Goal: Task Accomplishment & Management: Use online tool/utility

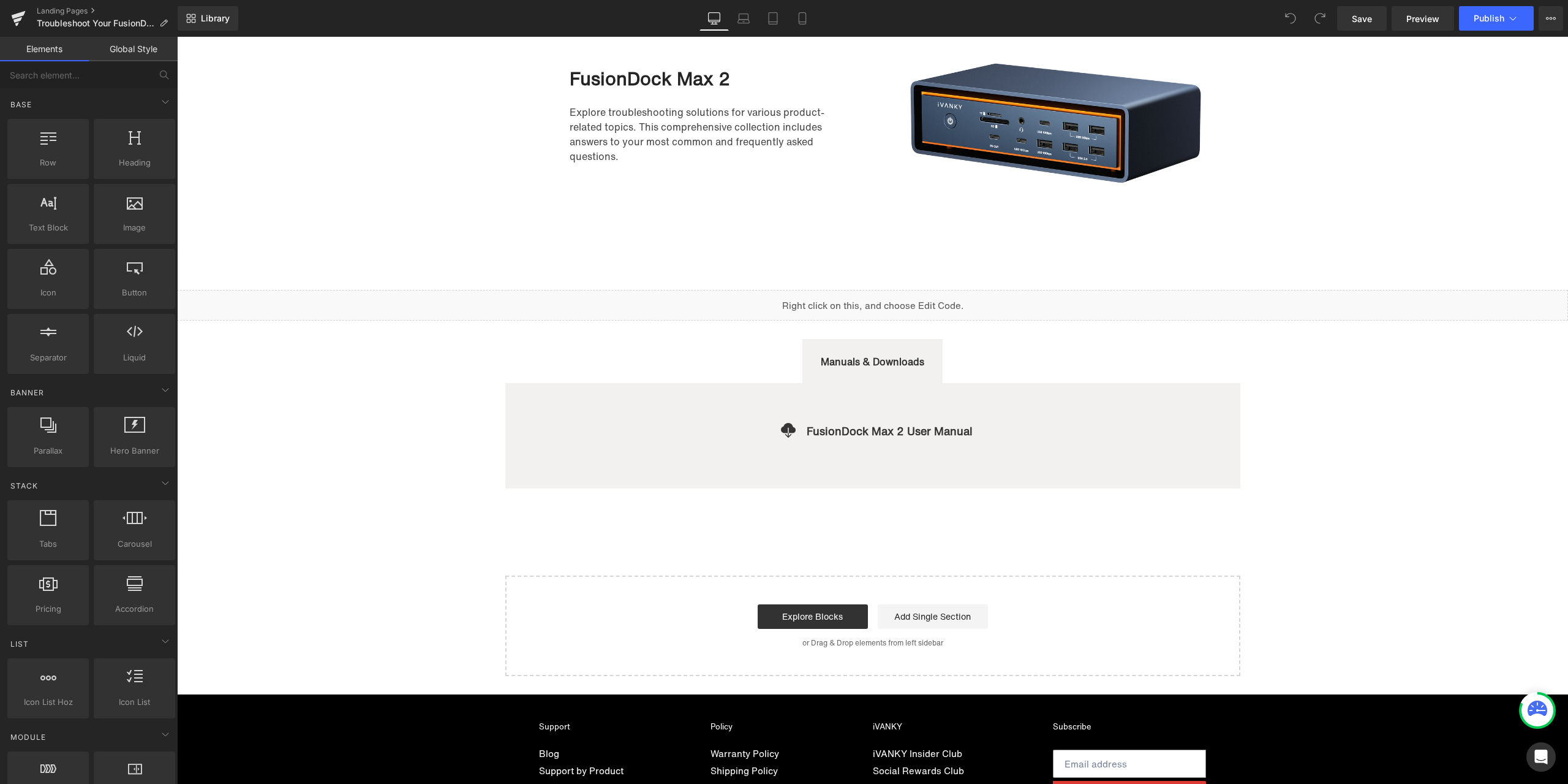
scroll to position [61, 0]
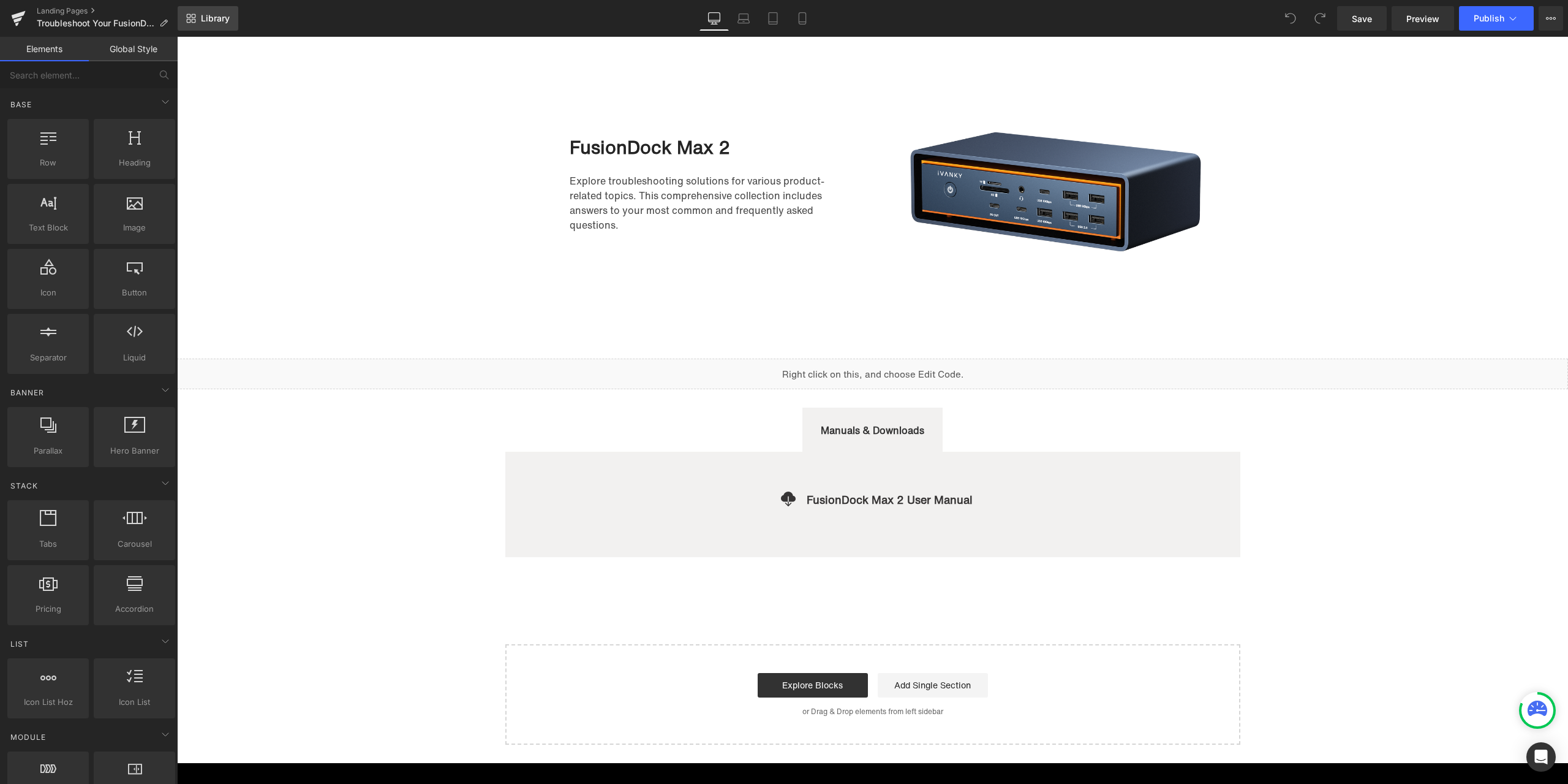
click at [214, 23] on span "Library" at bounding box center [216, 18] width 29 height 11
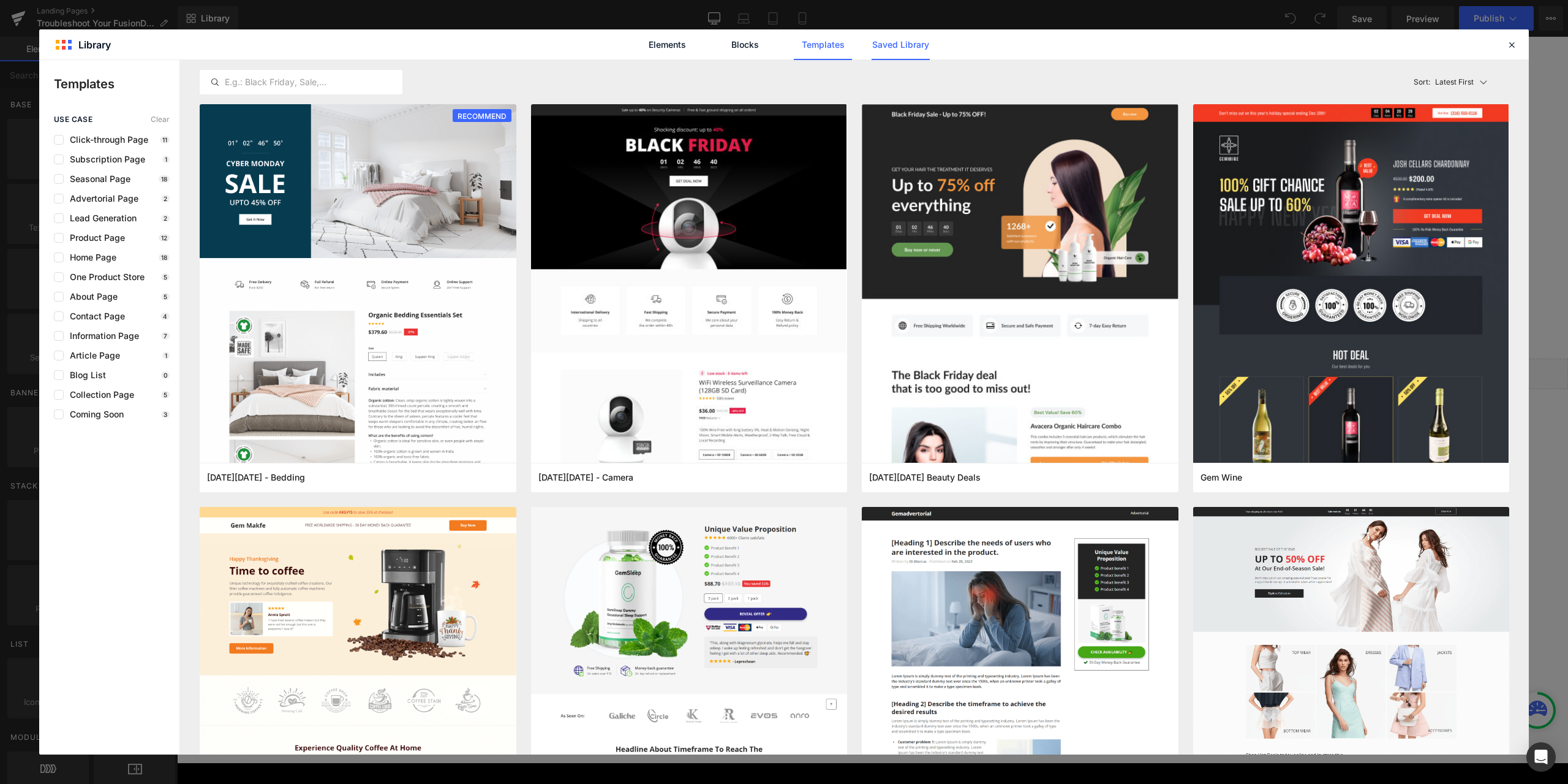
click at [900, 47] on link "Saved Library" at bounding box center [901, 44] width 58 height 31
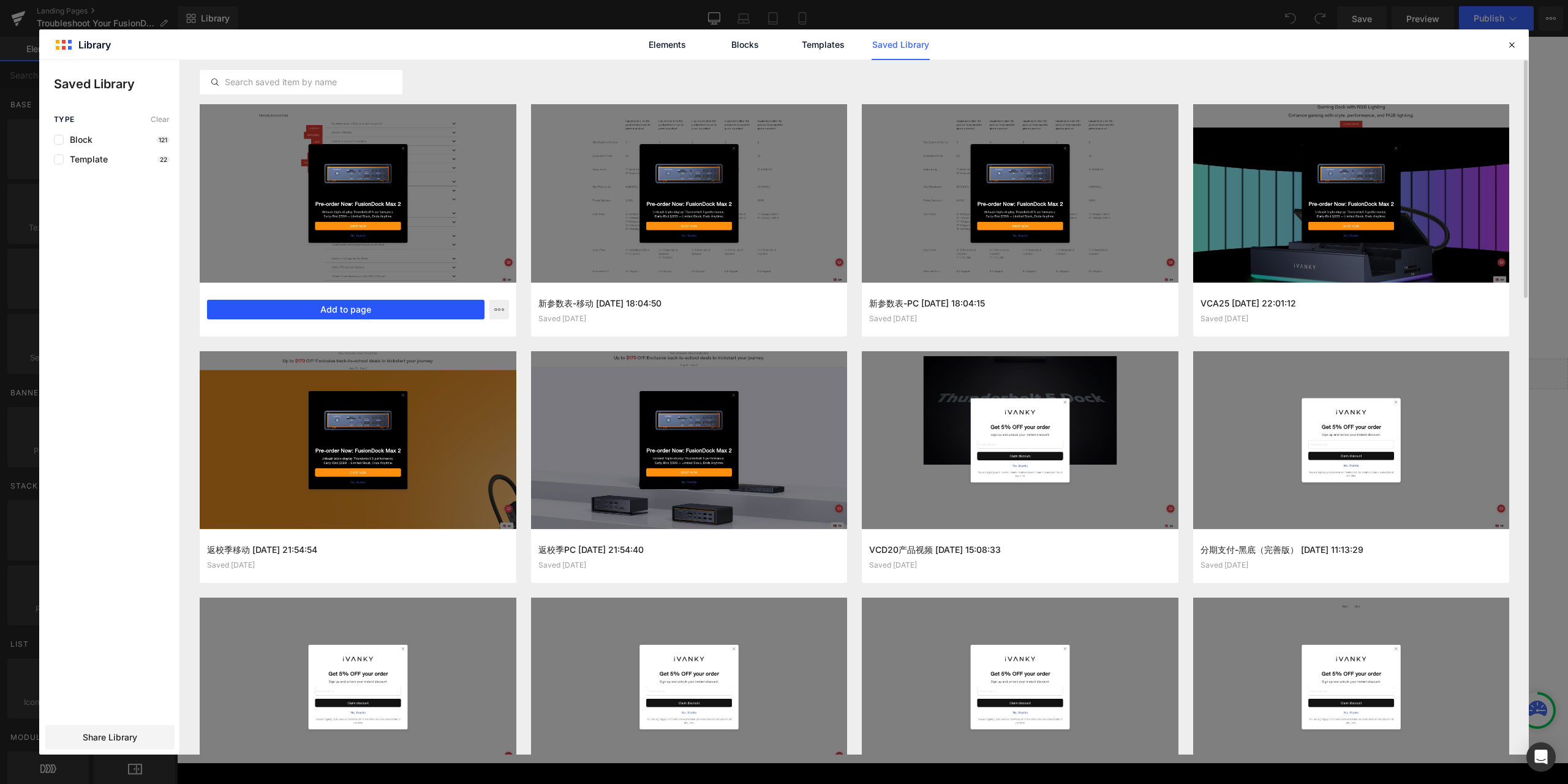
click at [315, 312] on button "Add to page" at bounding box center [346, 309] width 278 height 20
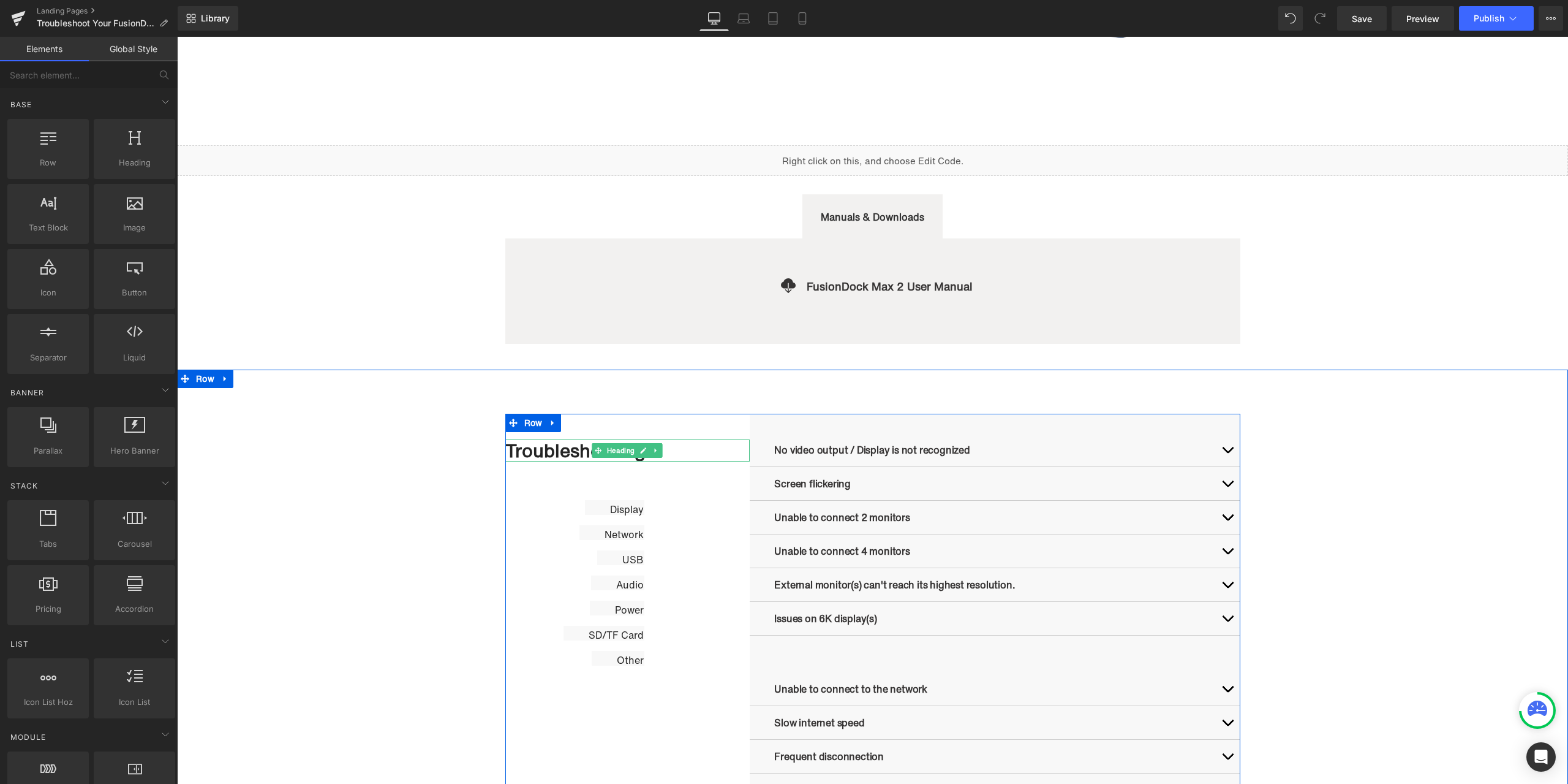
scroll to position [330, 0]
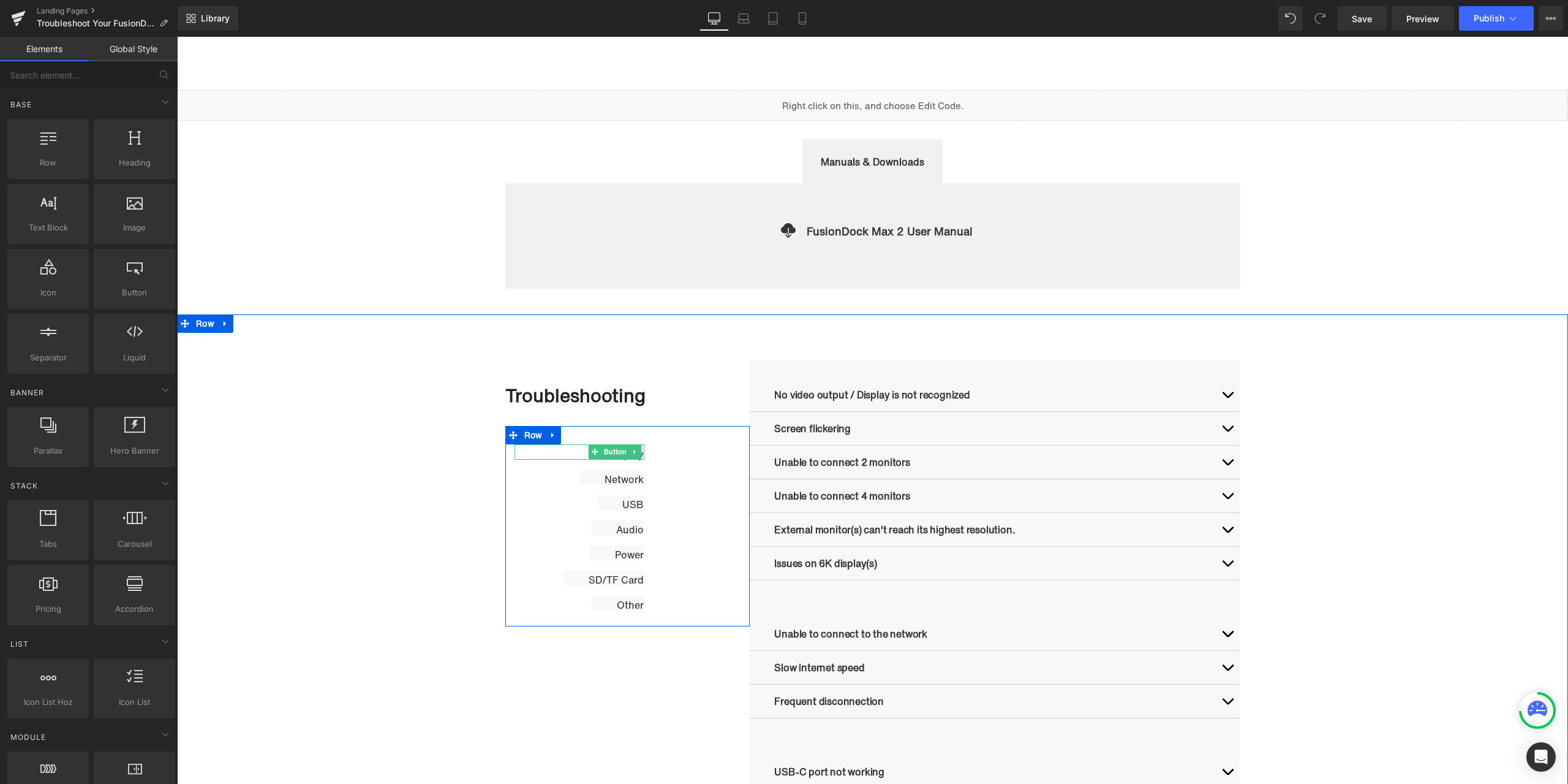
click at [565, 453] on div "Display" at bounding box center [579, 452] width 130 height 15
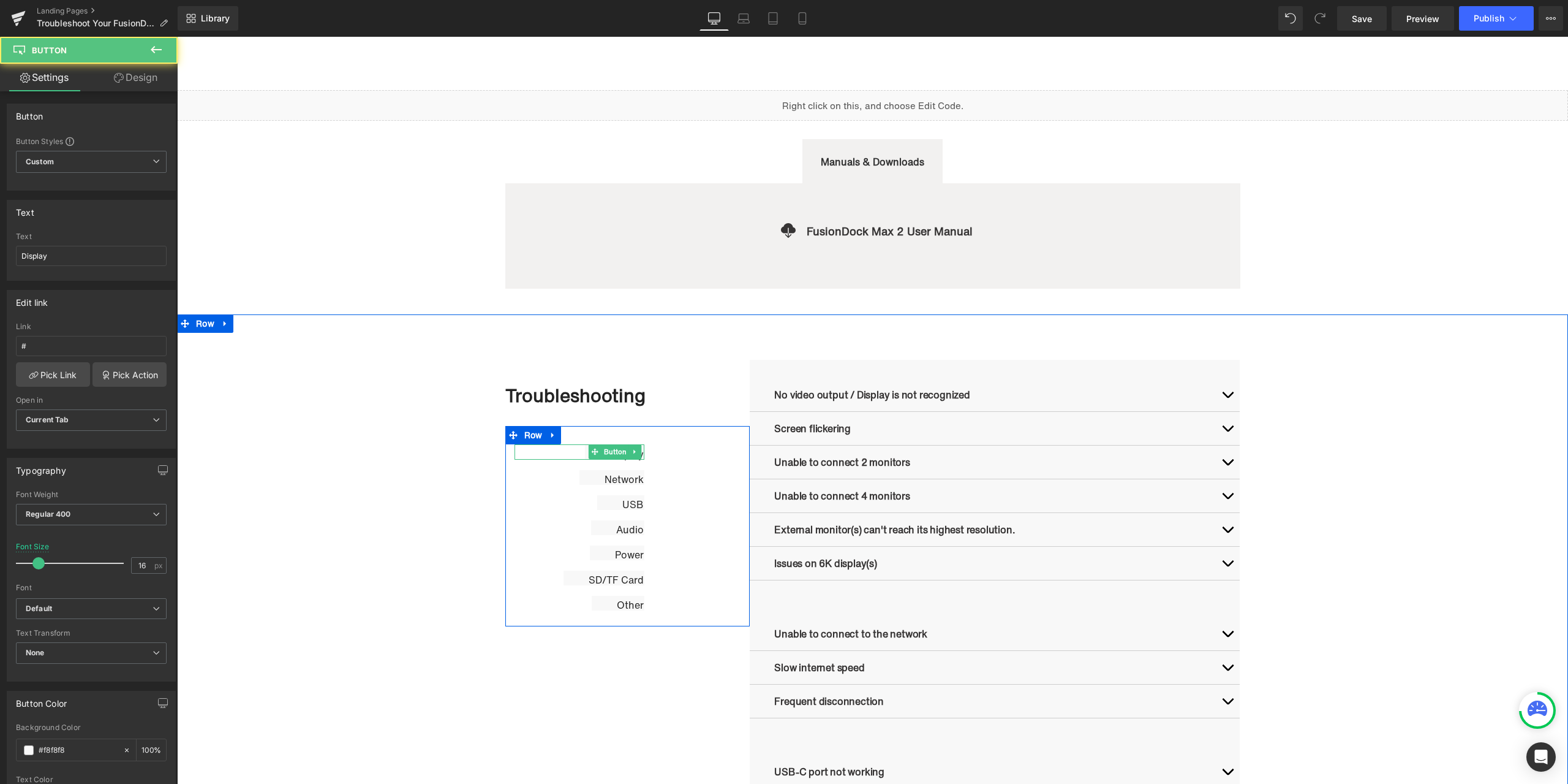
click at [564, 452] on div "Display" at bounding box center [579, 452] width 130 height 15
click at [641, 456] on div at bounding box center [643, 452] width 3 height 15
click at [604, 453] on span "Button" at bounding box center [615, 452] width 28 height 15
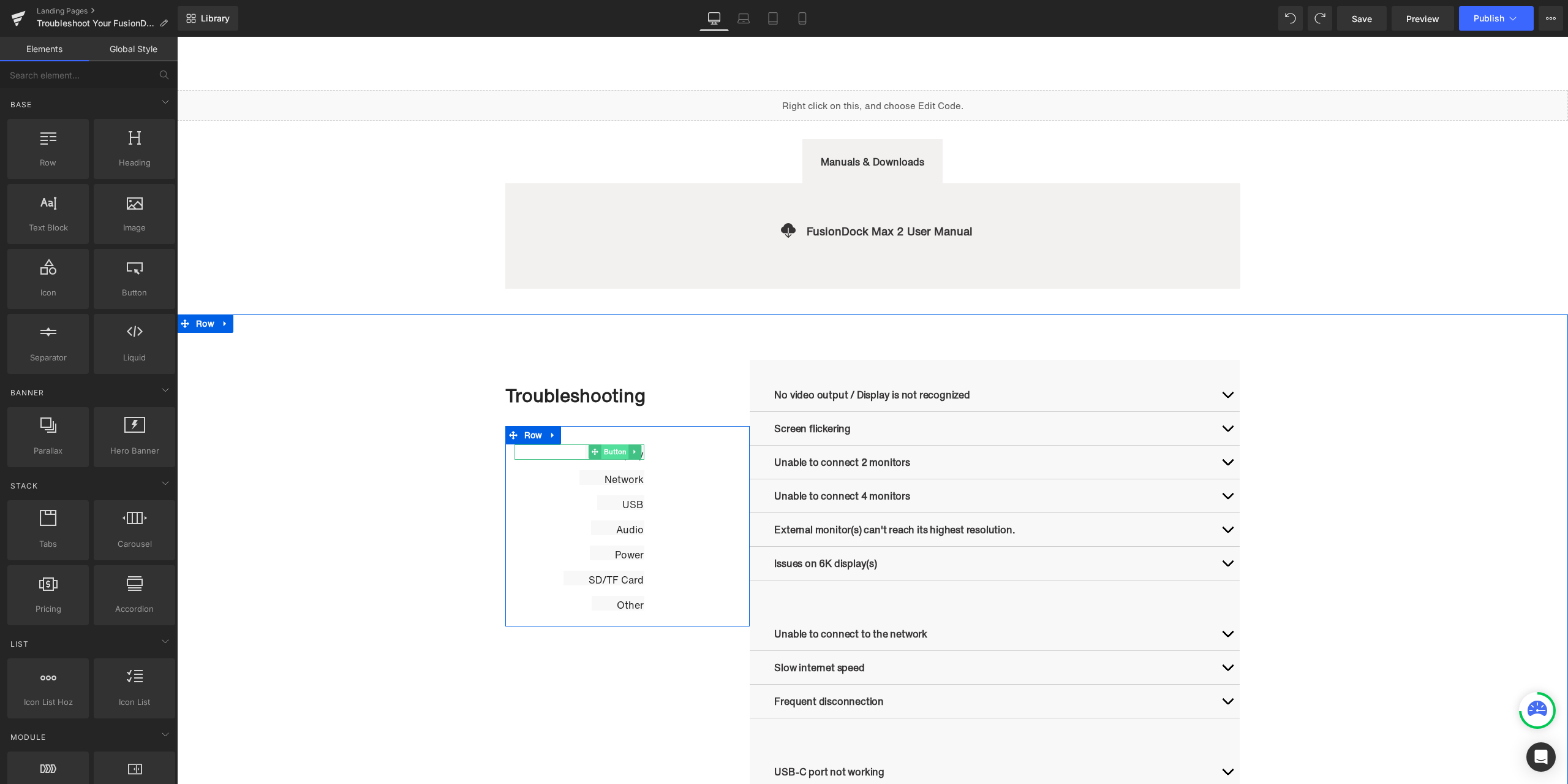
click at [618, 455] on span "Button" at bounding box center [615, 451] width 28 height 15
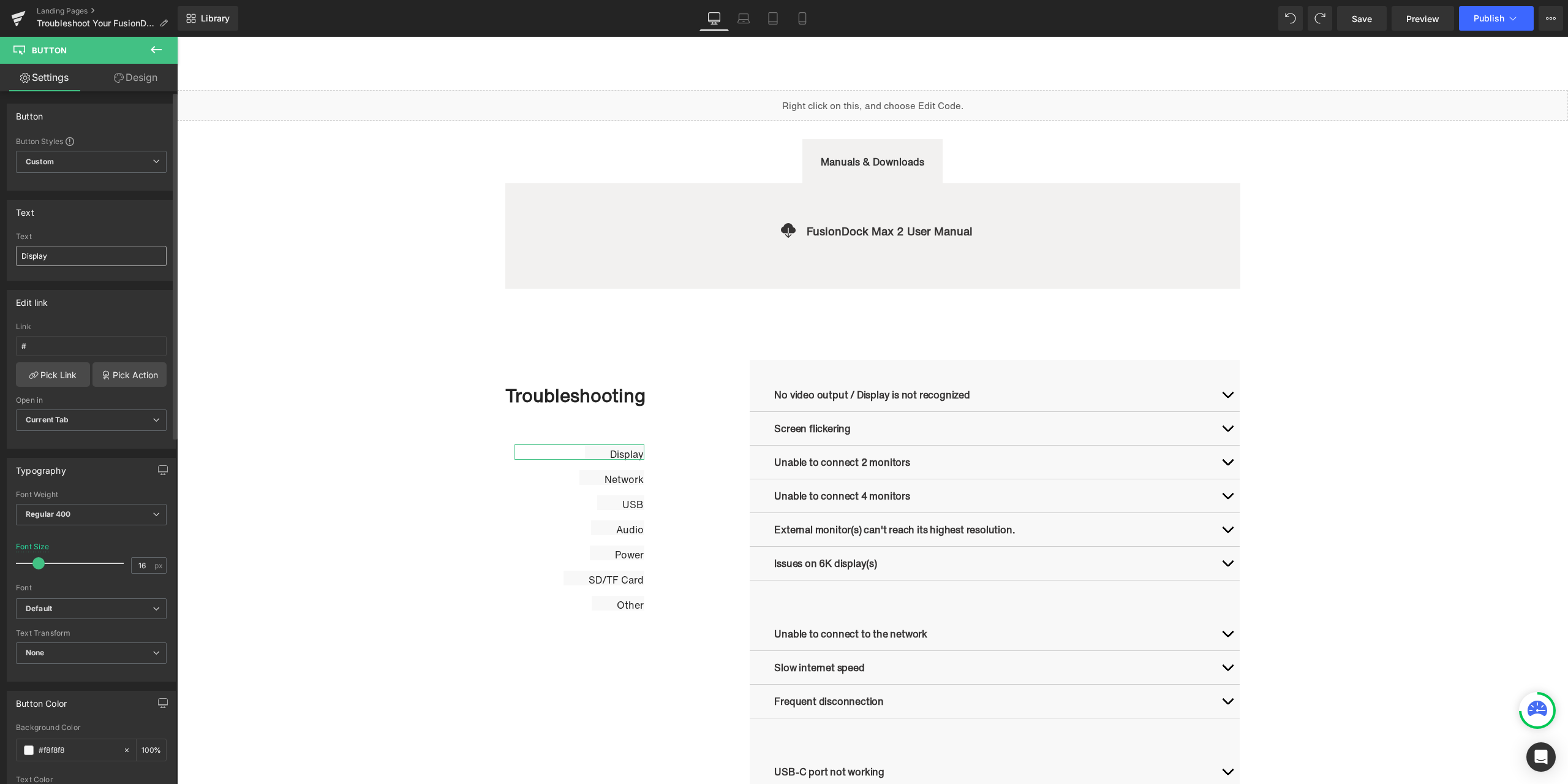
click at [78, 259] on input "Display" at bounding box center [91, 256] width 151 height 20
type input "Video Ports Issues"
click at [611, 480] on span "Button" at bounding box center [613, 477] width 28 height 15
click at [69, 259] on input "Network" at bounding box center [91, 256] width 151 height 20
paste input "Connectivity Issues"
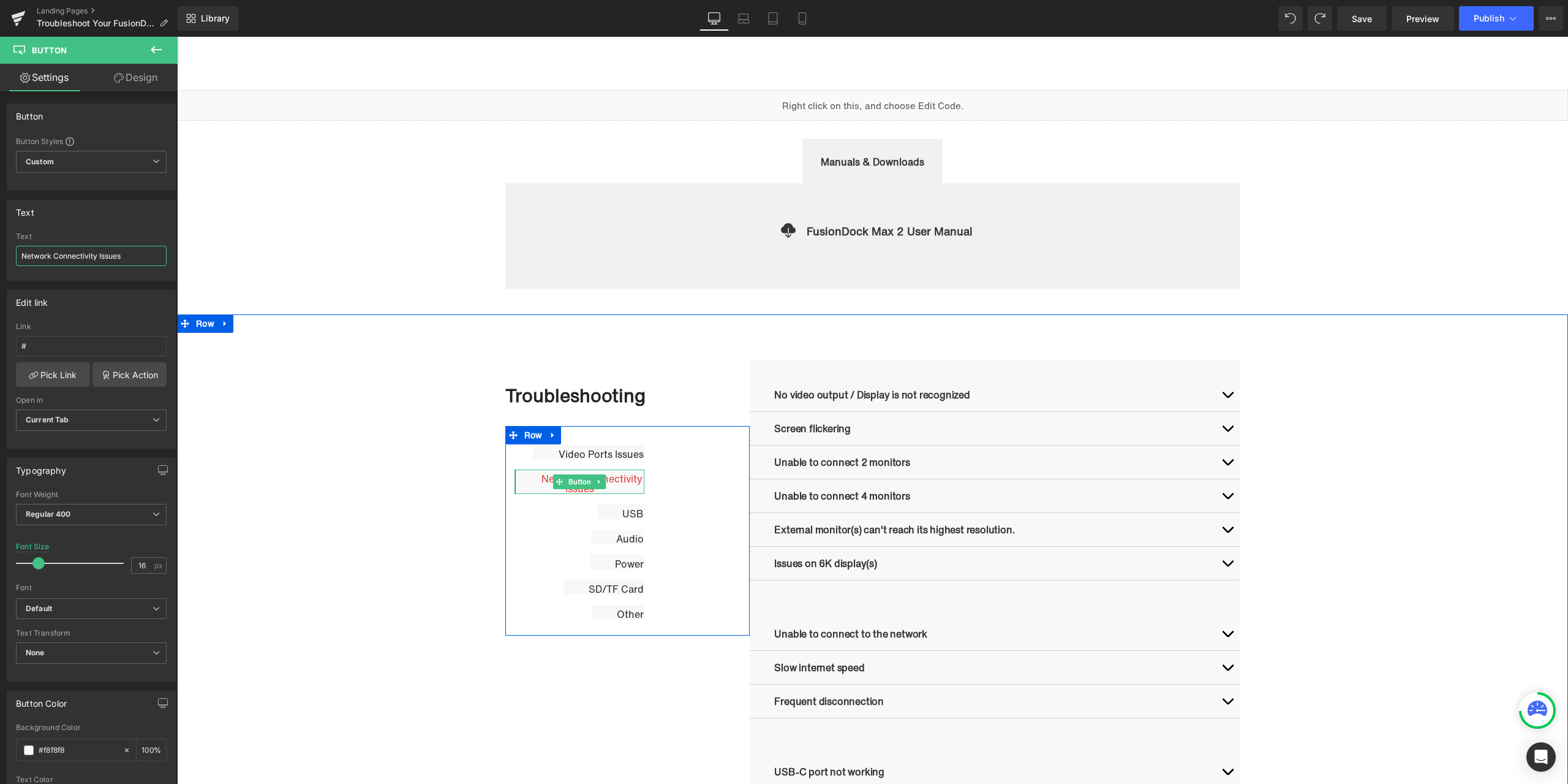
type input "Network Connectivity Issues"
click at [625, 484] on span "Network Connectivity Issues" at bounding box center [592, 484] width 101 height 24
click at [628, 454] on span "Video Ports Issues" at bounding box center [601, 454] width 85 height 15
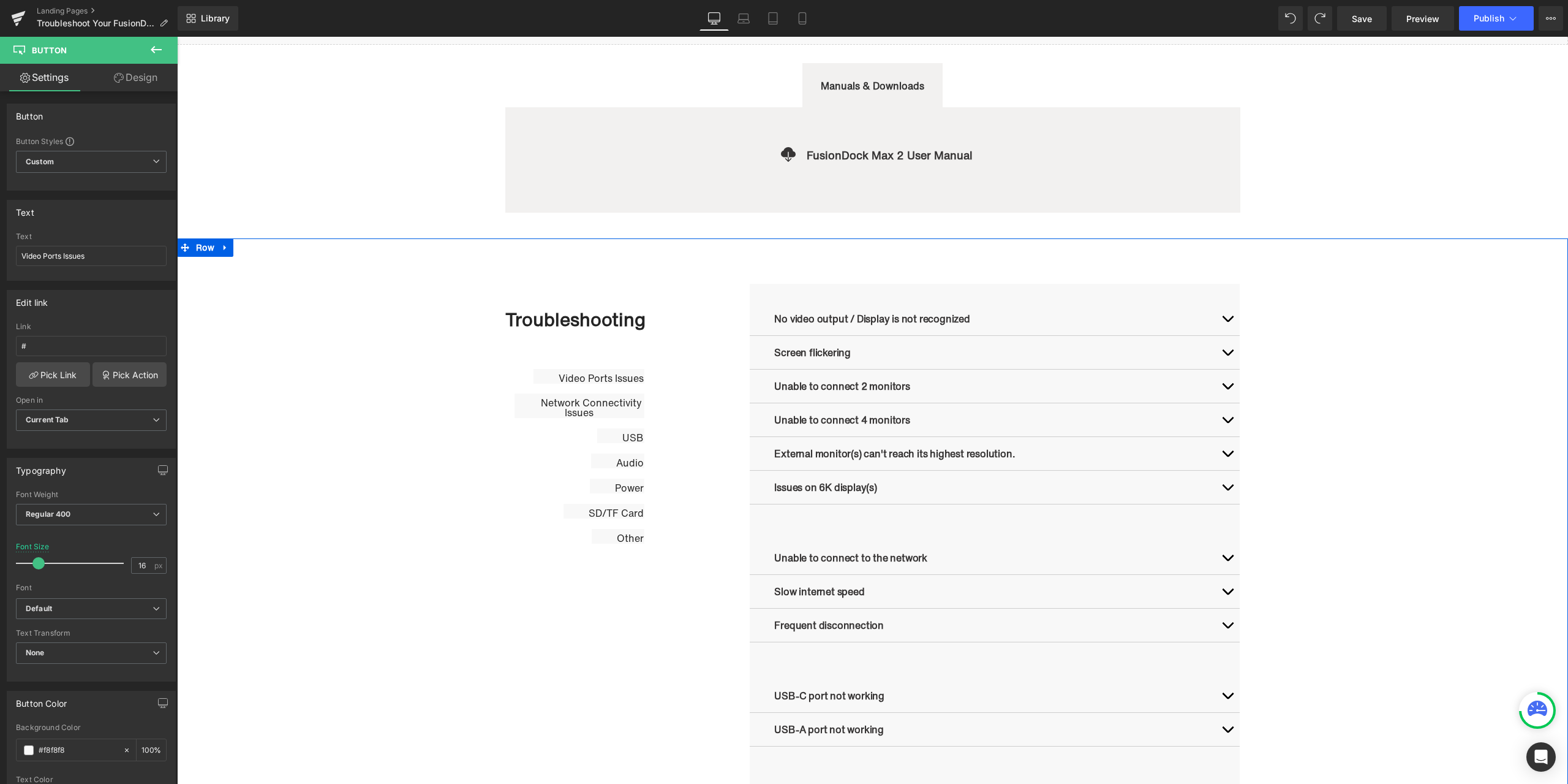
scroll to position [400, 0]
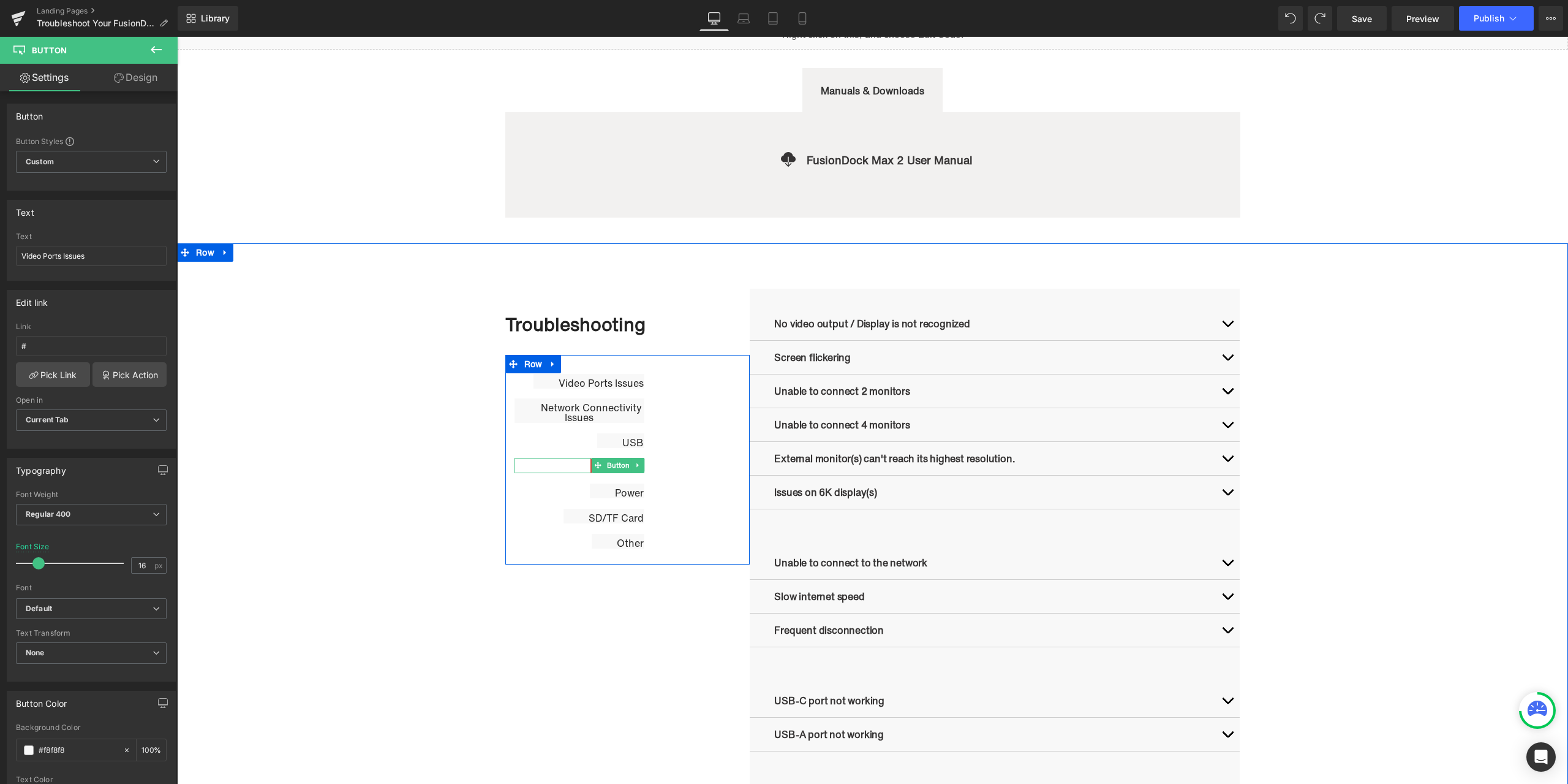
click at [613, 463] on span "Button" at bounding box center [618, 465] width 28 height 15
click at [618, 439] on span "Button" at bounding box center [621, 440] width 28 height 15
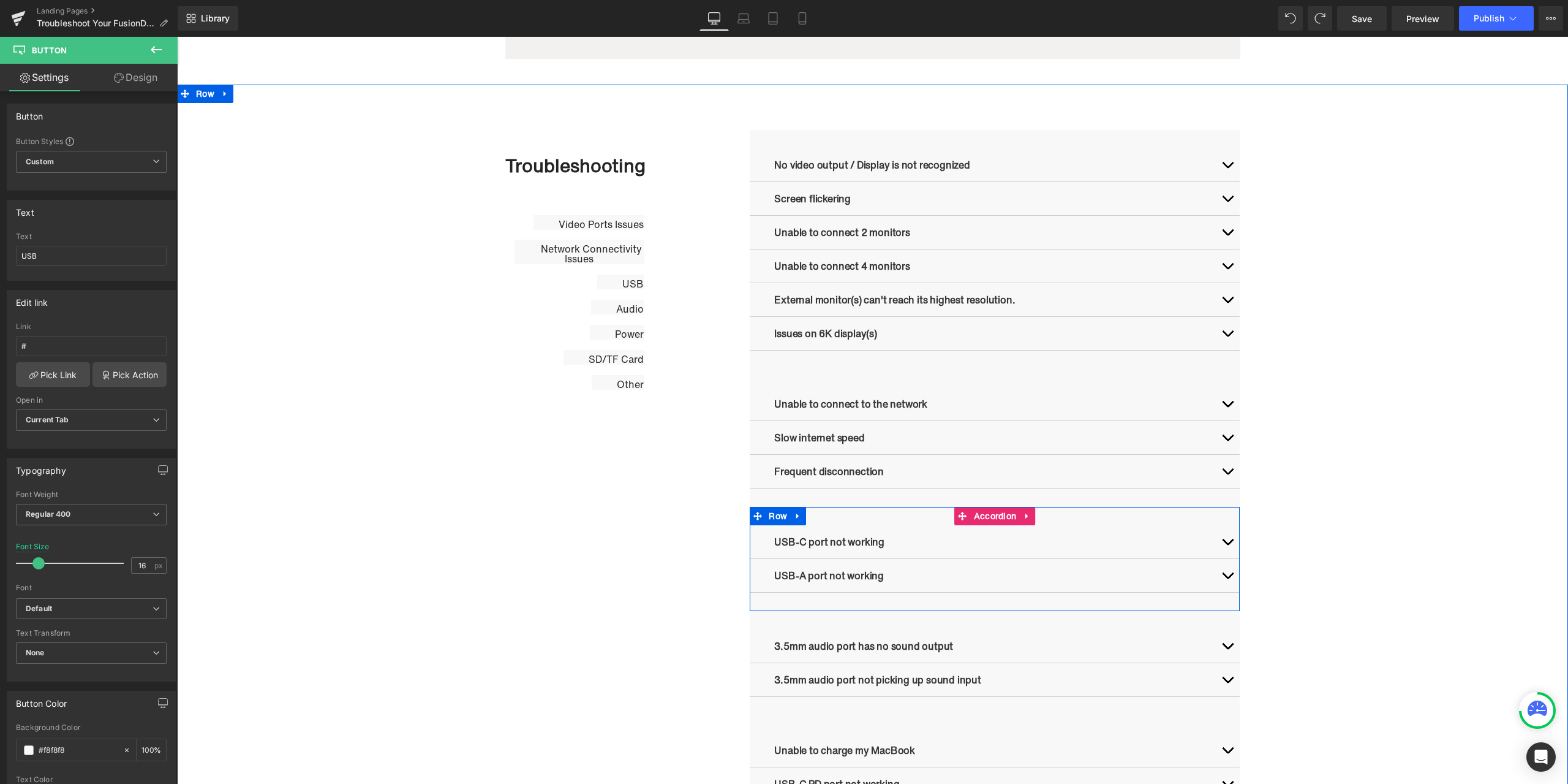
scroll to position [585, 0]
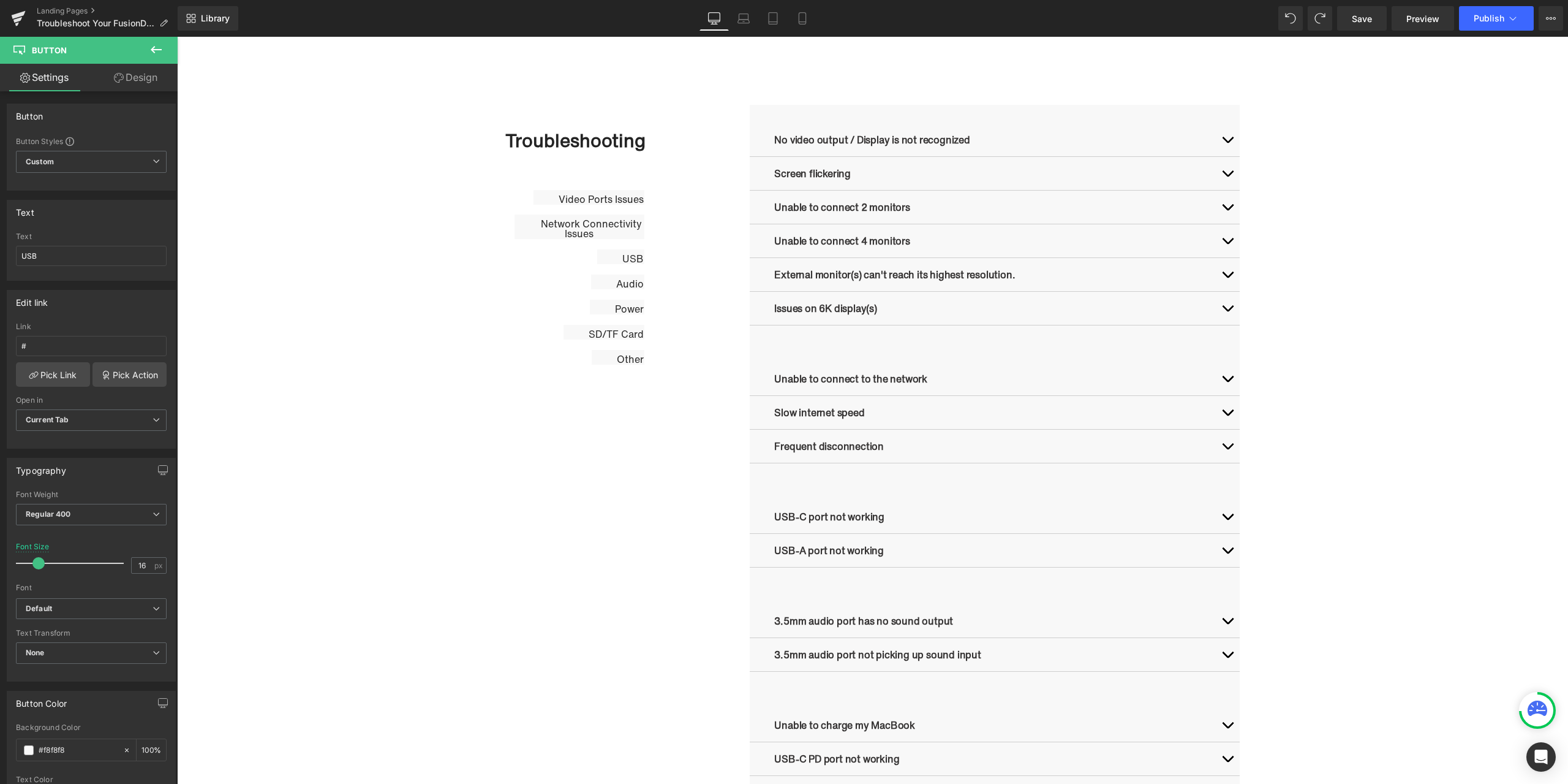
click at [1413, 420] on div "Troubleshooting Heading Video Ports Issues Button Network Connectivity Issues B…" at bounding box center [872, 585] width 1391 height 963
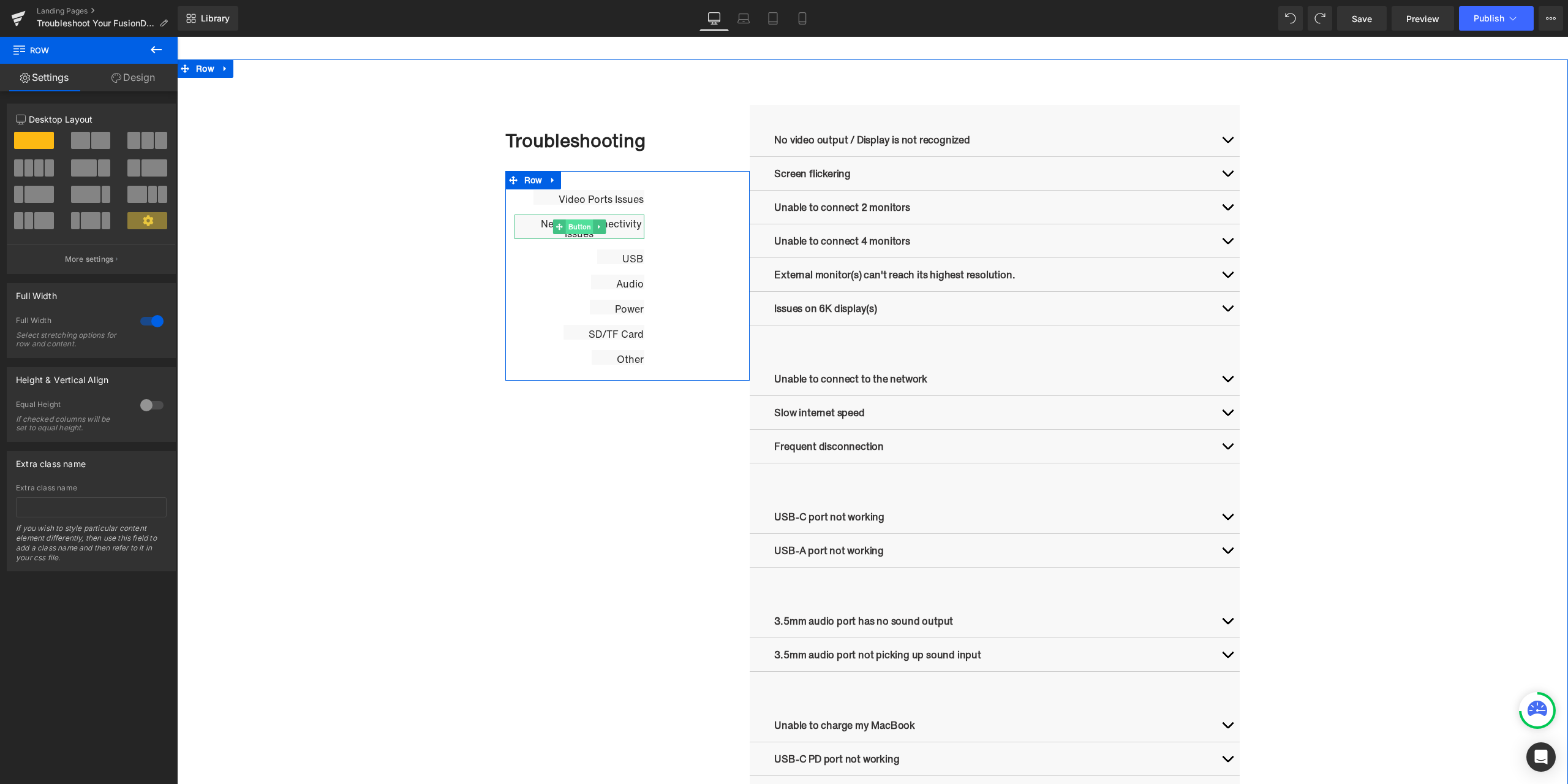
click at [572, 227] on span "Button" at bounding box center [580, 227] width 28 height 15
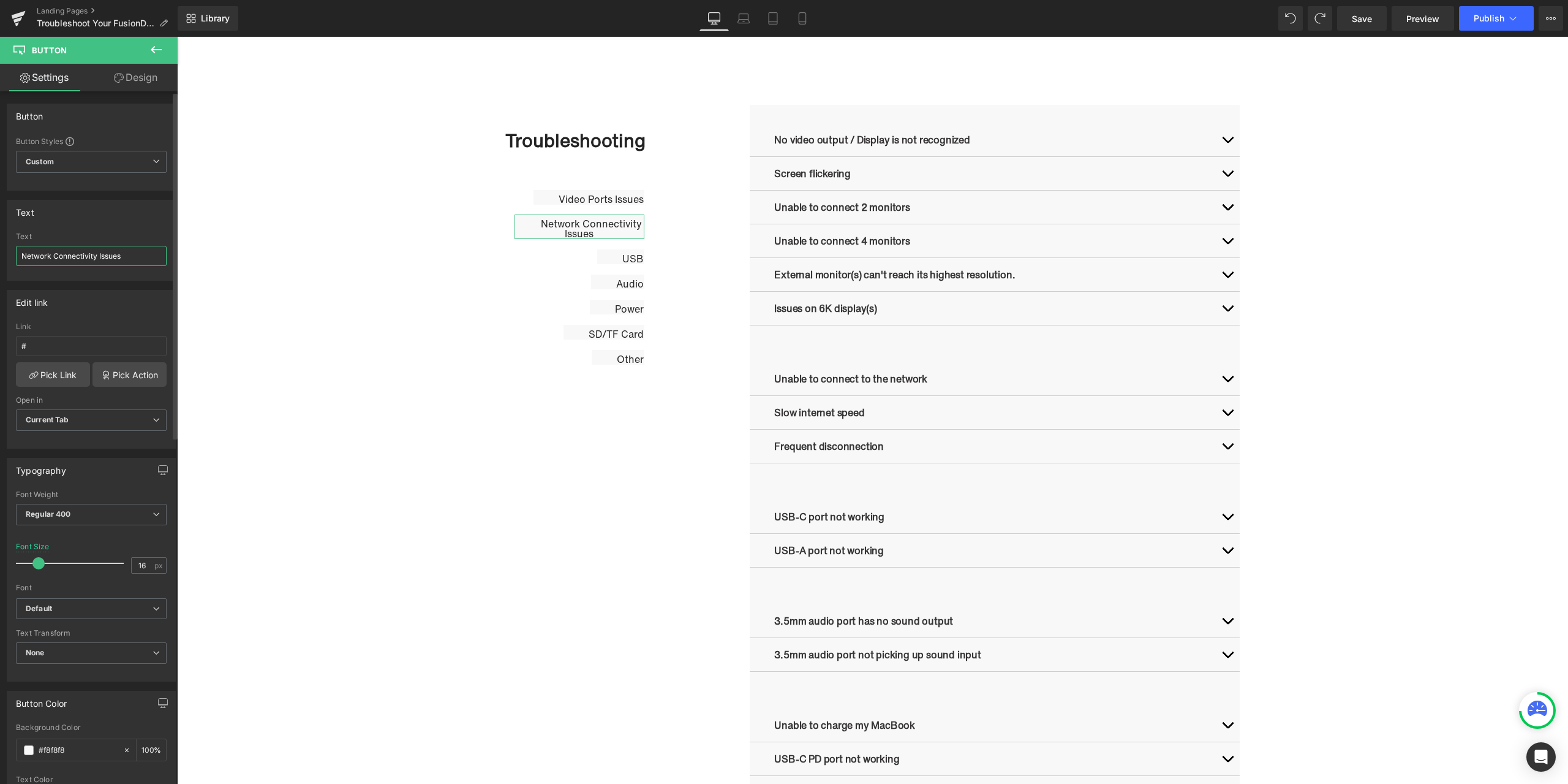
click at [144, 257] on input "Network Connectivity Issues" at bounding box center [91, 256] width 151 height 20
click at [618, 257] on span "Button" at bounding box center [621, 256] width 28 height 15
click at [118, 260] on input "USB" at bounding box center [91, 256] width 151 height 20
paste input "Ports Issues"
type input "USB Ports Issues"
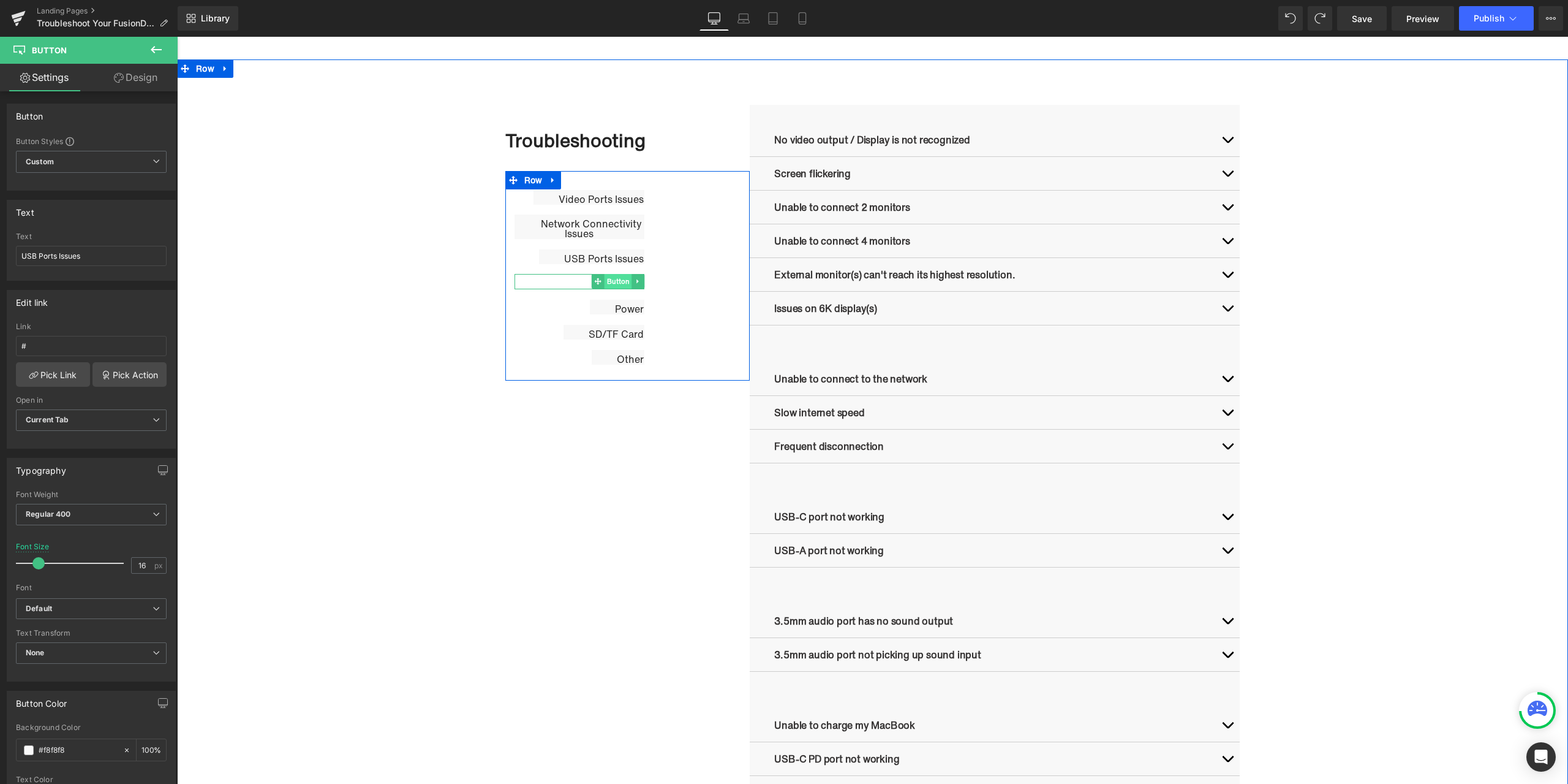
click at [611, 284] on span "Button" at bounding box center [618, 281] width 28 height 15
click at [616, 284] on span "Button" at bounding box center [618, 281] width 28 height 15
click at [93, 256] on input "Audio" at bounding box center [91, 256] width 151 height 20
paste input "Ports Issues"
type input "Audio Ports Issues"
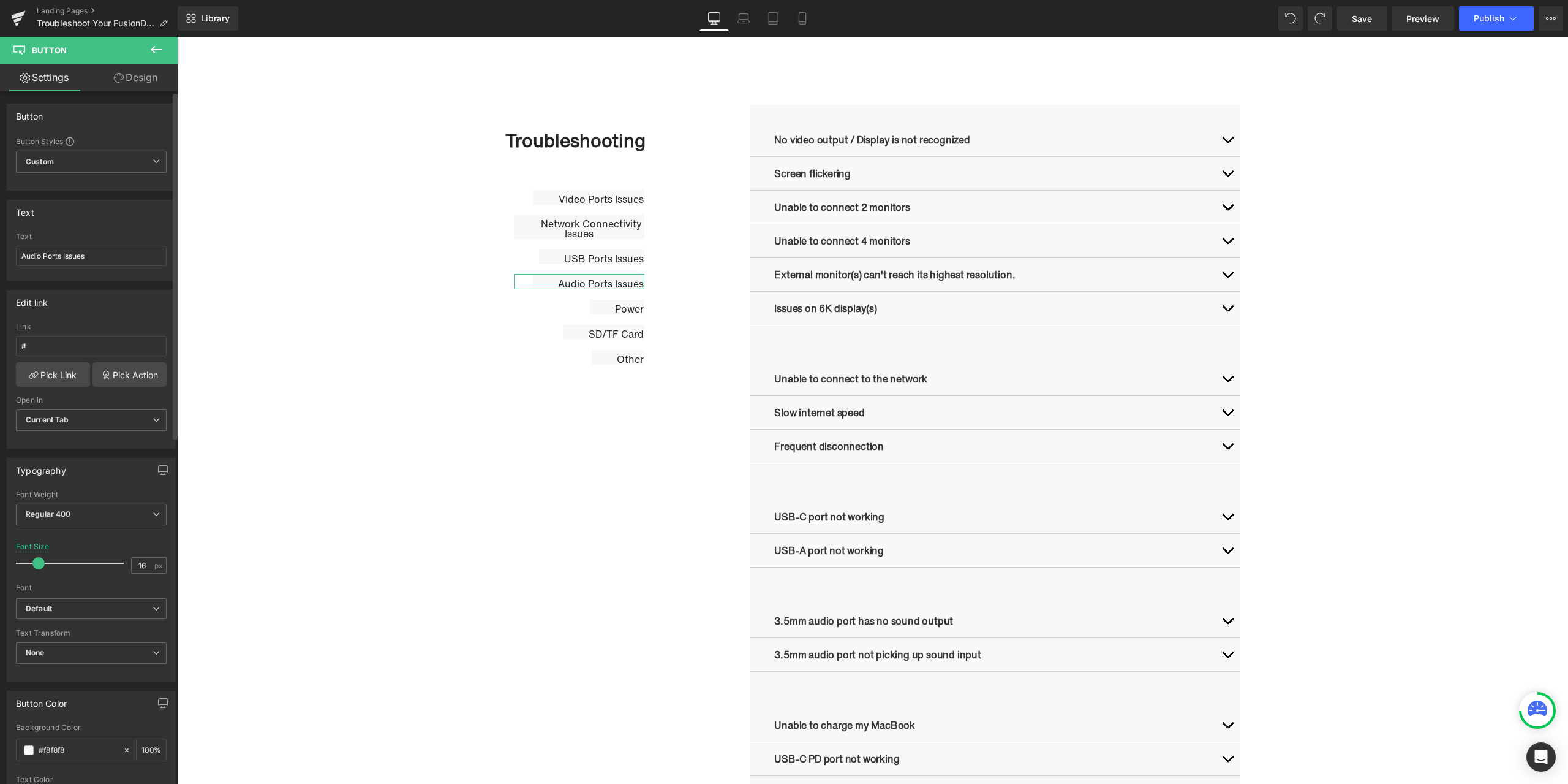
click at [106, 230] on div "Text Audio Ports Issues Text Audio Ports Issues" at bounding box center [91, 240] width 169 height 81
click at [592, 201] on span "Button" at bounding box center [589, 197] width 28 height 15
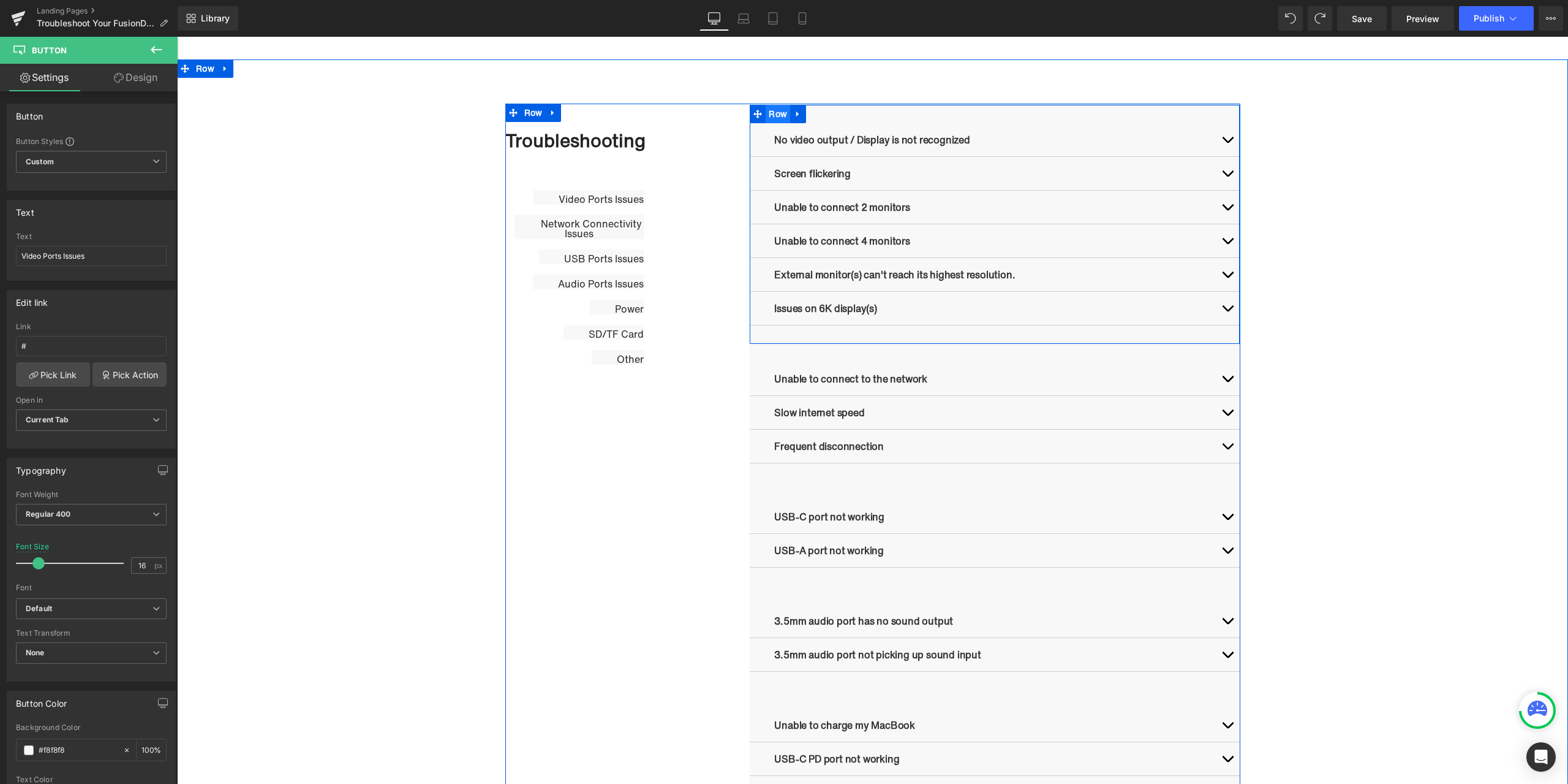
click at [768, 119] on ul "Row" at bounding box center [778, 114] width 57 height 18
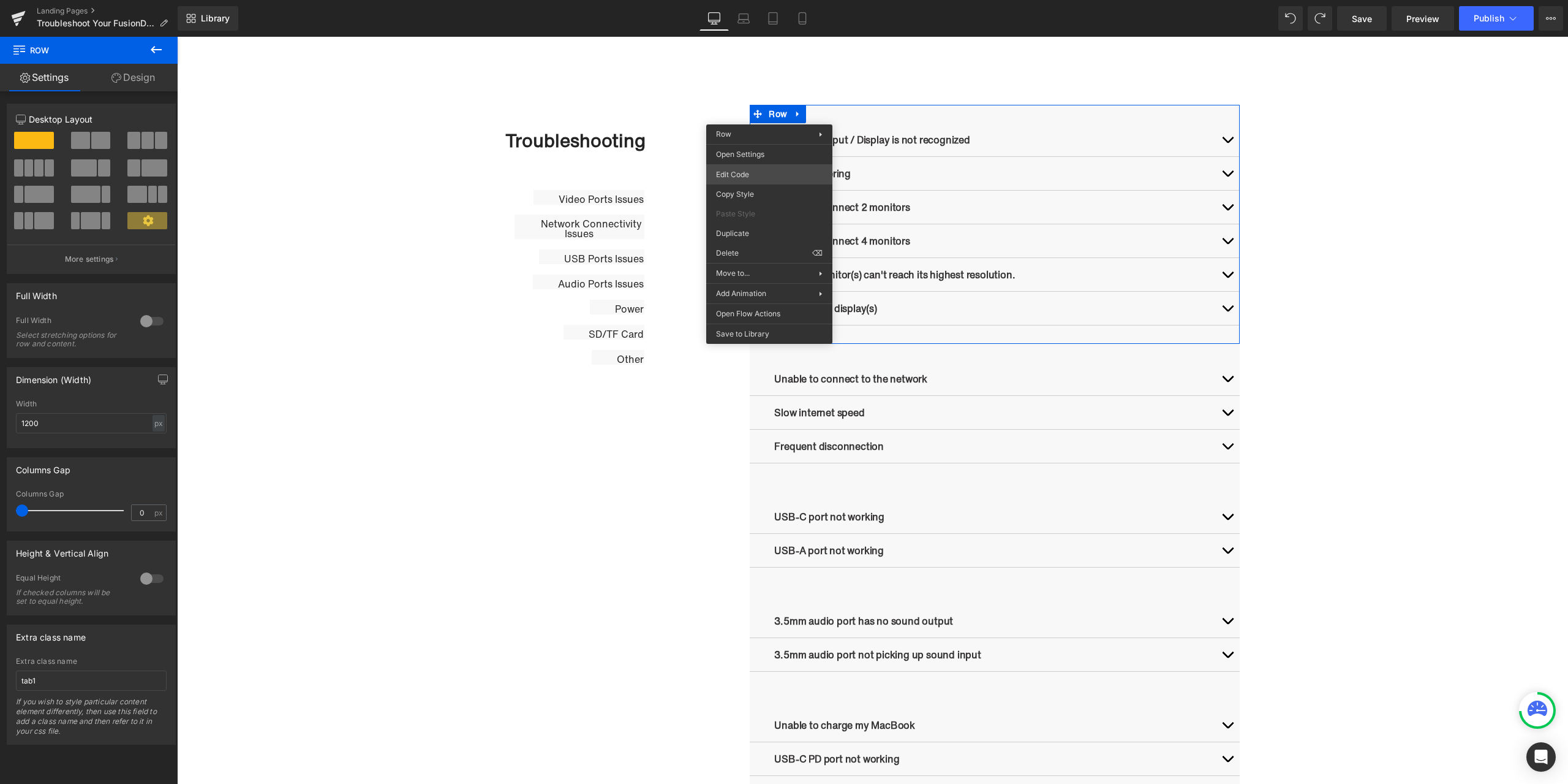
click at [771, 167] on body "Row You are previewing how the will restyle your page. You can not edit Element…" at bounding box center [784, 392] width 1568 height 784
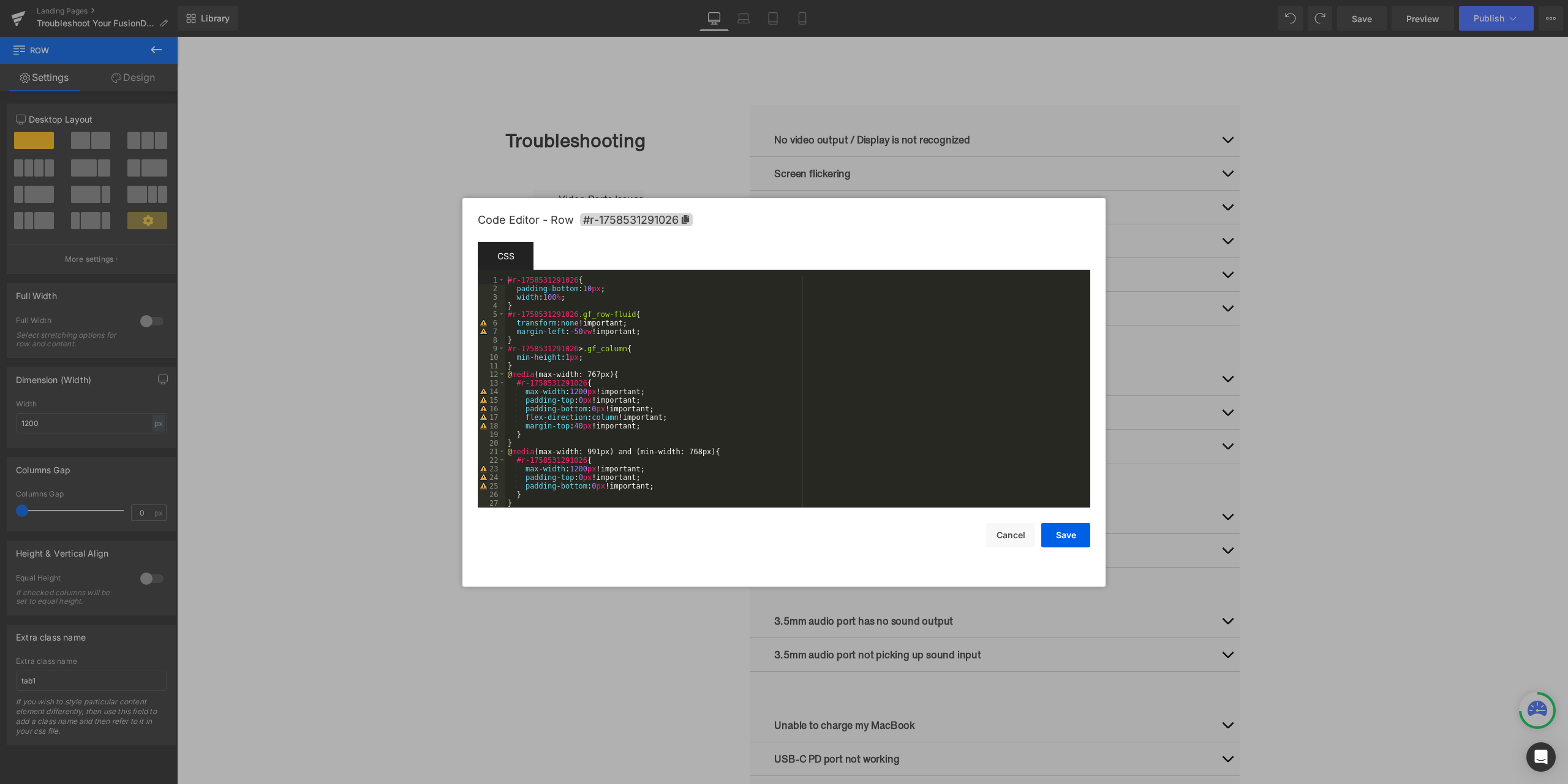
click at [697, 139] on div at bounding box center [784, 392] width 1568 height 784
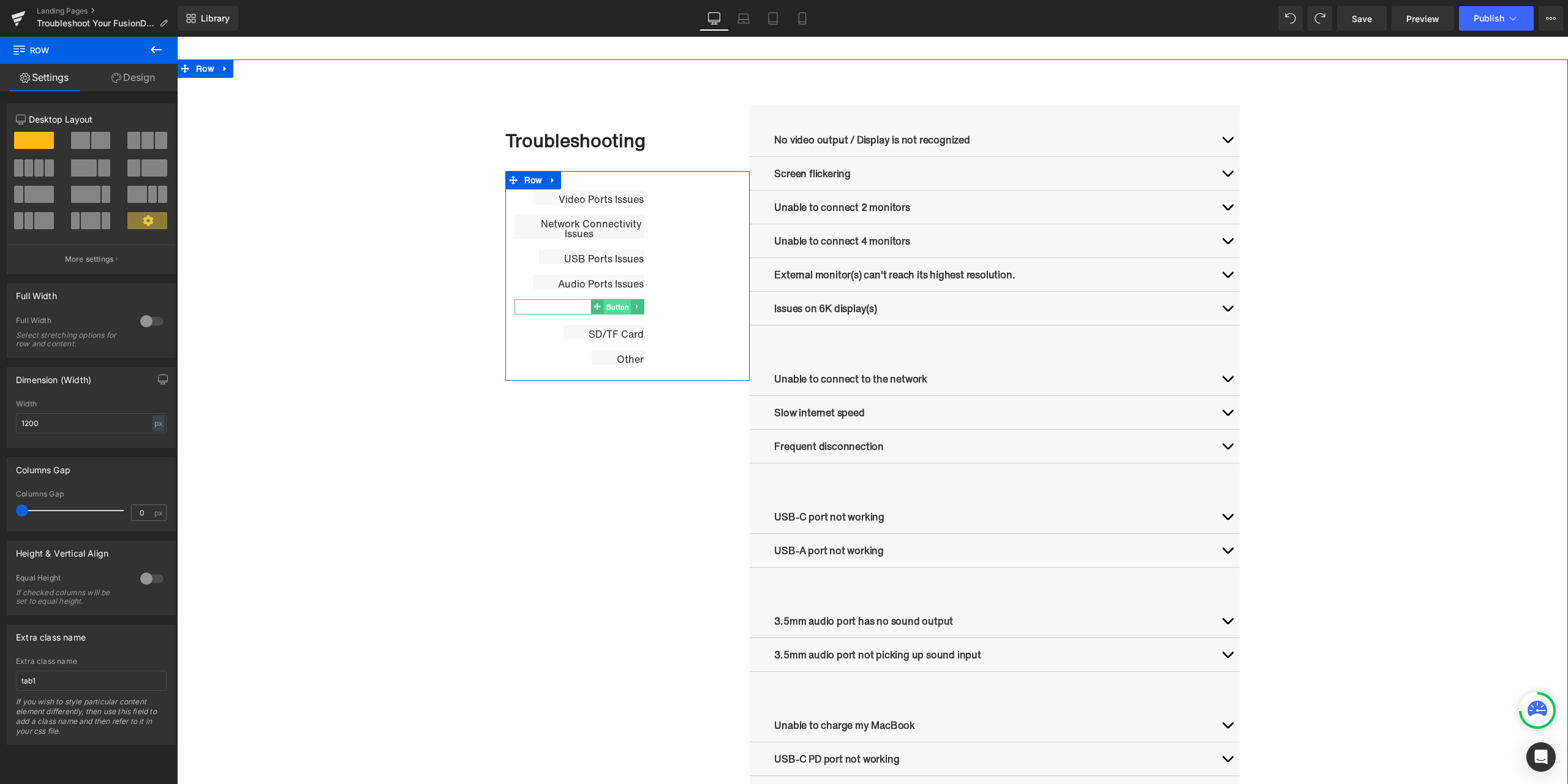
click at [614, 305] on span "Button" at bounding box center [618, 306] width 28 height 15
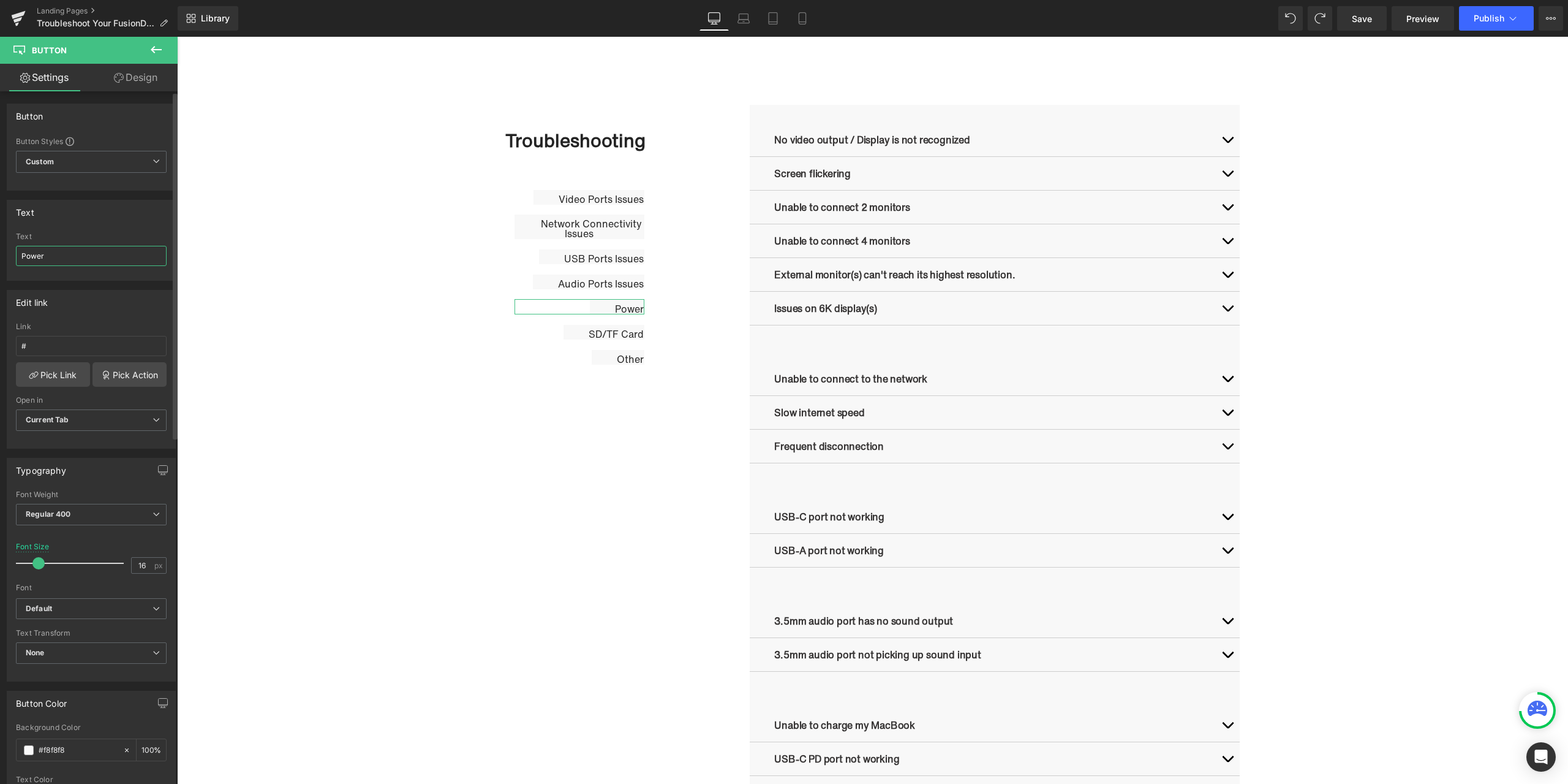
click at [95, 260] on input "Power" at bounding box center [91, 256] width 151 height 20
paste input "Charging Issues"
type input "Charging Issues"
click at [107, 223] on div "Text" at bounding box center [91, 212] width 168 height 23
drag, startPoint x: 591, startPoint y: 333, endPoint x: 299, endPoint y: 331, distance: 292.0
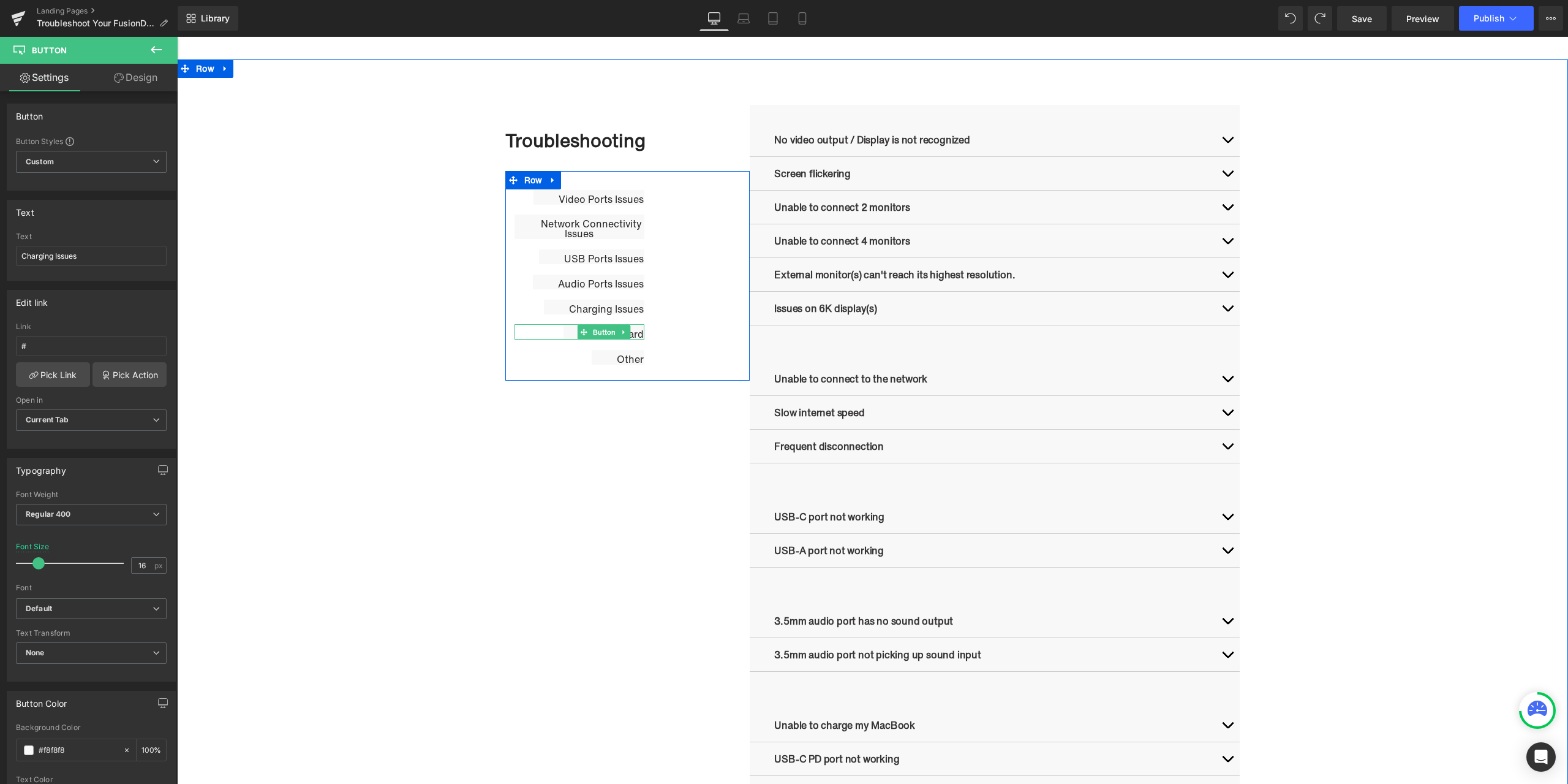
click at [591, 333] on span "Button" at bounding box center [605, 332] width 28 height 15
click at [103, 262] on input "SD/TF Card" at bounding box center [91, 256] width 151 height 20
paste input "Slot Issues"
type input "SD/TF Card Slot Issues"
click at [607, 367] on span "Button" at bounding box center [619, 366] width 28 height 15
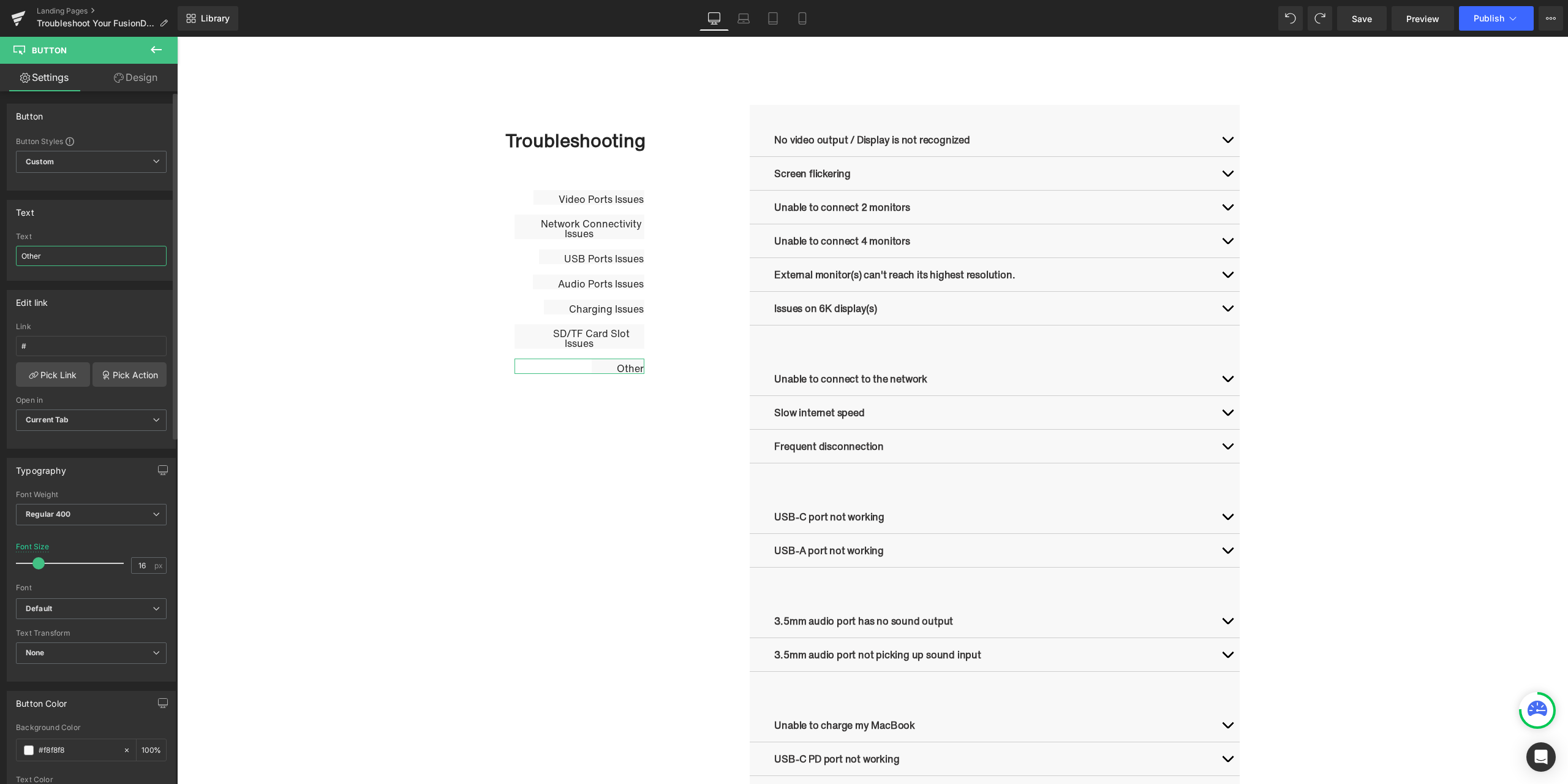
click at [104, 261] on input "Other" at bounding box center [91, 256] width 151 height 20
paste input "Fan Issues"
type input "Fan Issues"
click at [99, 226] on div "Text Fan Issues Text Fan Issues" at bounding box center [91, 240] width 169 height 81
click at [626, 371] on link at bounding box center [628, 366] width 13 height 15
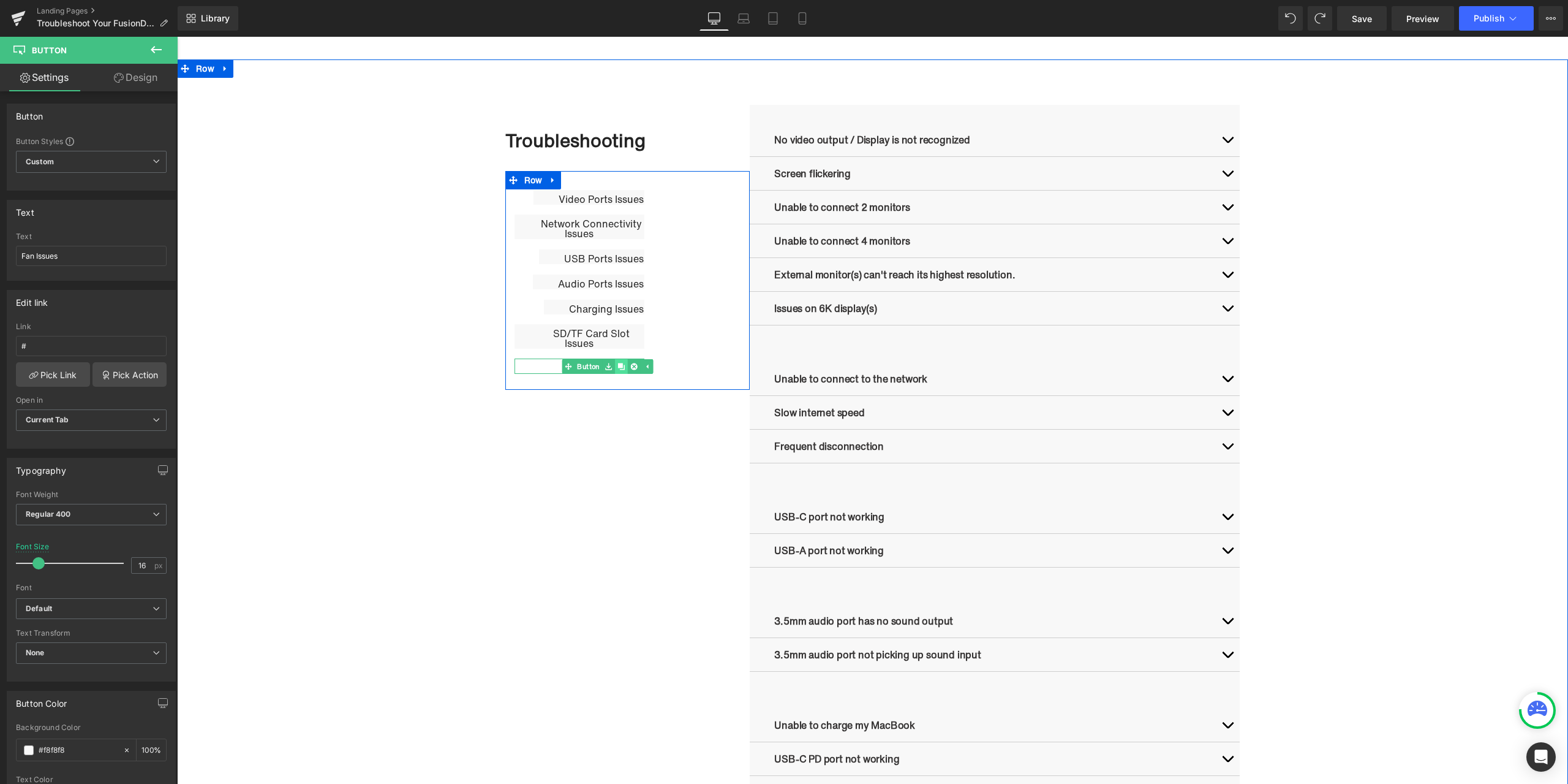
click at [620, 371] on link at bounding box center [621, 366] width 13 height 15
click at [618, 371] on link at bounding box center [621, 366] width 13 height 15
click at [585, 368] on span "Button" at bounding box center [589, 366] width 28 height 15
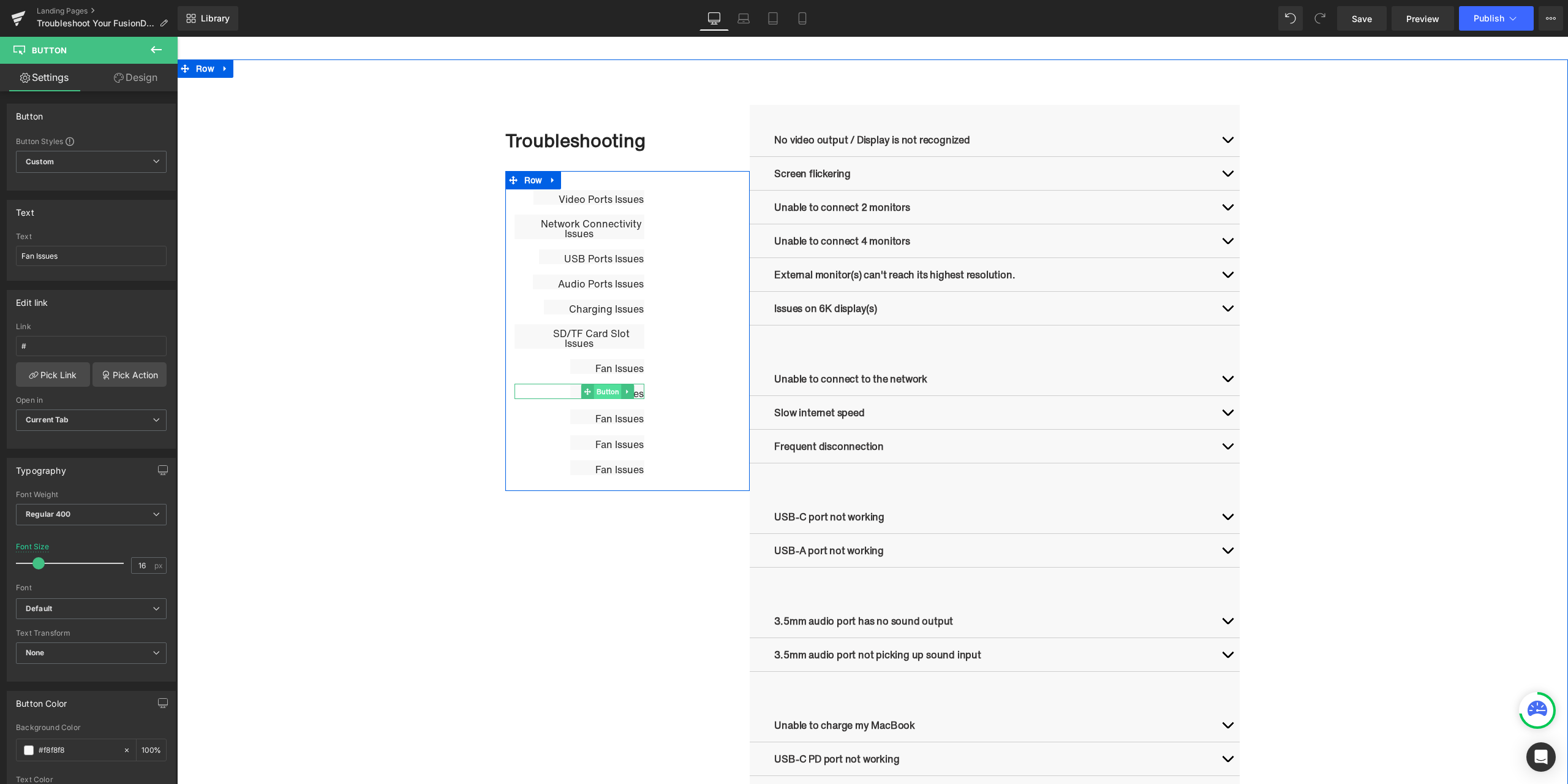
click at [611, 392] on span "Button" at bounding box center [608, 391] width 28 height 15
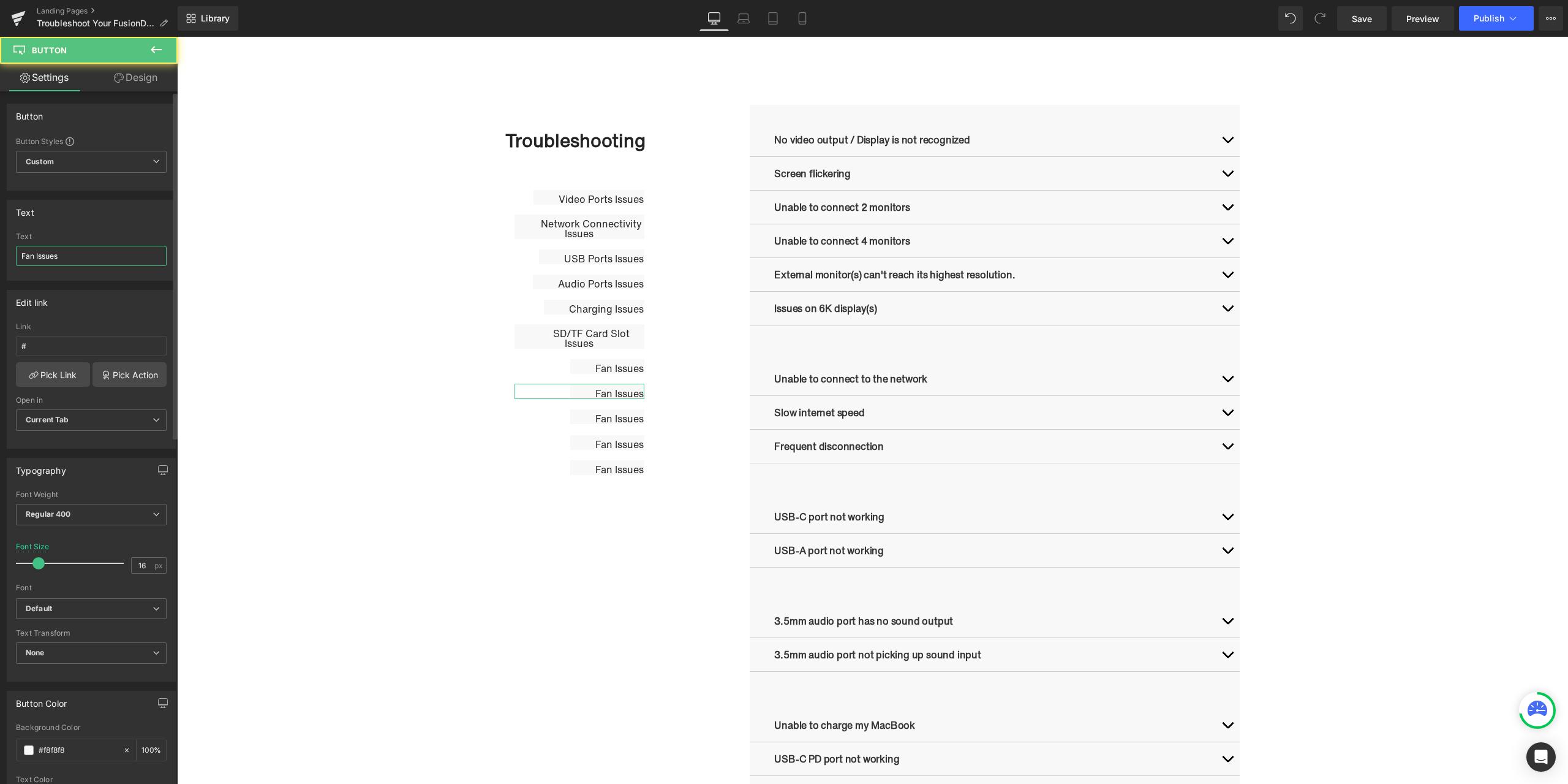
click at [111, 254] on input "Fan Issues" at bounding box center [91, 256] width 151 height 20
type input "Other Issues"
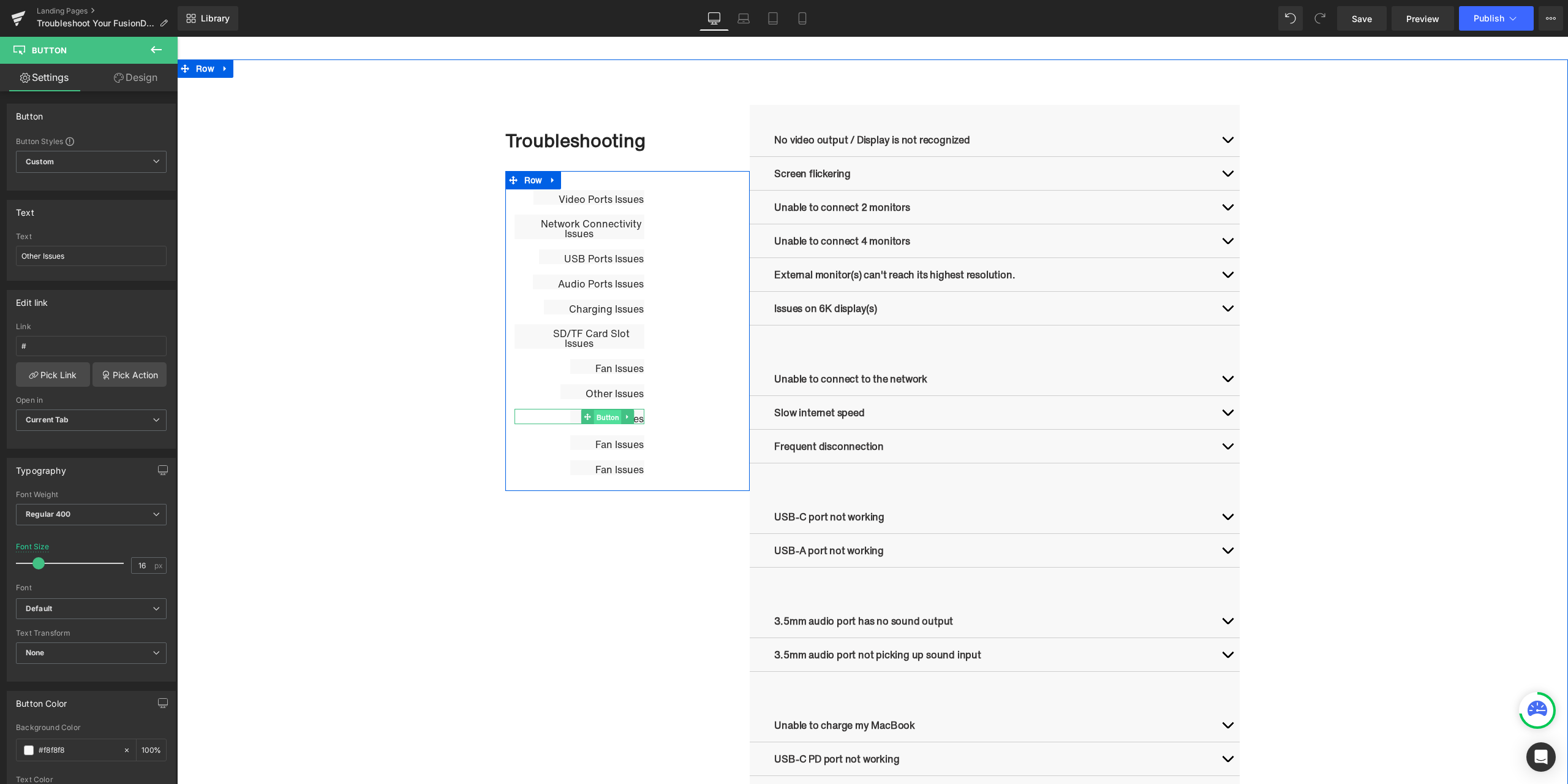
click at [605, 416] on span "Button" at bounding box center [608, 416] width 28 height 15
click at [605, 415] on span "Button" at bounding box center [608, 416] width 28 height 15
click at [51, 341] on input "#" at bounding box center [91, 346] width 151 height 20
click at [70, 257] on input "Fan Issues" at bounding box center [91, 256] width 151 height 20
paste input "SOP for High Refresh Rate Monitor"
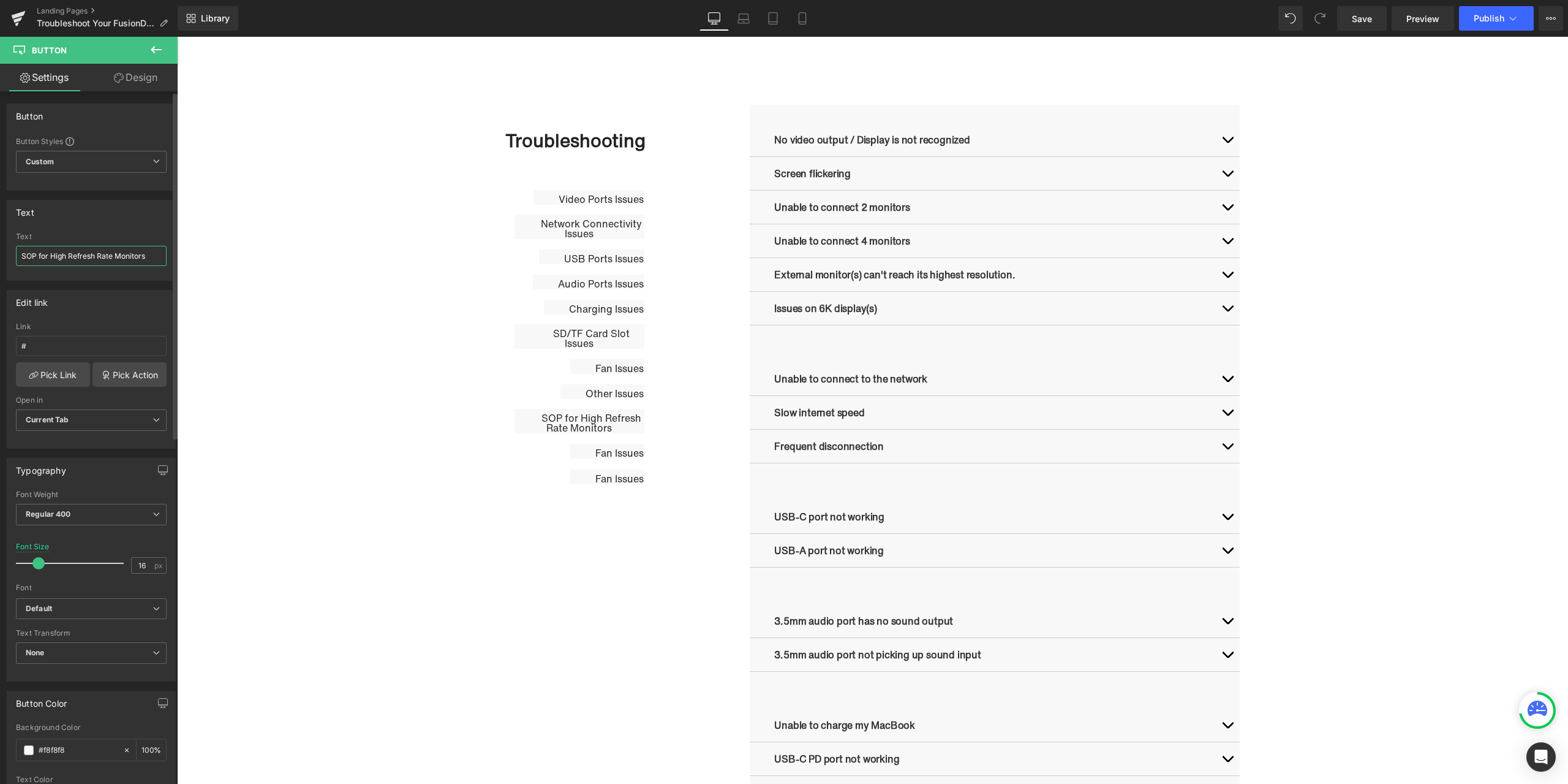
type input "SOP for High Refresh Rate Monitors"
click at [611, 451] on span "Button" at bounding box center [608, 451] width 28 height 15
click at [71, 253] on input "Fan Issues" at bounding box center [91, 256] width 151 height 20
paste input "AQ"
type input "FAQ"
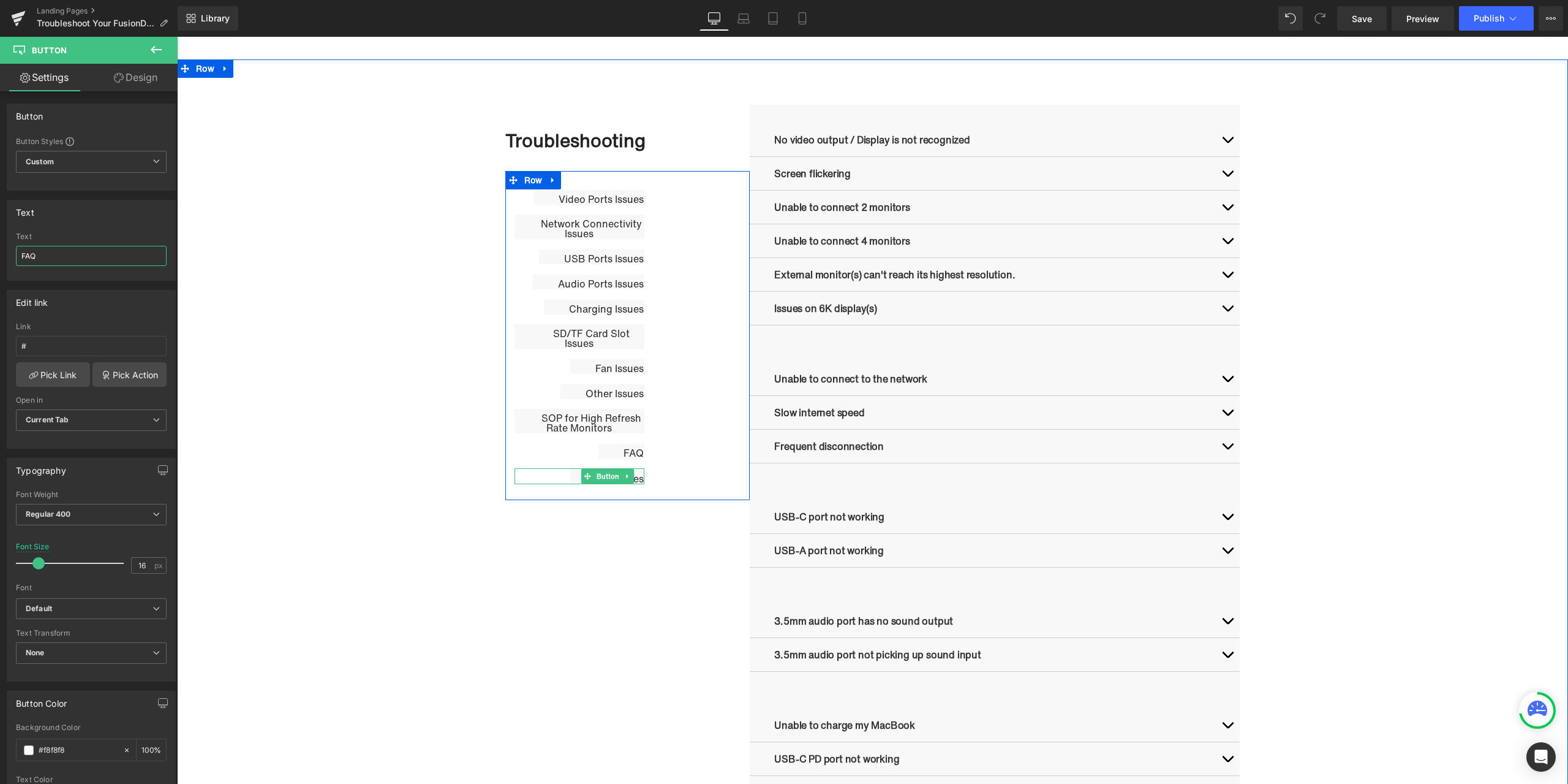
drag, startPoint x: 612, startPoint y: 477, endPoint x: 455, endPoint y: 453, distance: 158.8
click at [612, 477] on span "Button" at bounding box center [608, 475] width 28 height 15
click at [103, 256] on input "Fan Issues" at bounding box center [91, 256] width 151 height 20
paste input "LG Usage Table"
type input "LG Usage Table"
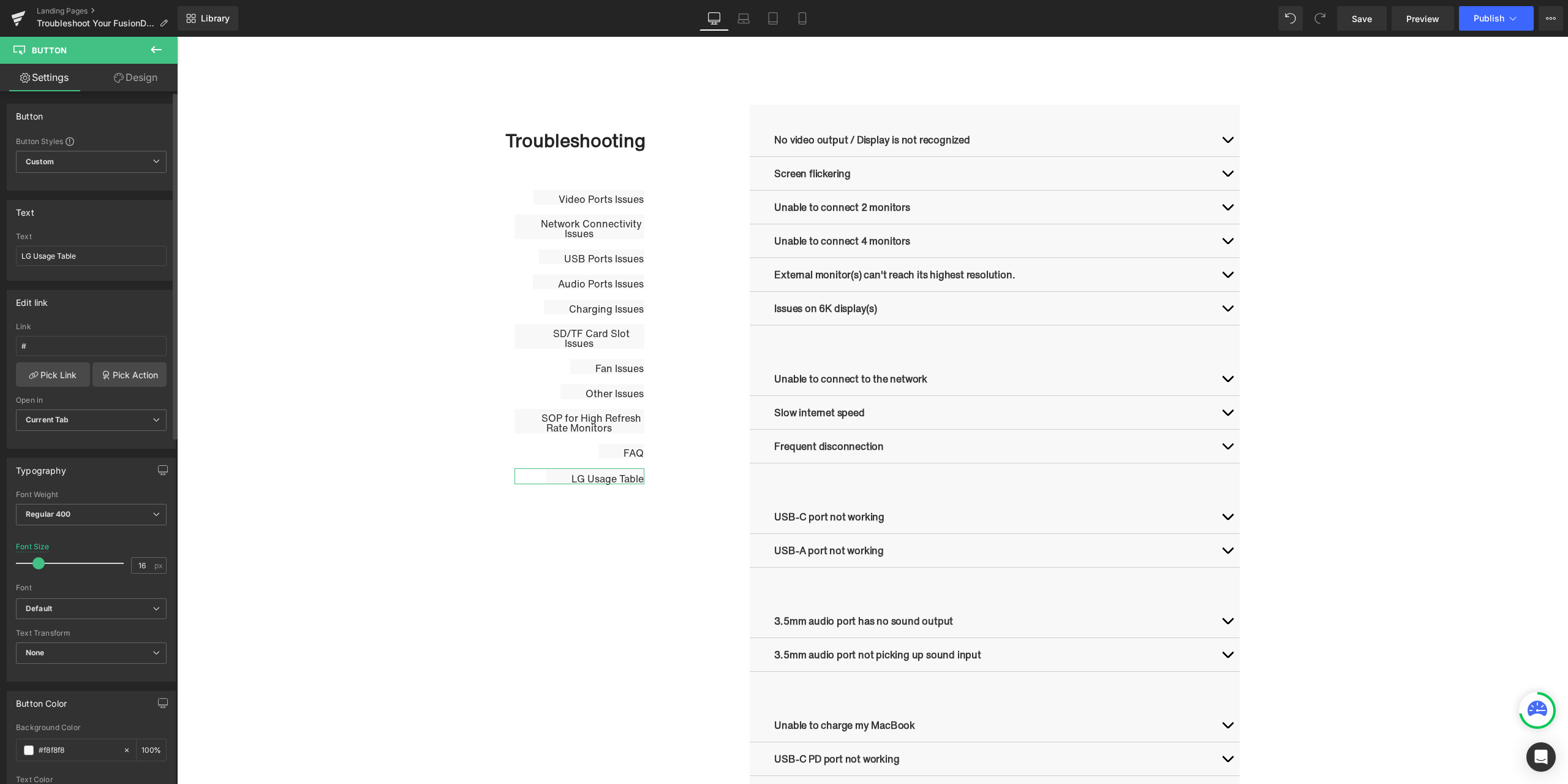
click at [93, 223] on div "Text" at bounding box center [91, 212] width 168 height 23
click at [1221, 142] on button "button" at bounding box center [1227, 139] width 24 height 33
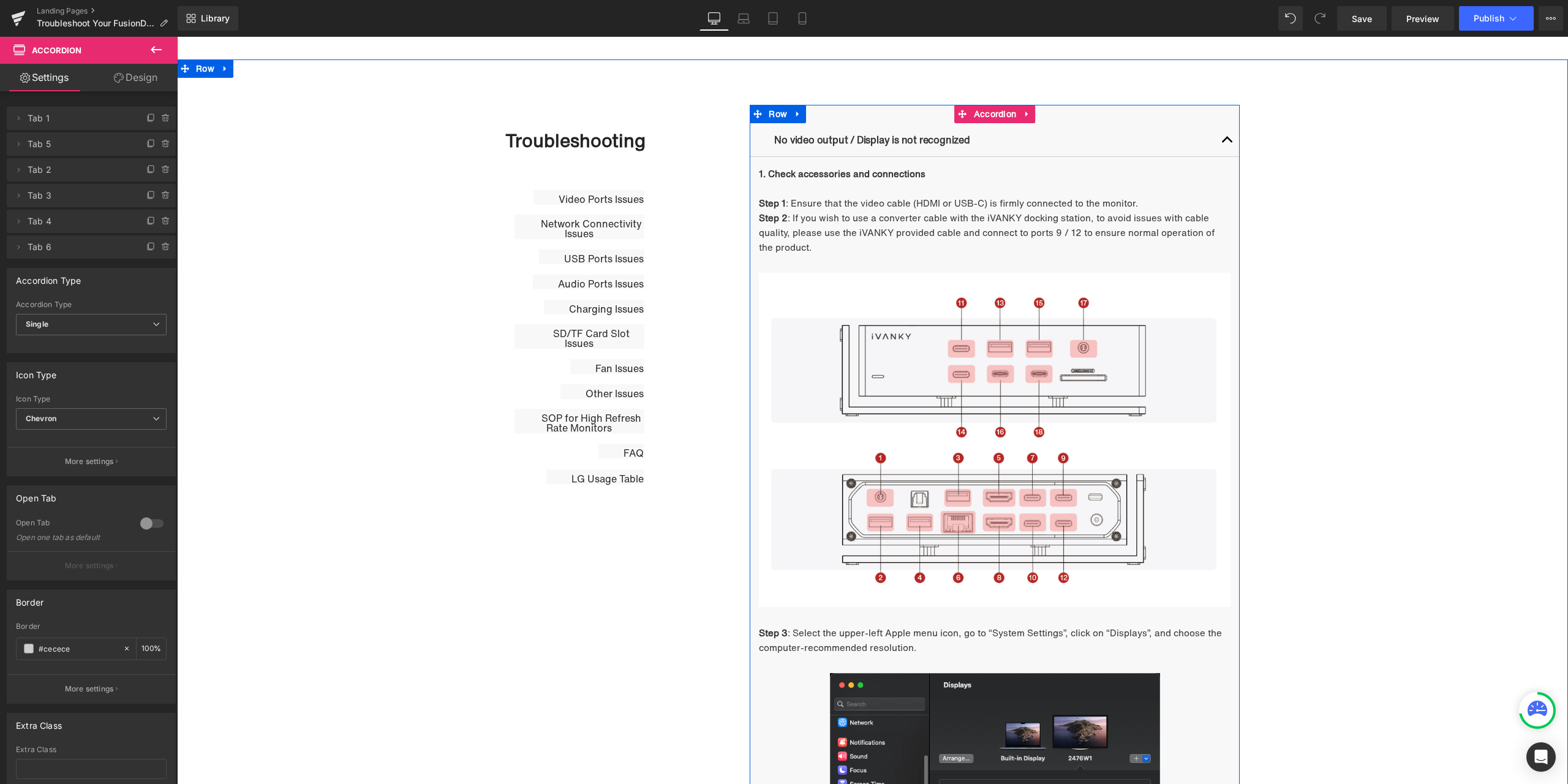
click at [1223, 142] on button "button" at bounding box center [1227, 139] width 24 height 33
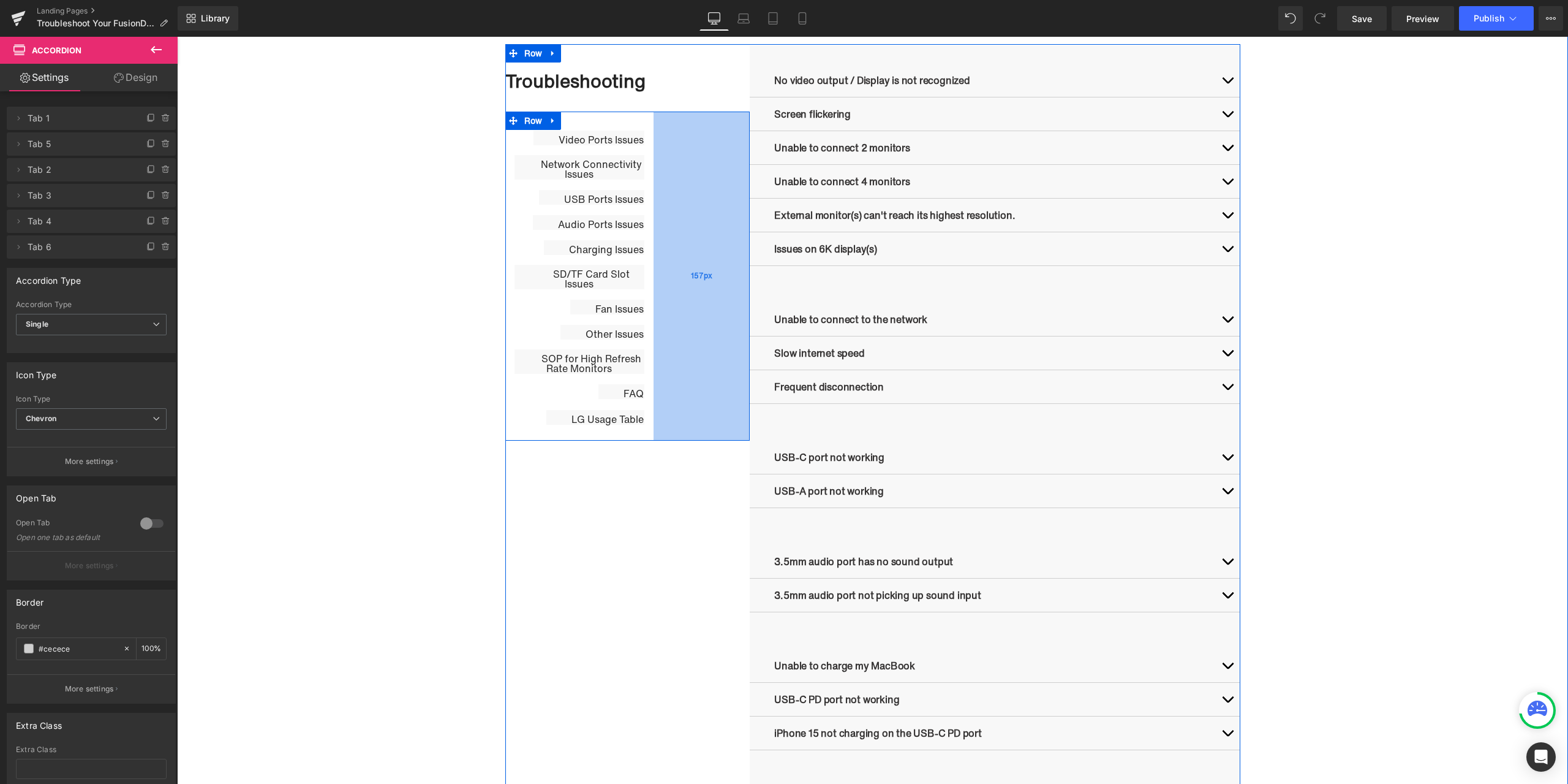
scroll to position [646, 0]
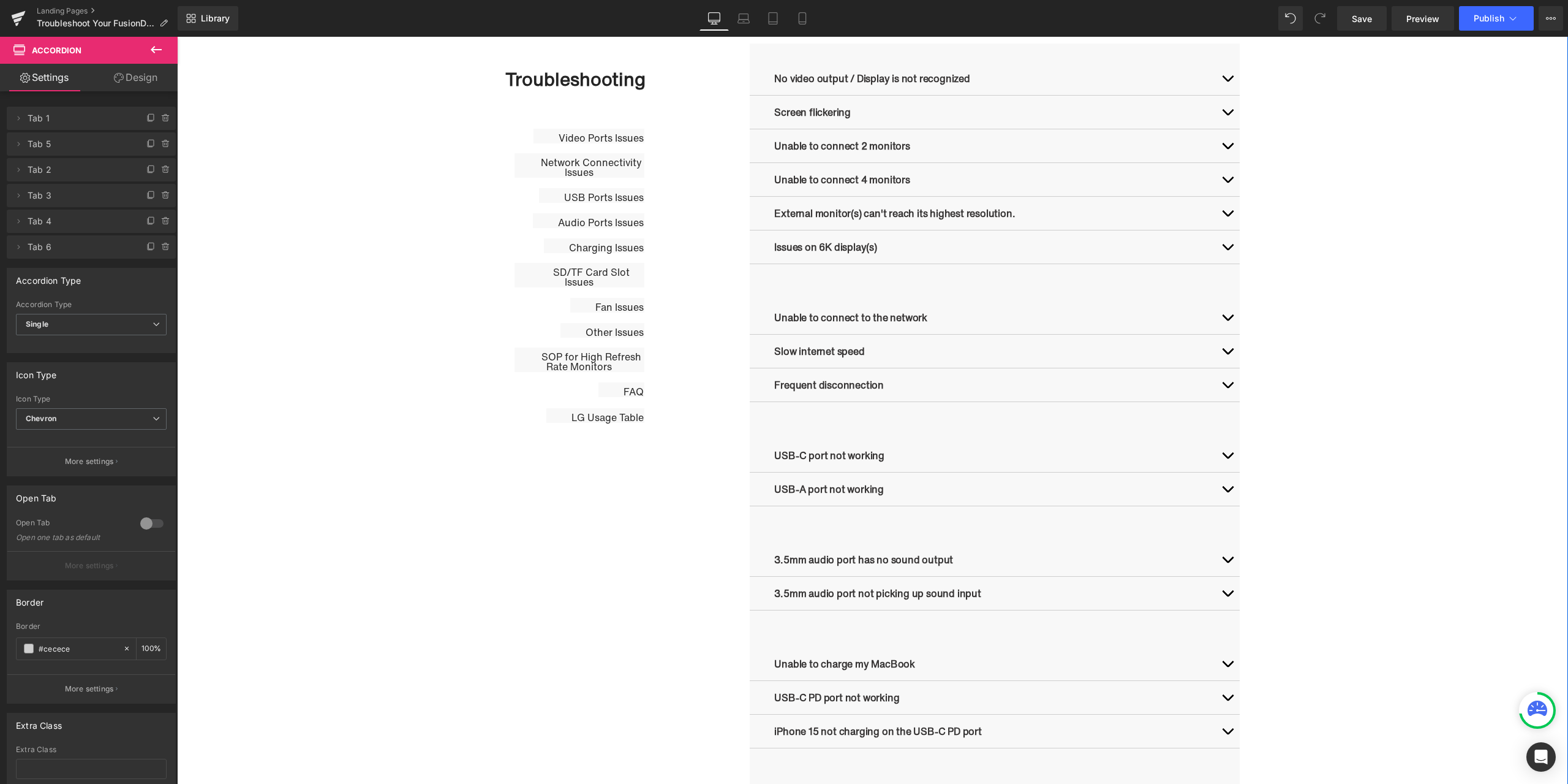
click at [299, 354] on div "Troubleshooting Heading Video Ports Issues Button Network Connectivity Issues B…" at bounding box center [872, 524] width 1391 height 963
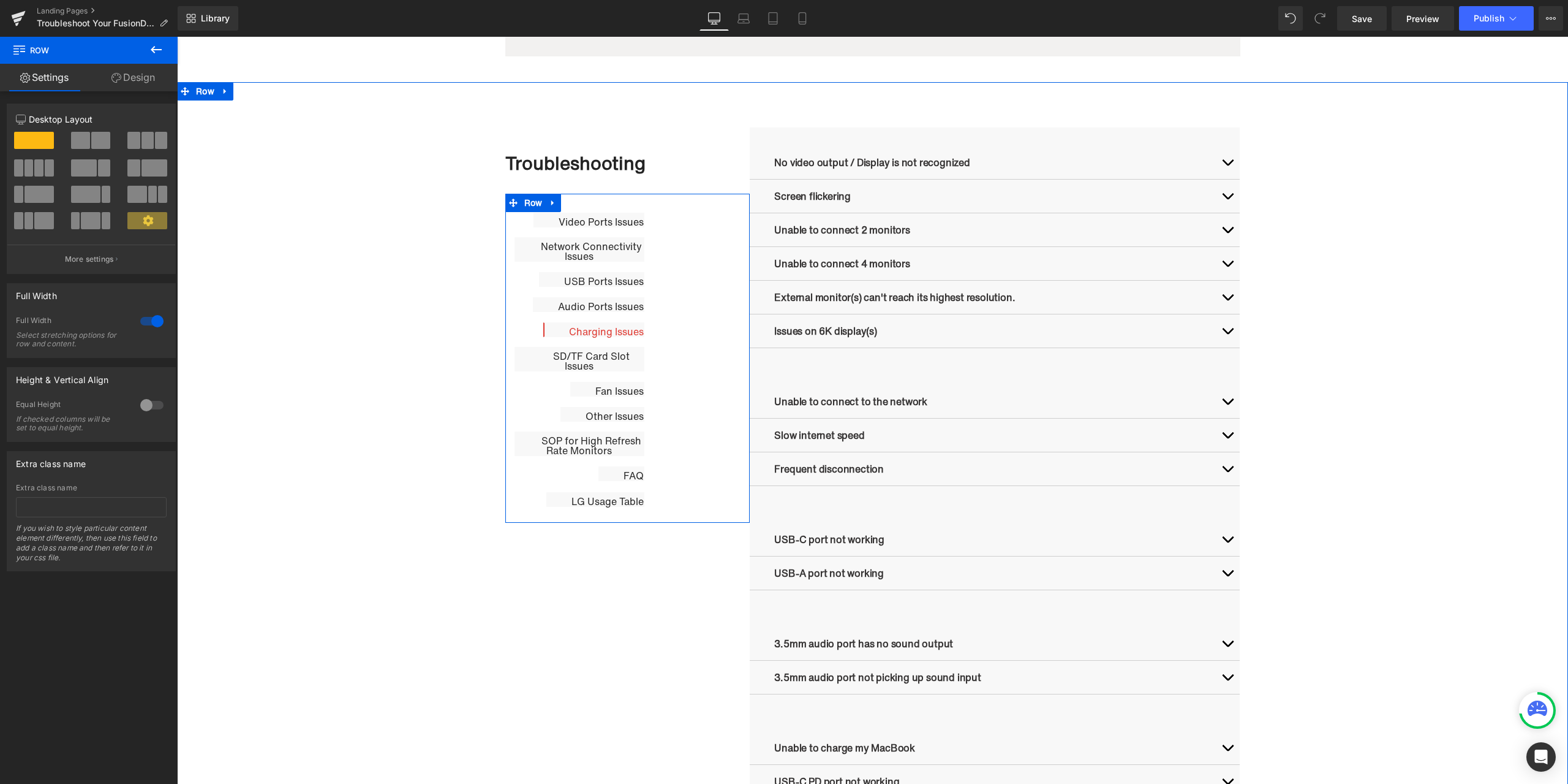
scroll to position [524, 0]
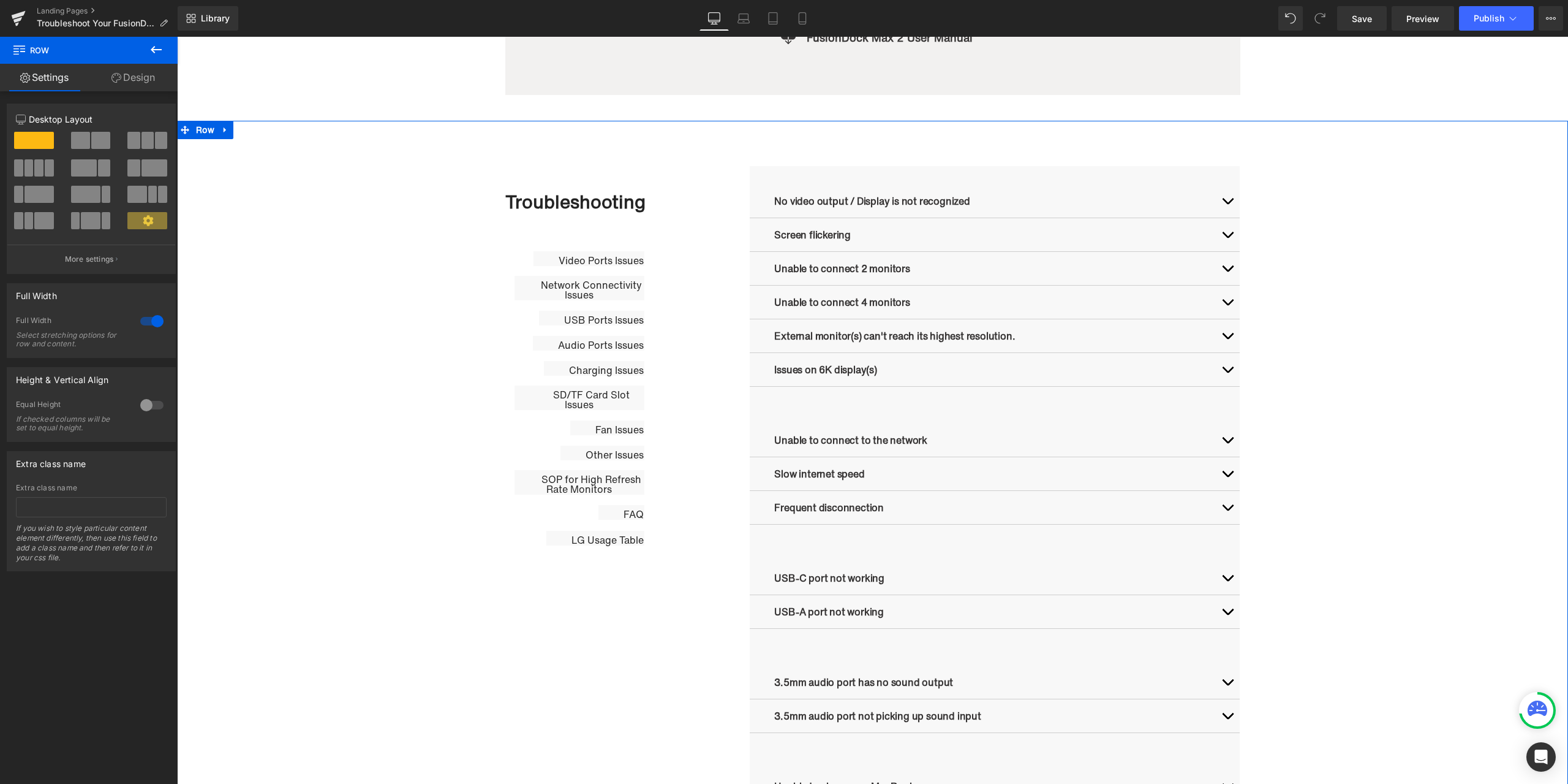
click at [1217, 199] on button "button" at bounding box center [1227, 201] width 24 height 33
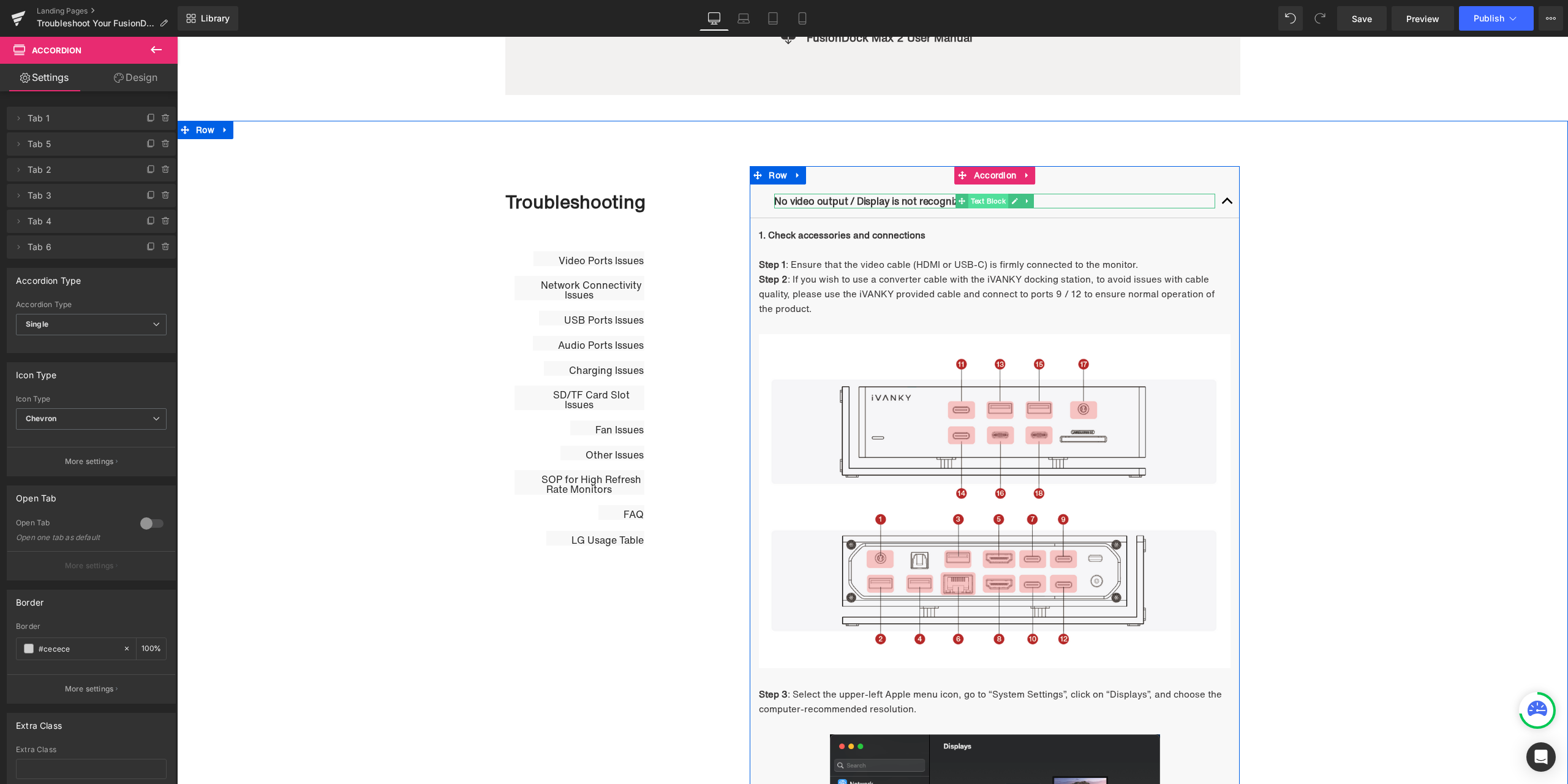
drag, startPoint x: 972, startPoint y: 198, endPoint x: 985, endPoint y: 198, distance: 13.0
click at [972, 198] on span "Text Block" at bounding box center [988, 201] width 41 height 15
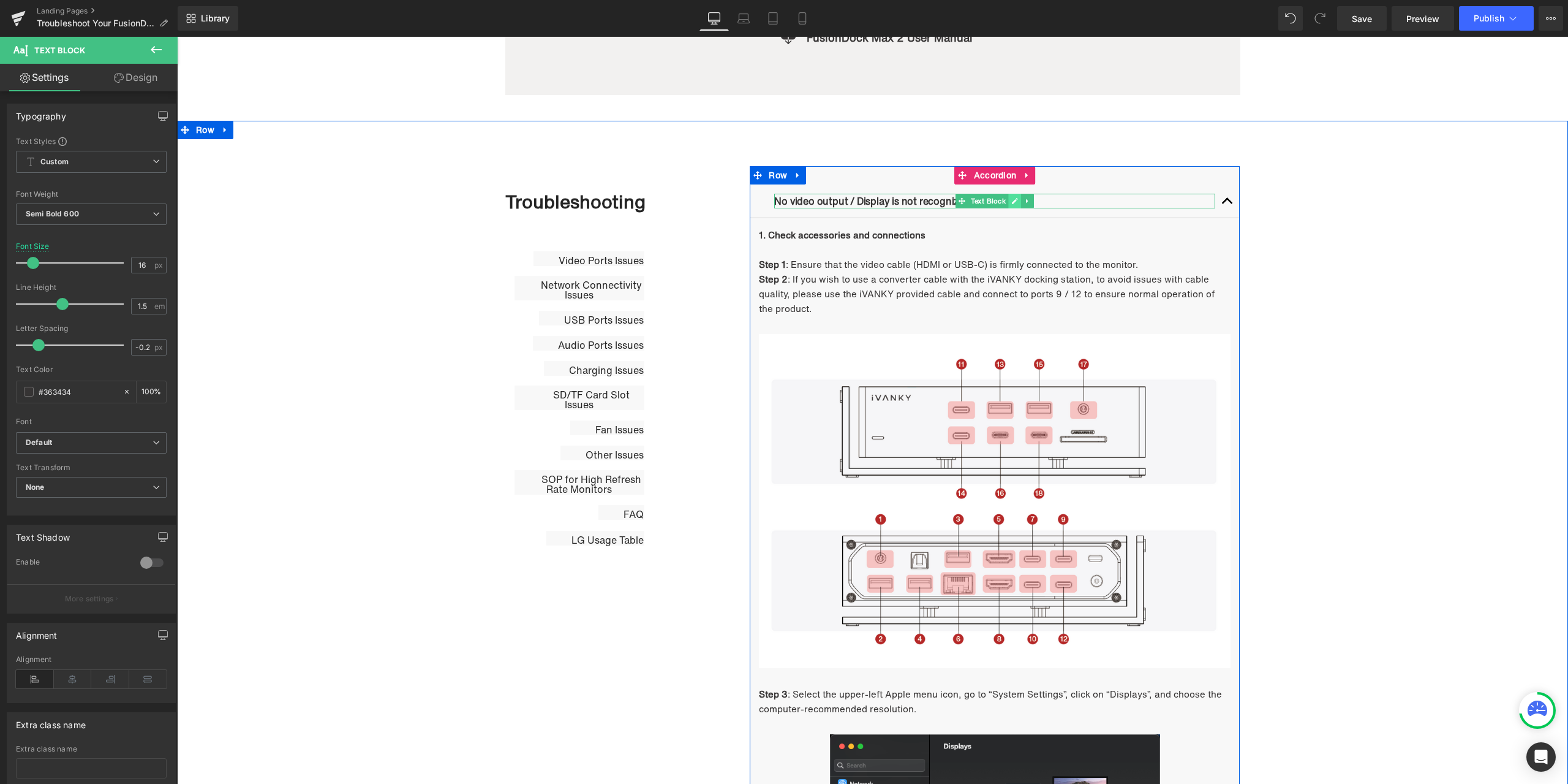
click at [1012, 203] on icon at bounding box center [1015, 201] width 6 height 6
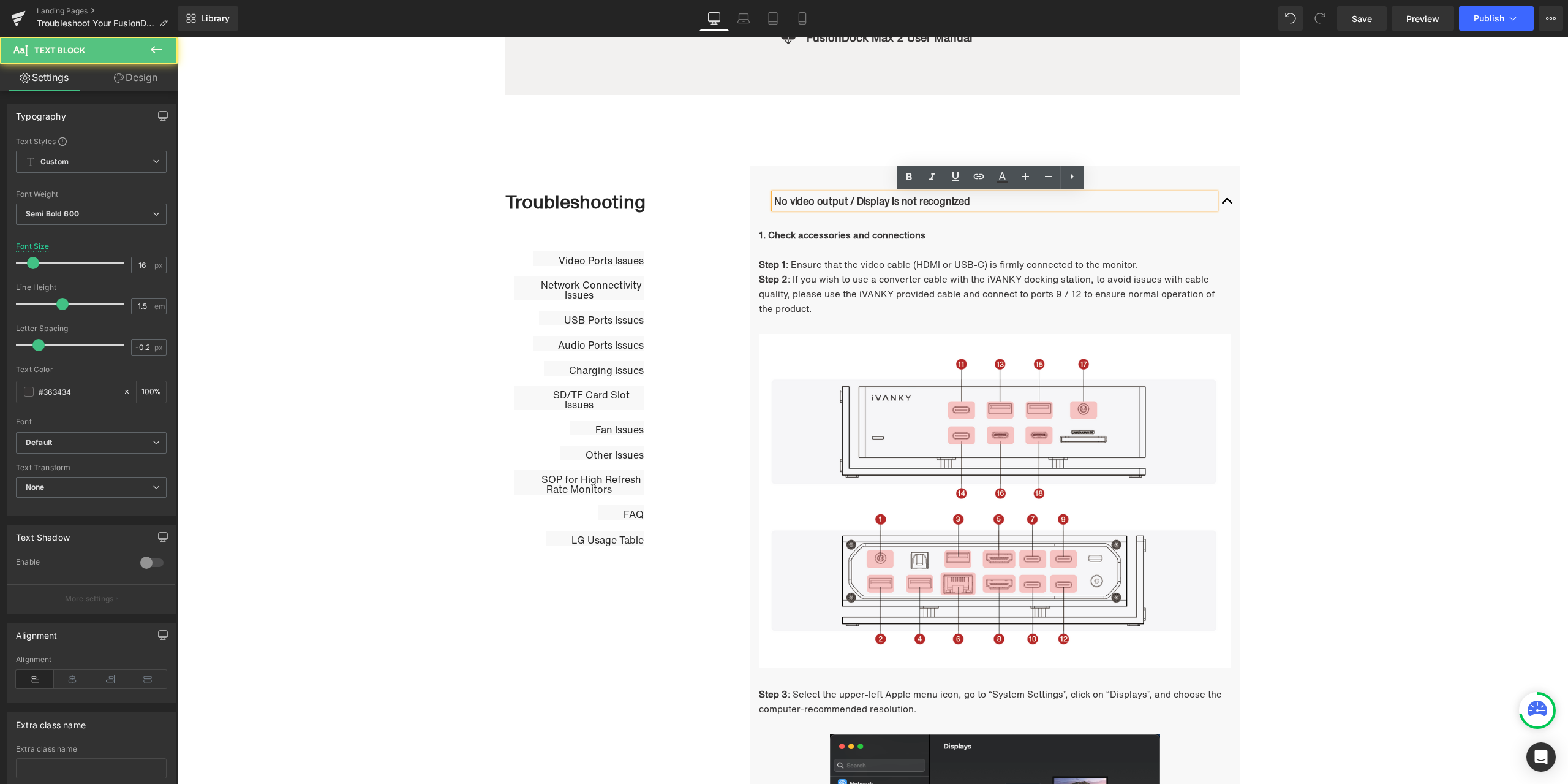
click at [973, 203] on p "No video output / Display is not recognized" at bounding box center [995, 201] width 441 height 15
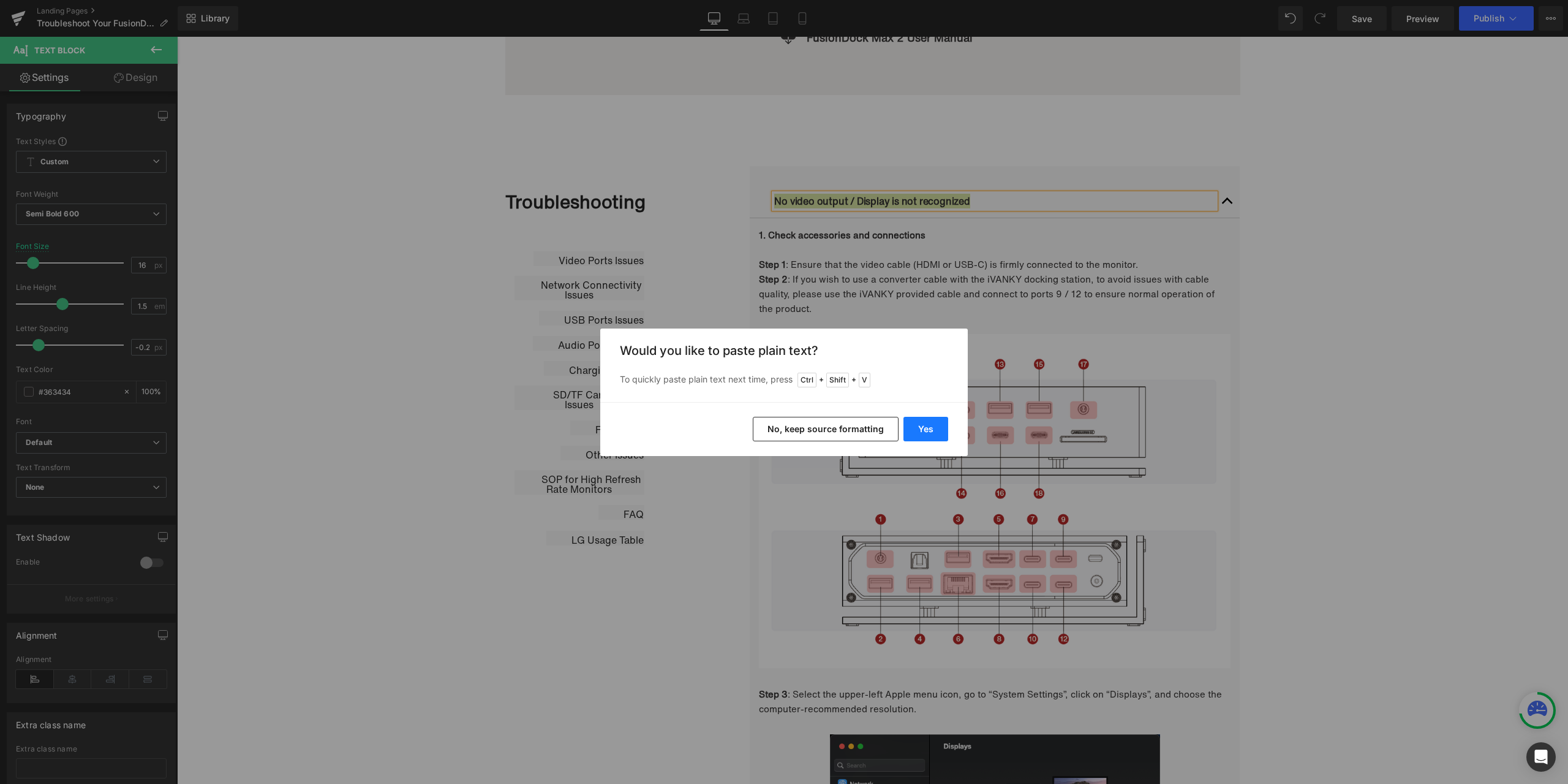
click at [933, 423] on button "Yes" at bounding box center [926, 429] width 44 height 24
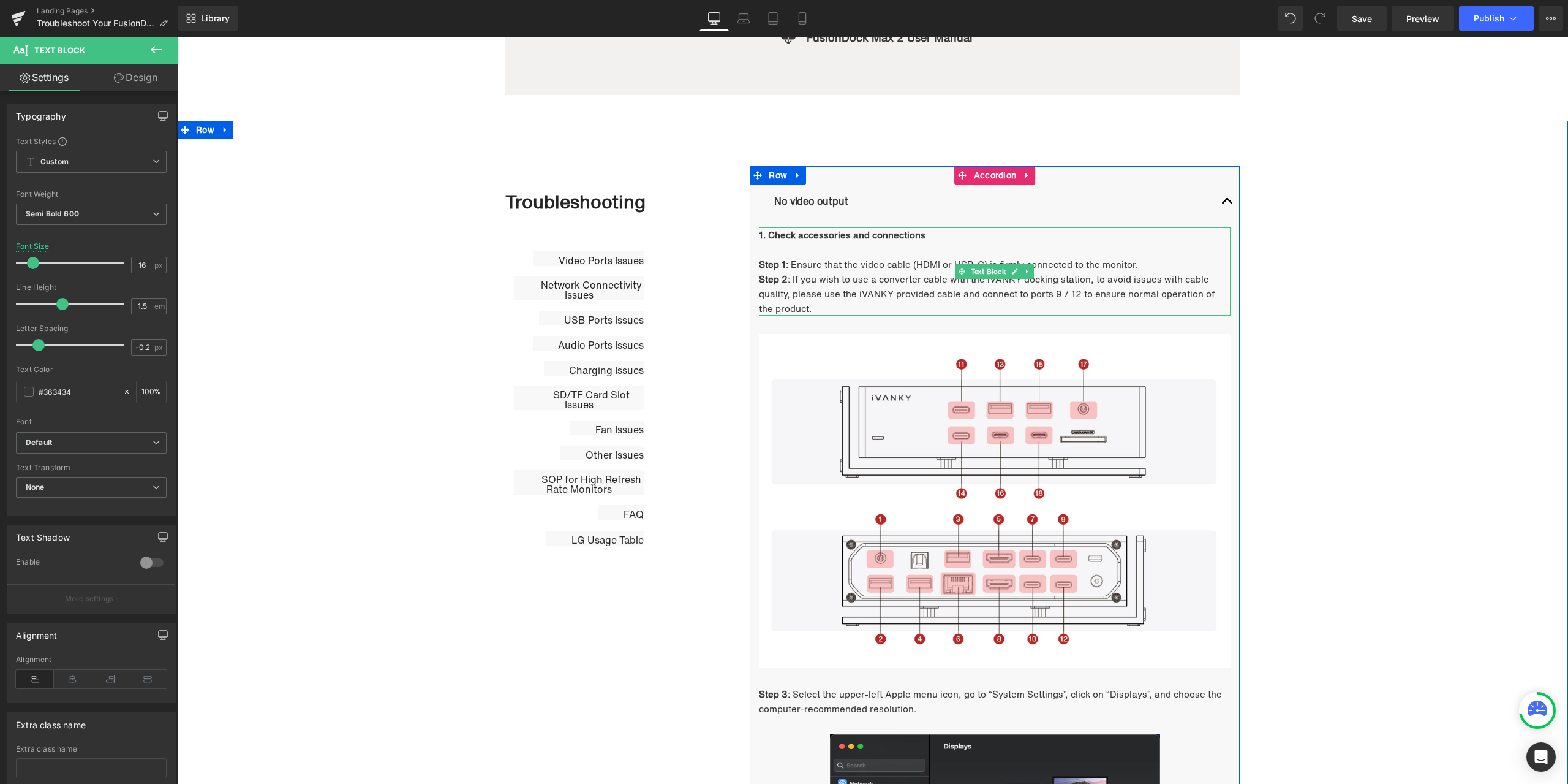
click at [929, 240] on p "1. Check accessories and connections" at bounding box center [995, 234] width 471 height 15
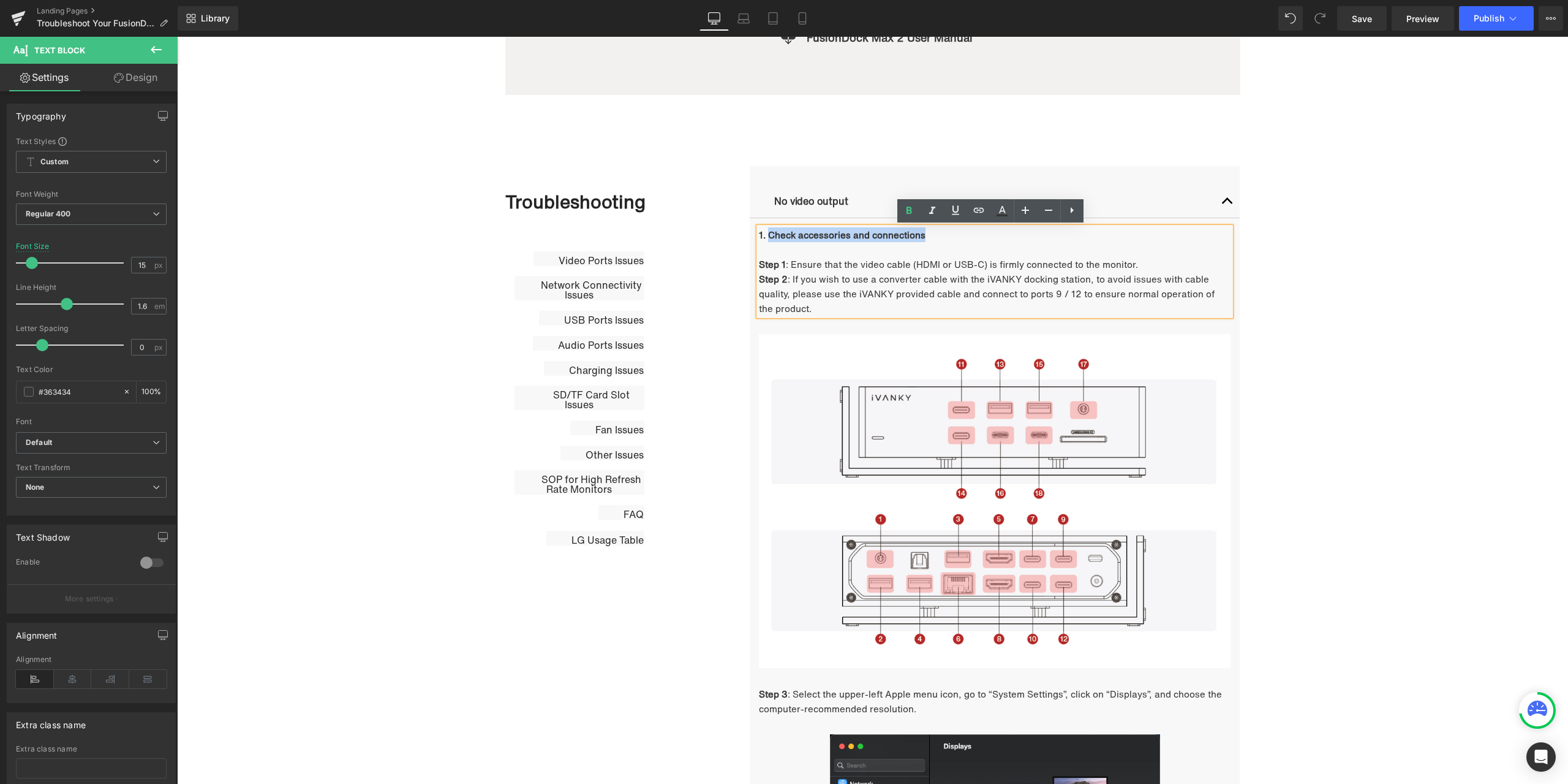
drag, startPoint x: 921, startPoint y: 236, endPoint x: 764, endPoint y: 235, distance: 157.0
click at [764, 235] on p "1. Check accessories and connections" at bounding box center [995, 234] width 471 height 15
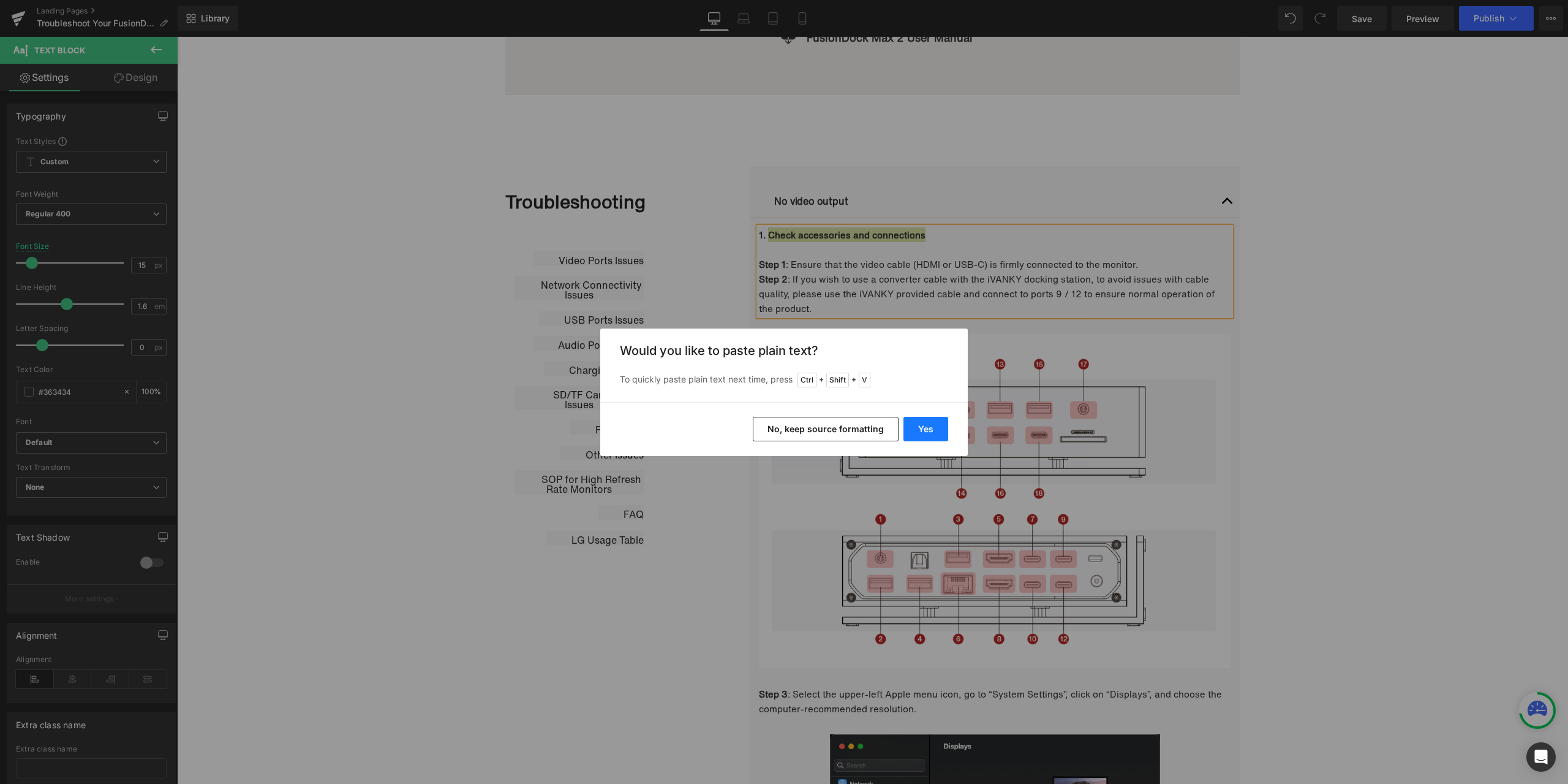
click at [924, 428] on button "Yes" at bounding box center [926, 429] width 44 height 24
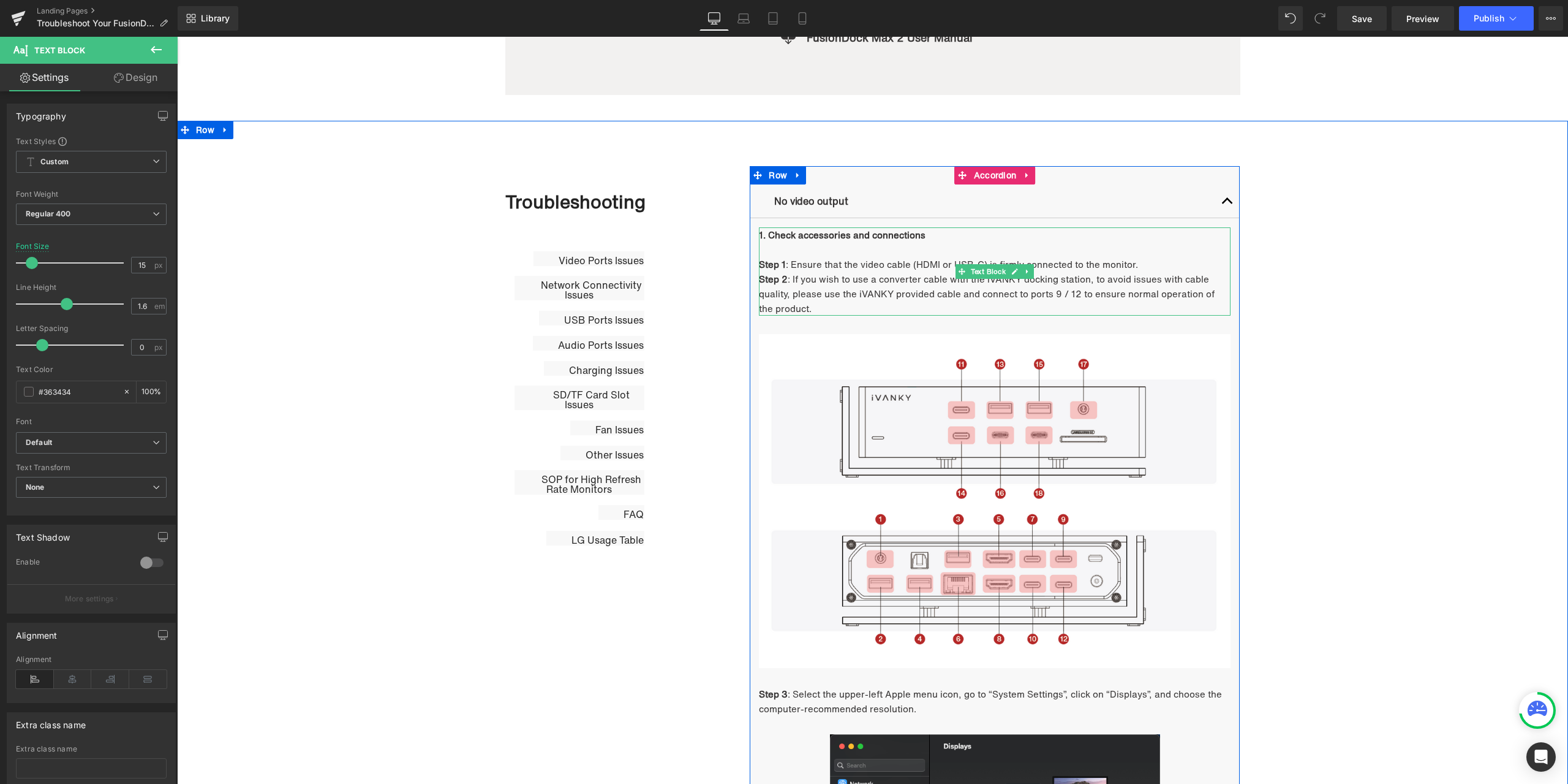
click at [804, 269] on p "Step 1 : Ensure that the video cable (HDMI or USB-C) is firmly connected to the…" at bounding box center [995, 263] width 471 height 15
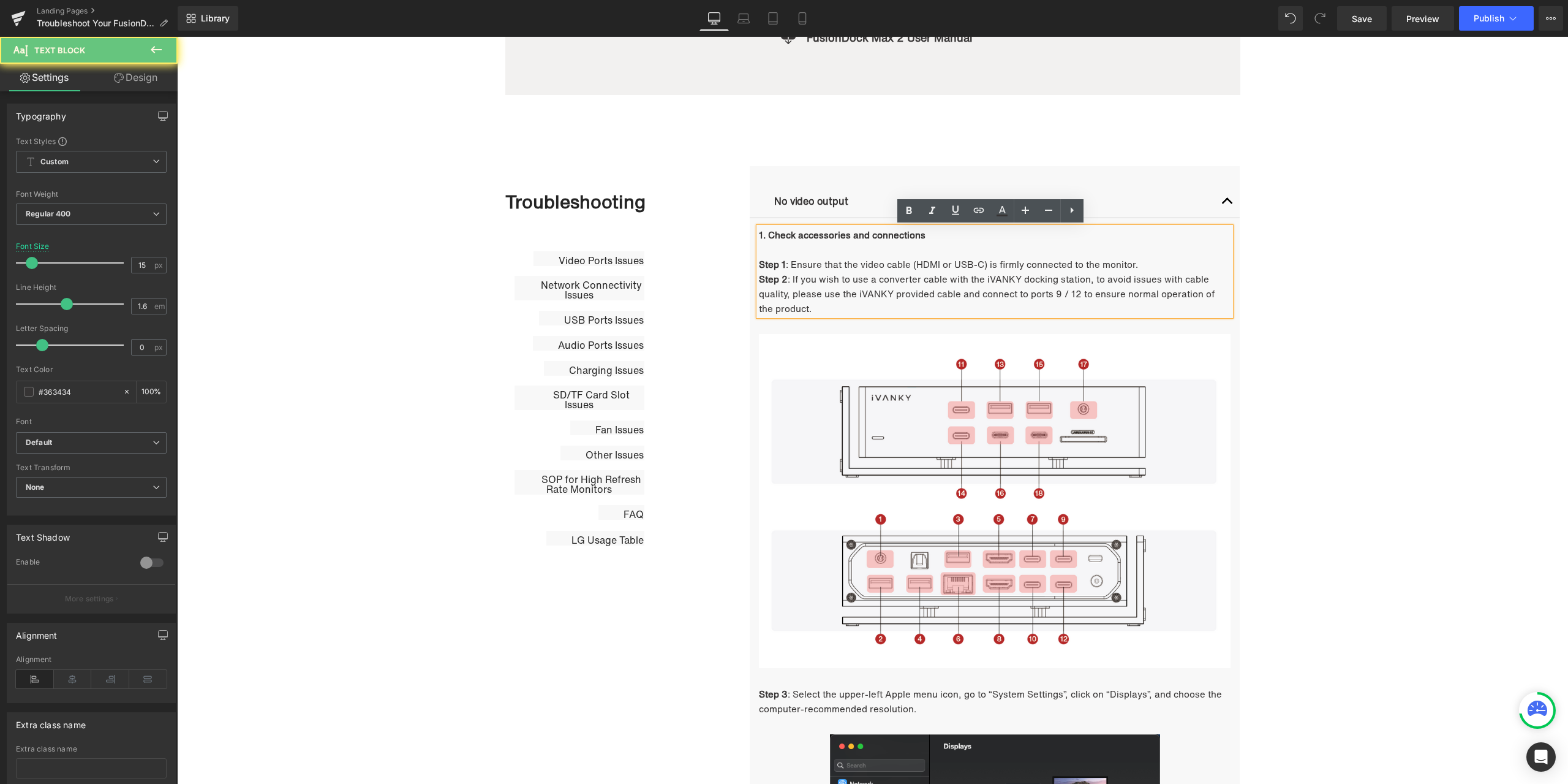
click at [811, 269] on p "Step 1 : Ensure that the video cable (HDMI or USB-C) is firmly connected to the…" at bounding box center [995, 263] width 471 height 15
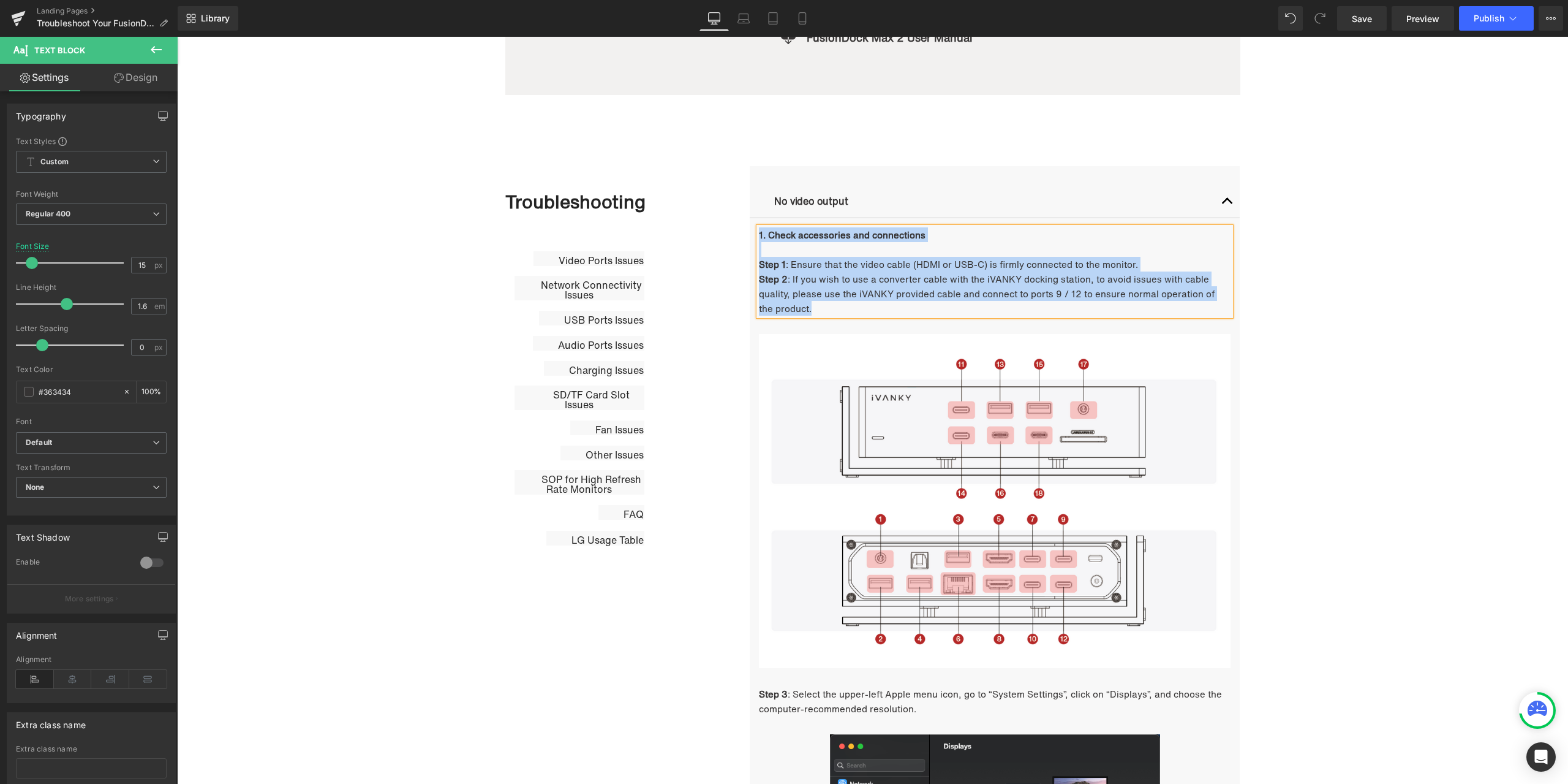
click at [806, 269] on p "Step 1 : Ensure that the video cable (HDMI or USB-C) is firmly connected to the…" at bounding box center [995, 263] width 471 height 15
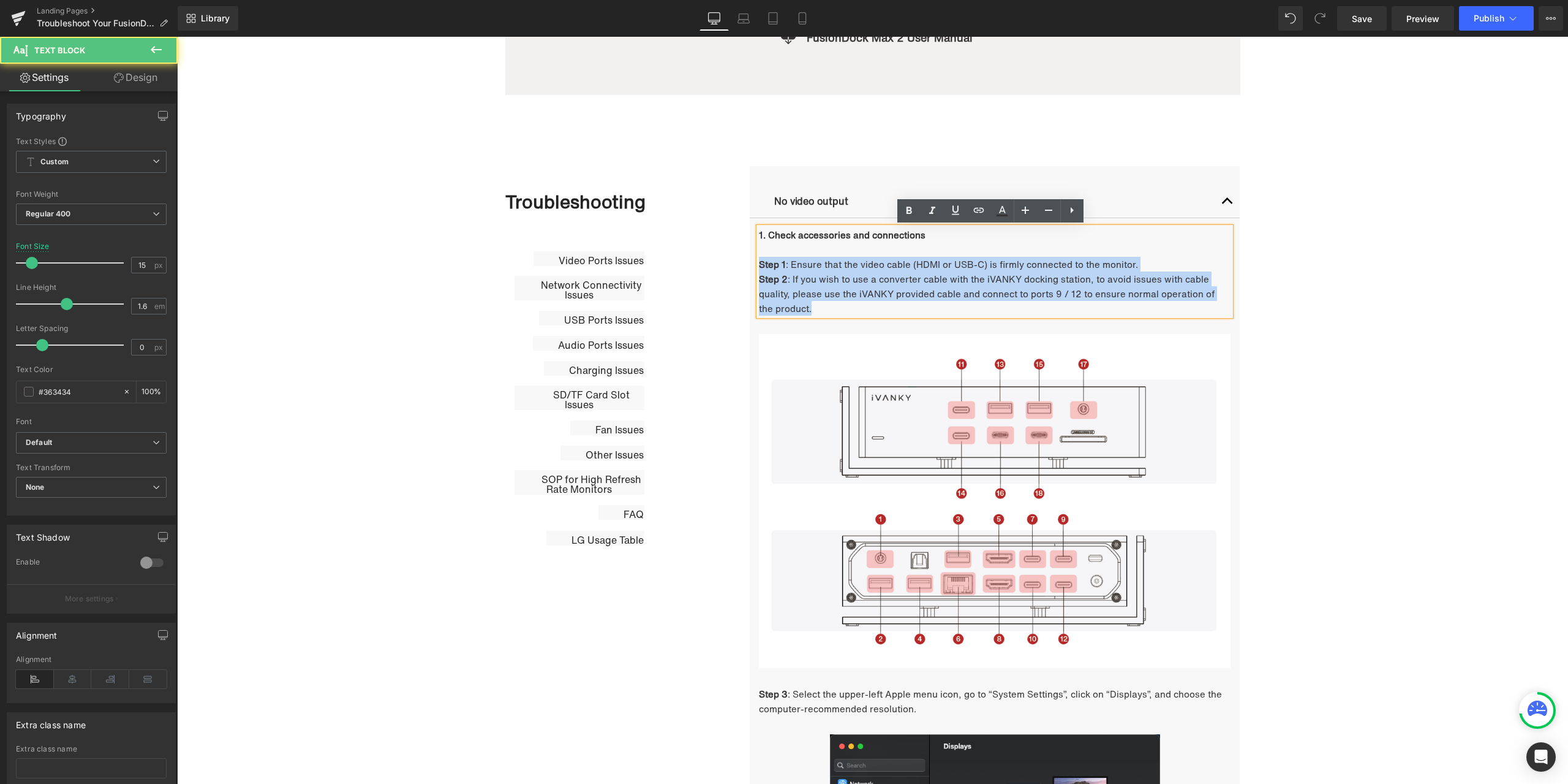
drag, startPoint x: 756, startPoint y: 265, endPoint x: 839, endPoint y: 307, distance: 93.0
click at [839, 306] on div "1. Check accessories and connections Step 1 : Ensure that the video cable (HDMI…" at bounding box center [995, 271] width 471 height 88
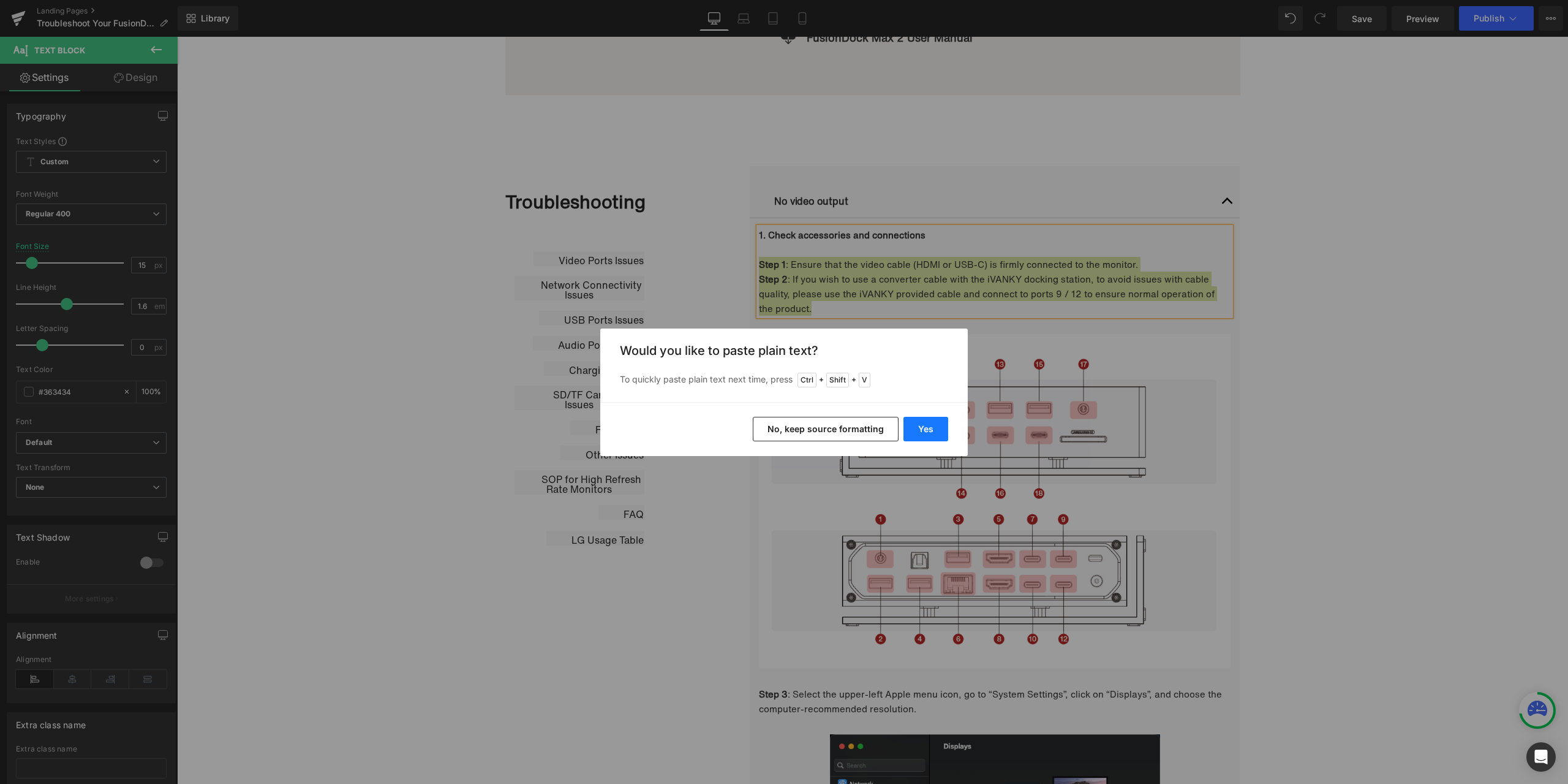
click at [921, 425] on button "Yes" at bounding box center [926, 429] width 44 height 24
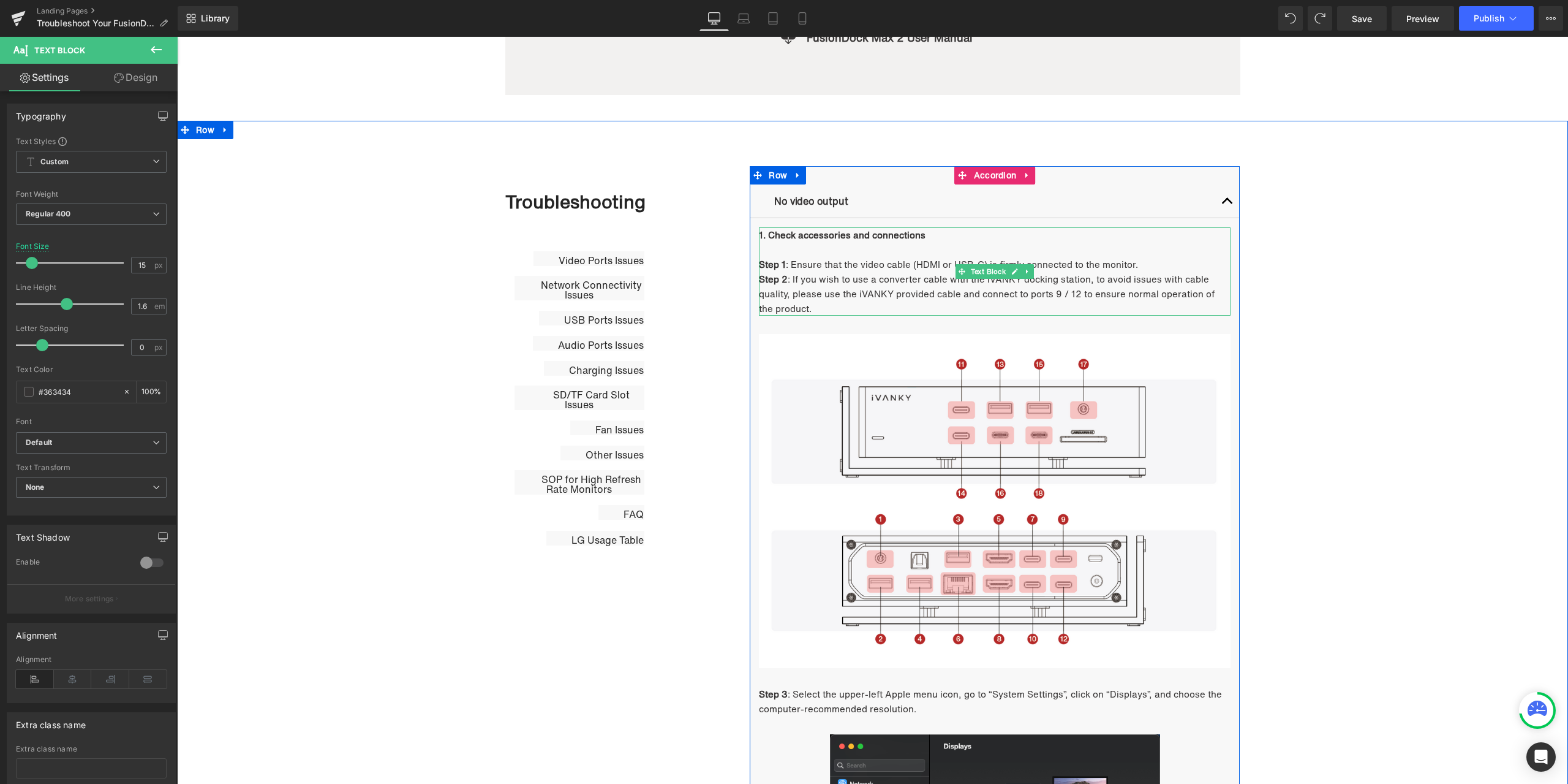
click at [1012, 277] on link at bounding box center [1015, 271] width 13 height 15
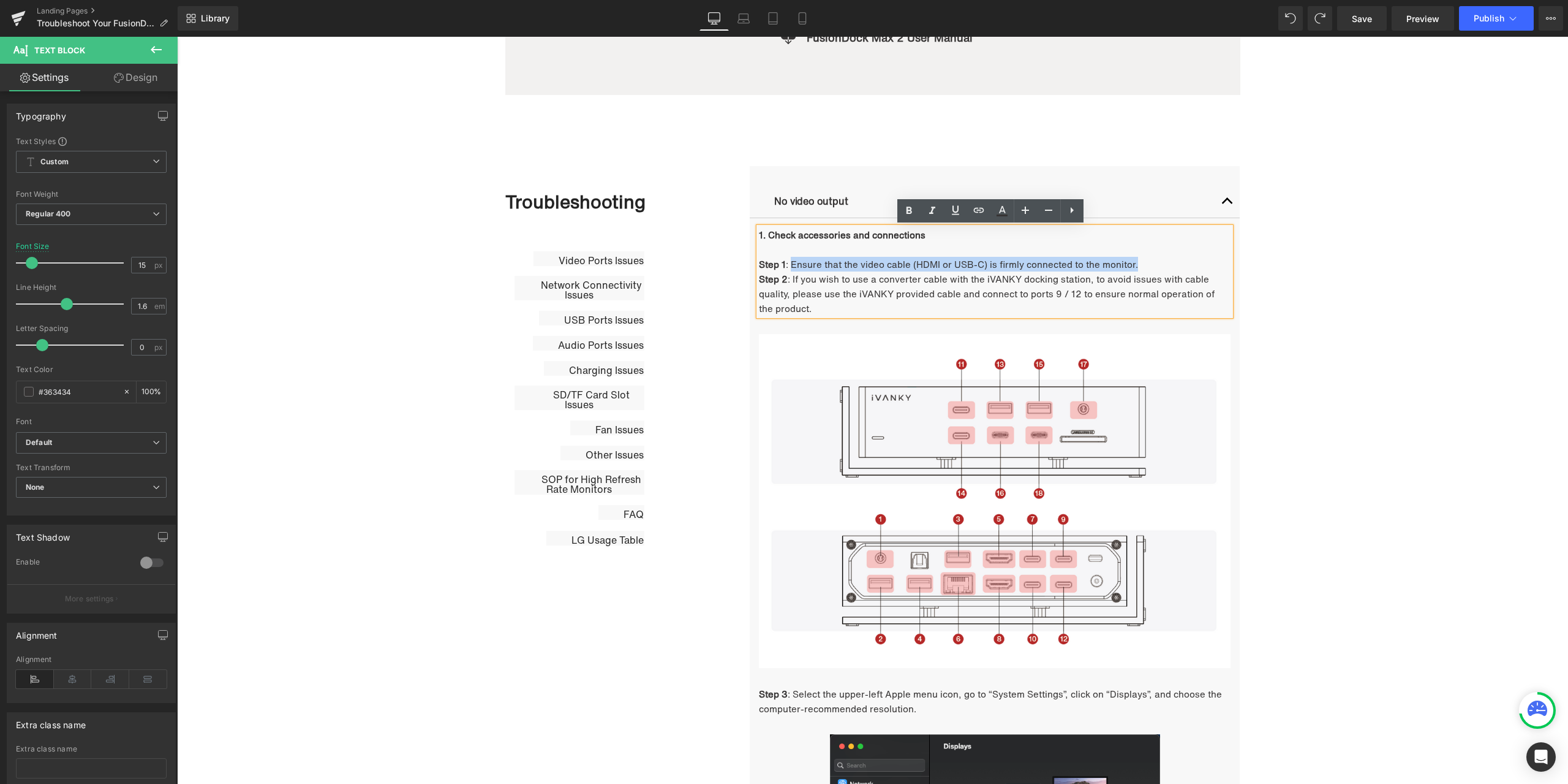
drag, startPoint x: 787, startPoint y: 263, endPoint x: 1148, endPoint y: 270, distance: 361.1
click at [1148, 270] on p "Step 1 : Ensure that the video cable (HDMI or USB-C) is firmly connected to the…" at bounding box center [995, 263] width 471 height 15
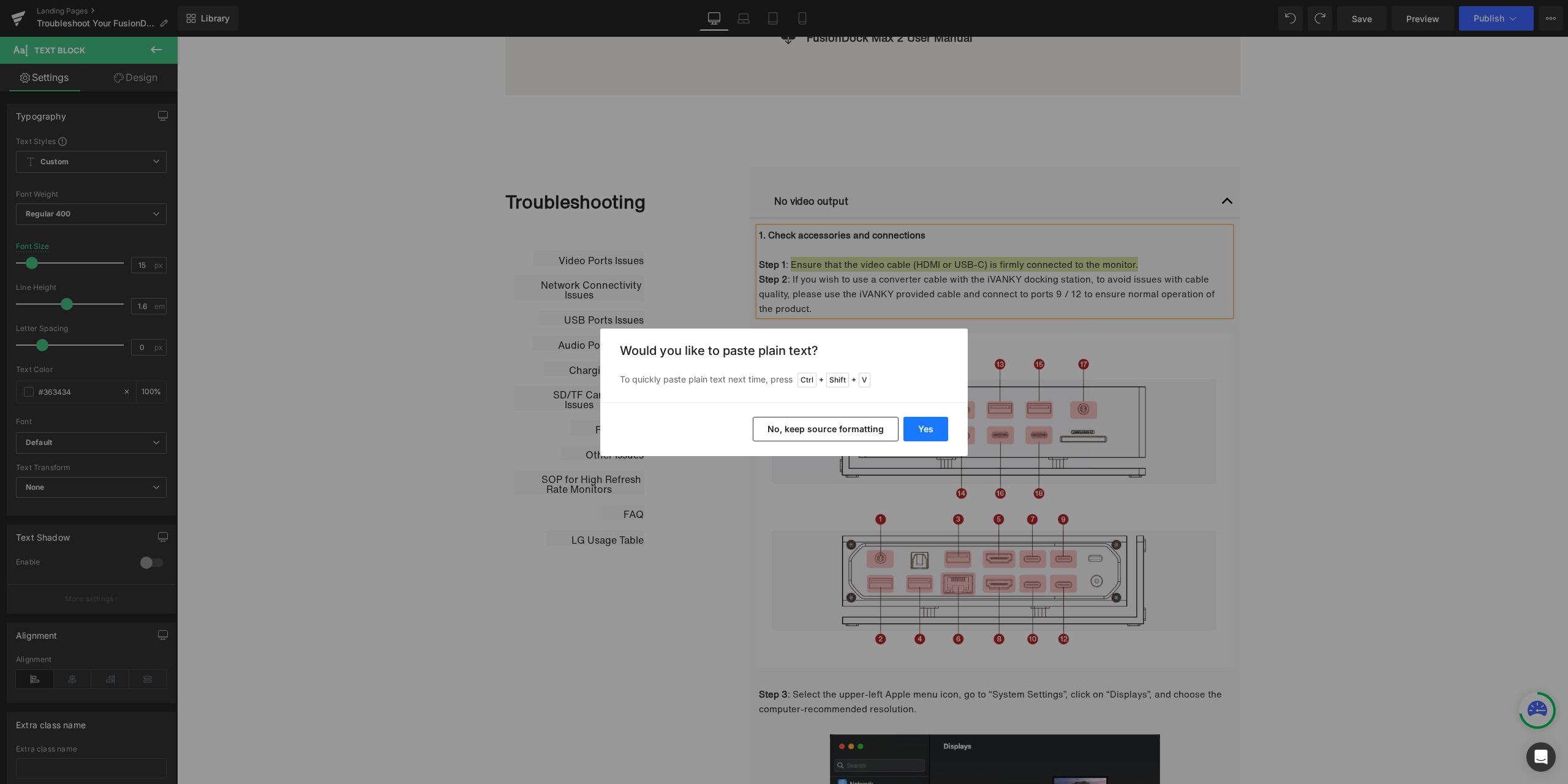
click at [924, 429] on button "Yes" at bounding box center [926, 429] width 44 height 24
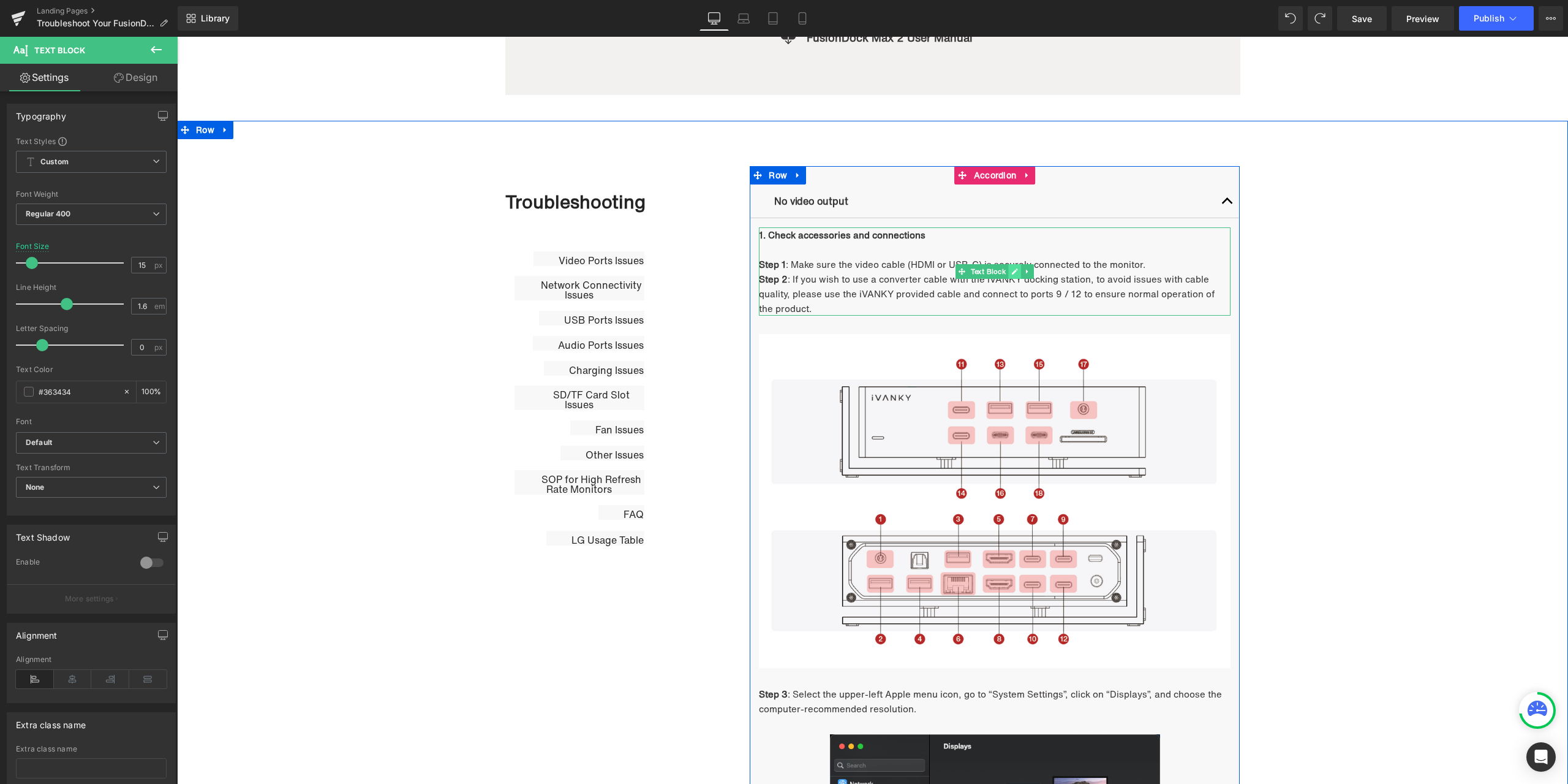
click at [1009, 275] on link at bounding box center [1015, 271] width 13 height 15
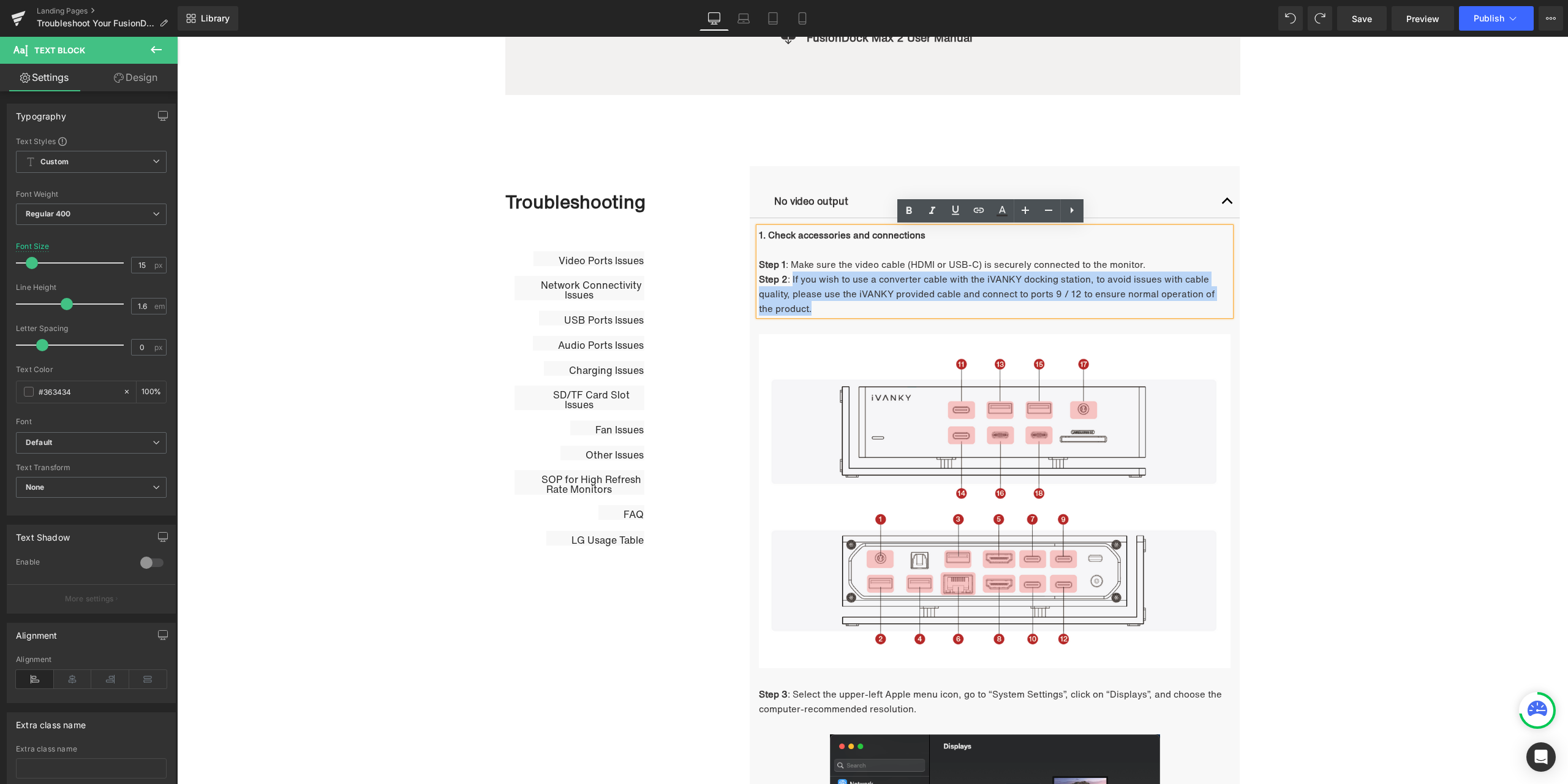
drag, startPoint x: 787, startPoint y: 280, endPoint x: 794, endPoint y: 303, distance: 24.0
click at [794, 303] on p "Step 2 : If you wish to use a converter cable with the iVANKY docking station, …" at bounding box center [995, 294] width 471 height 44
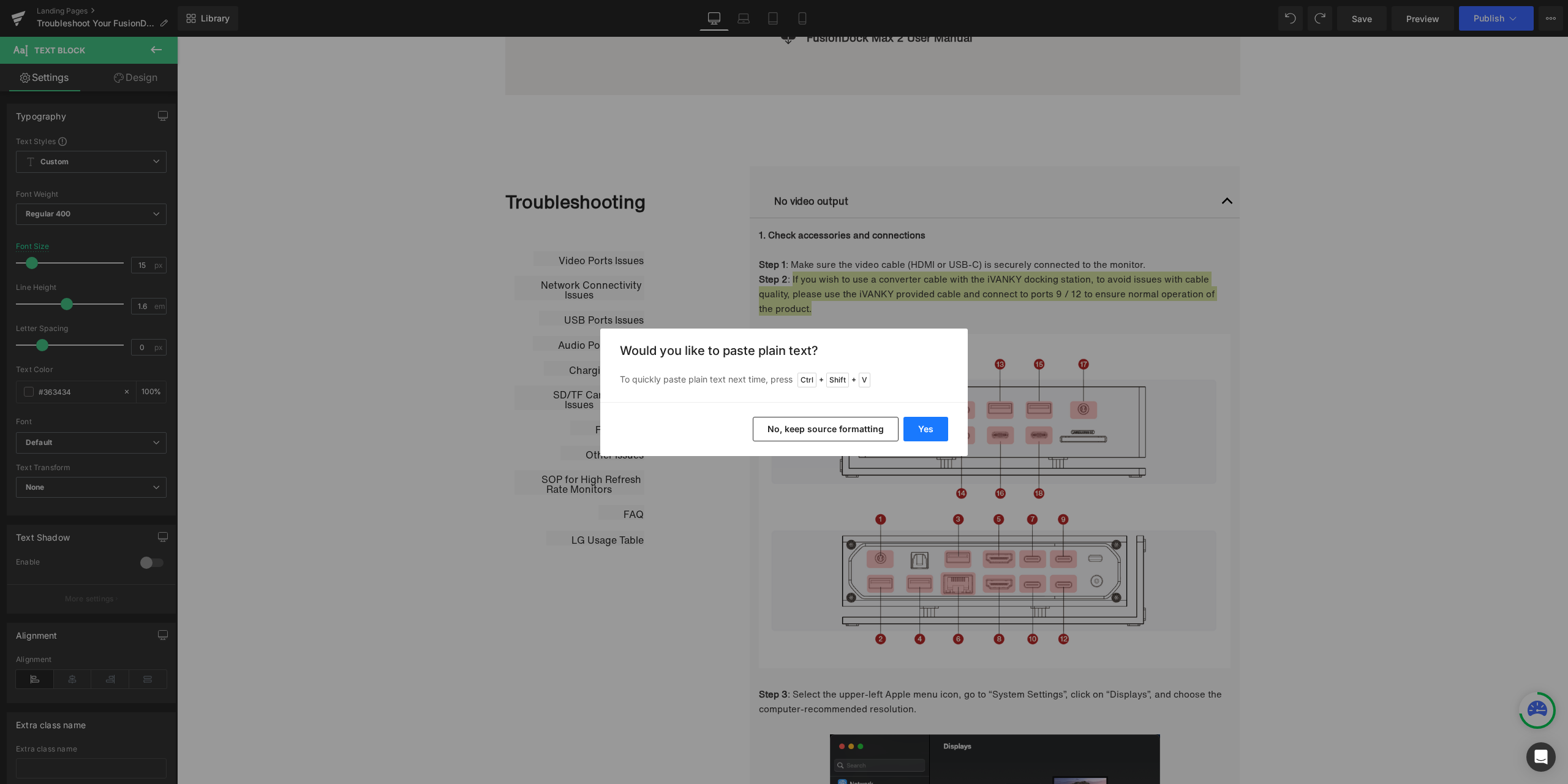
click at [922, 420] on button "Yes" at bounding box center [926, 429] width 44 height 24
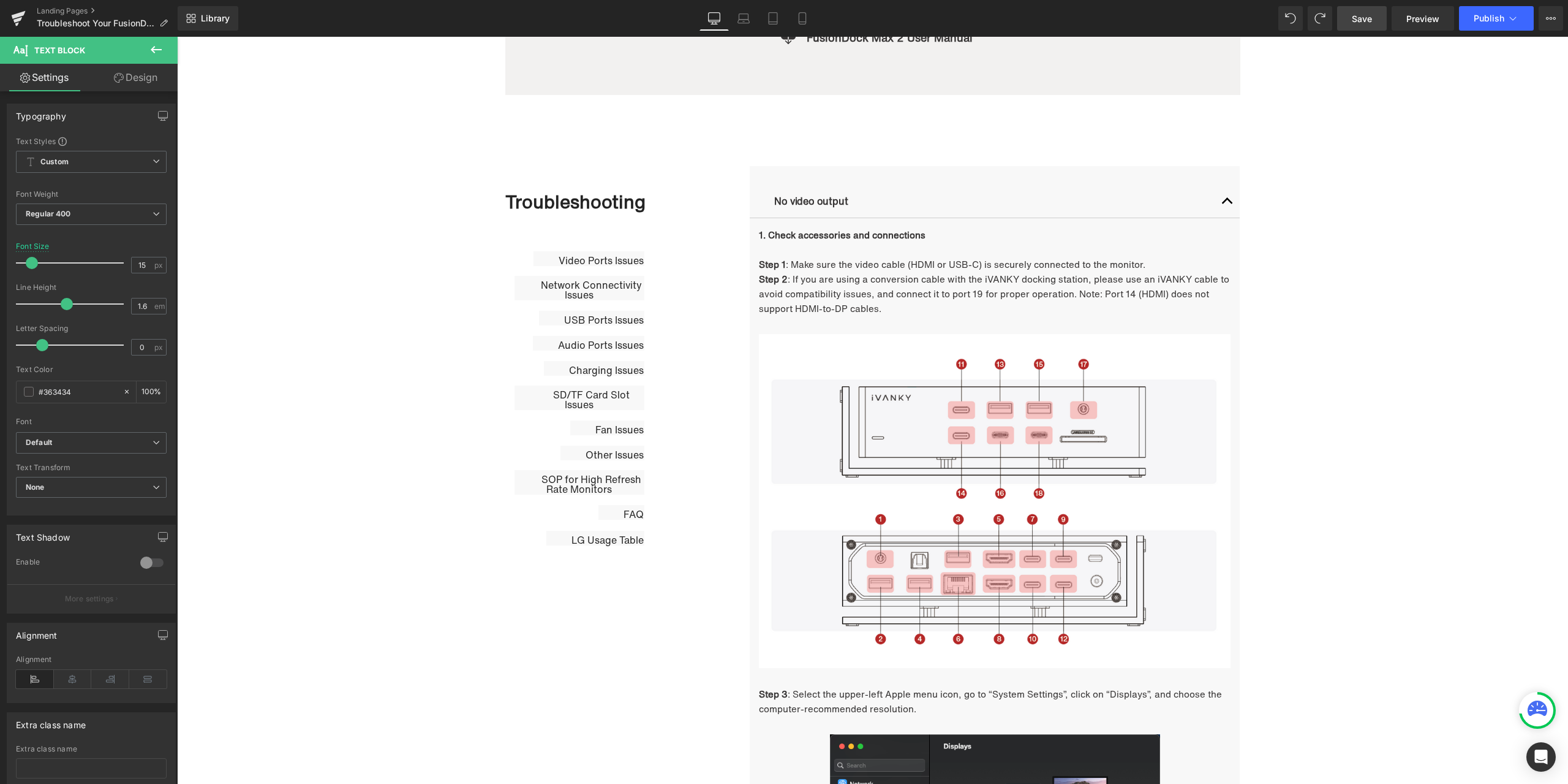
click at [1356, 24] on span "Save" at bounding box center [1362, 18] width 20 height 13
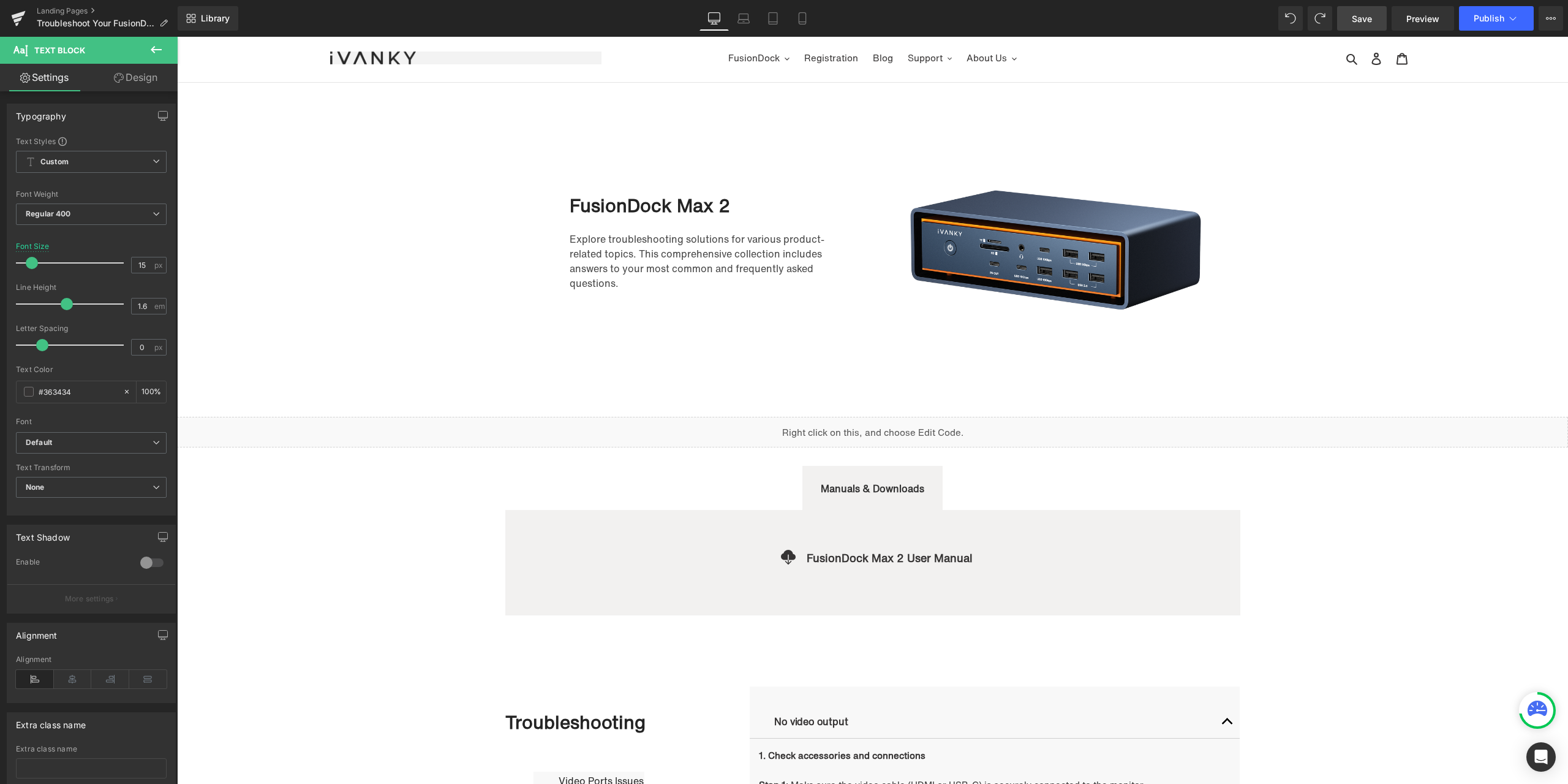
scroll to position [0, 0]
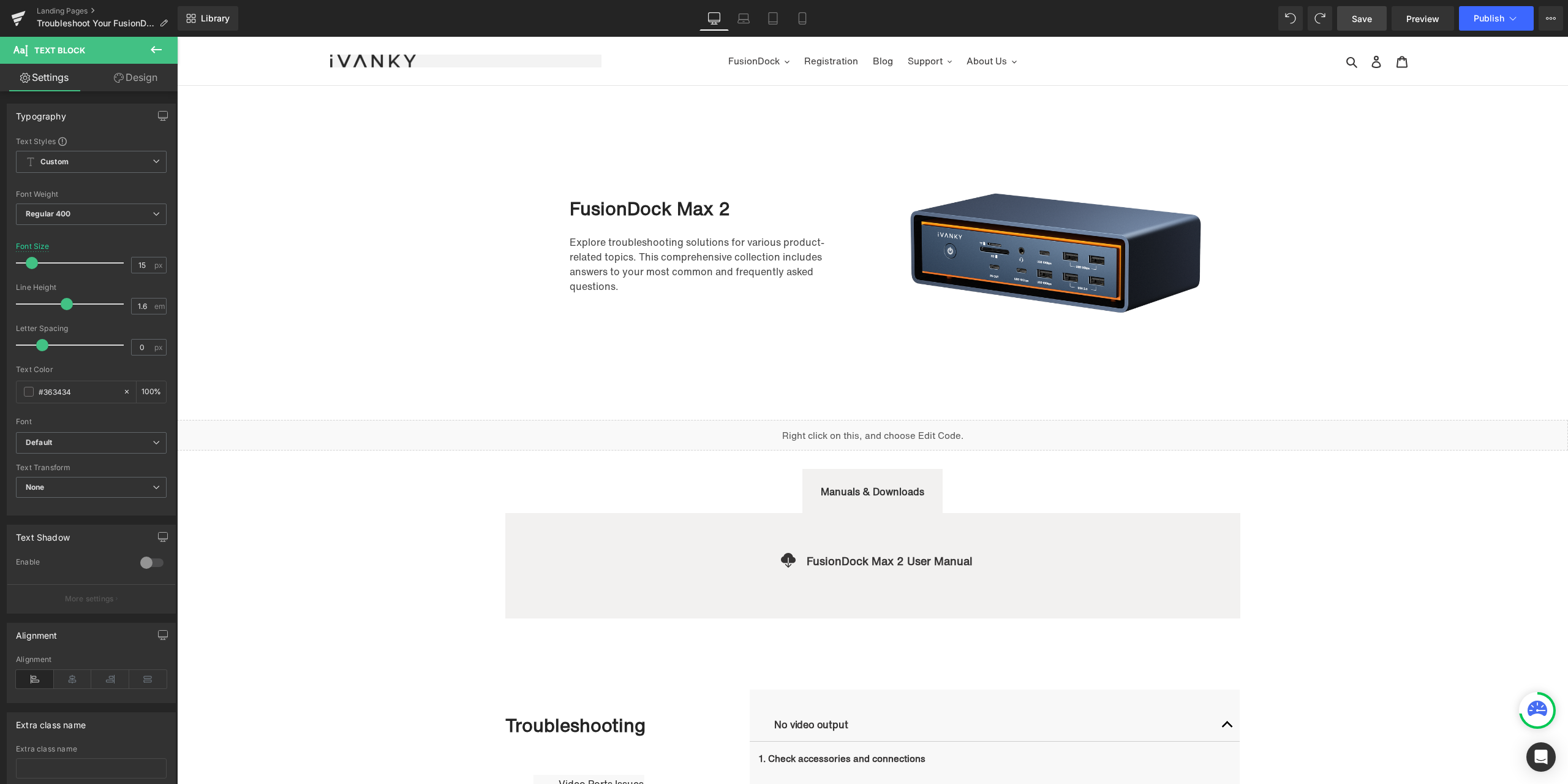
click at [1161, 27] on div "Library Desktop Desktop Laptop Tablet Mobile Save Preview Publish Scheduled Vie…" at bounding box center [872, 18] width 1390 height 24
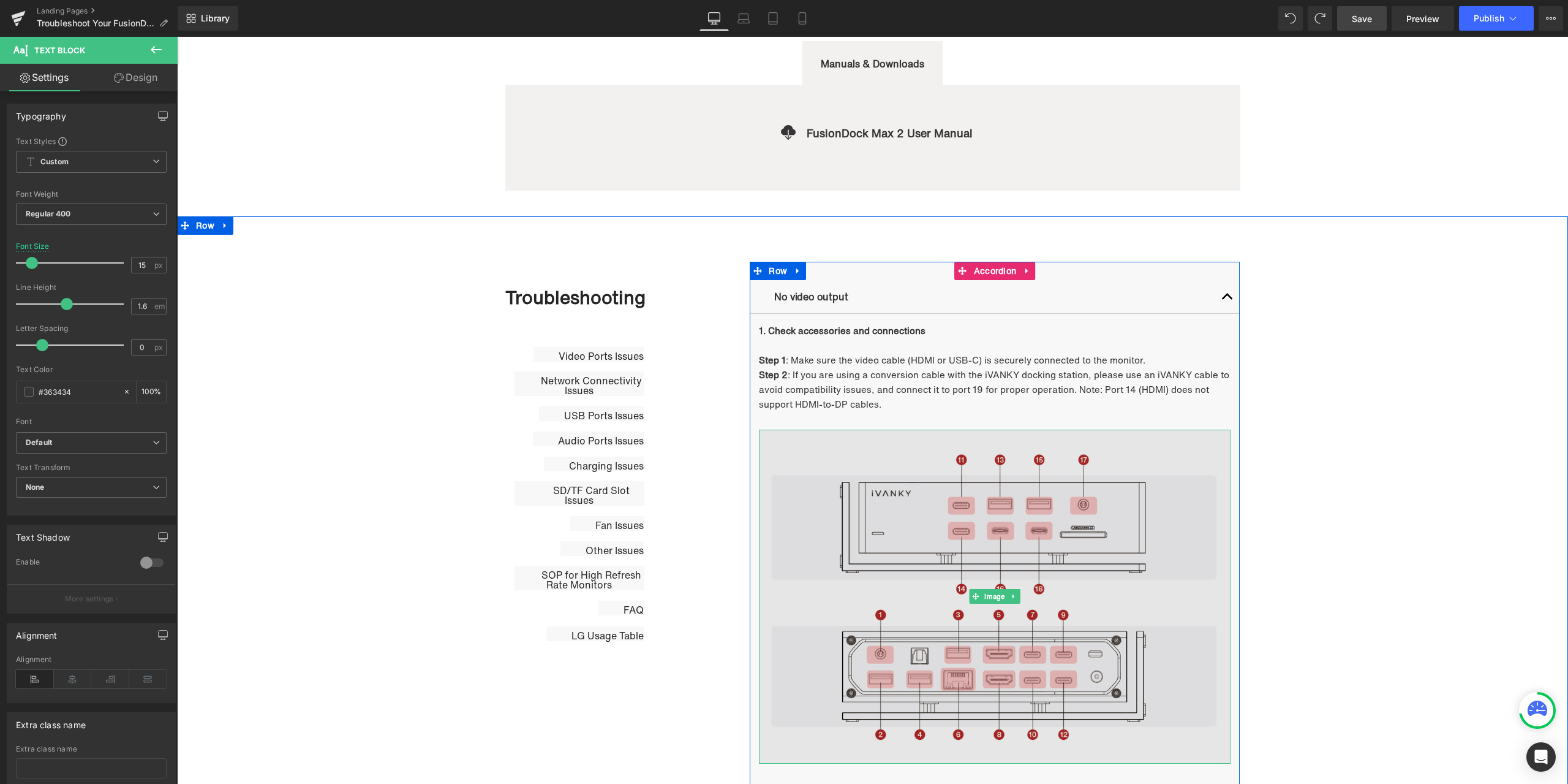
scroll to position [429, 0]
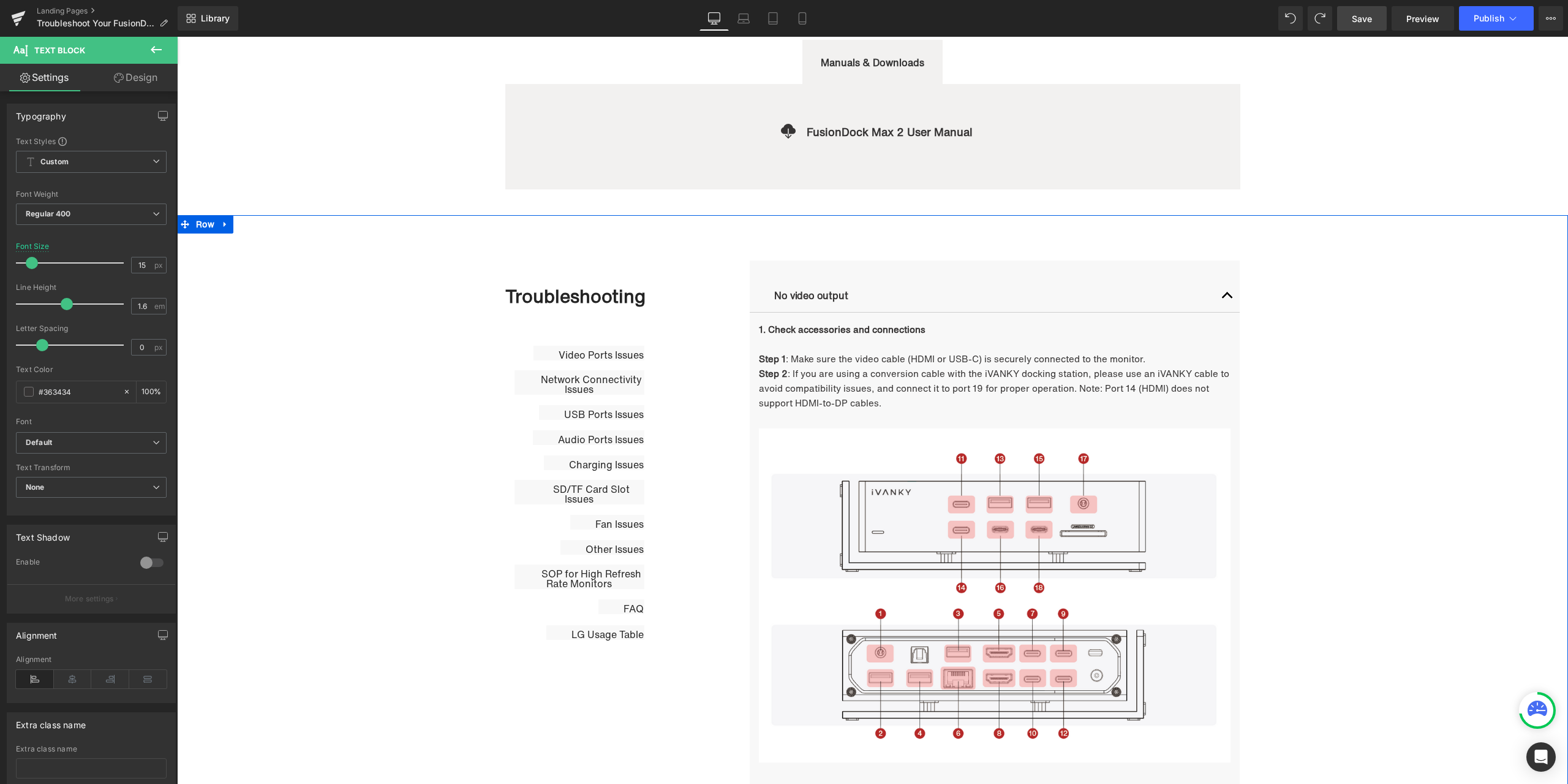
drag, startPoint x: 1343, startPoint y: 315, endPoint x: 634, endPoint y: 327, distance: 709.1
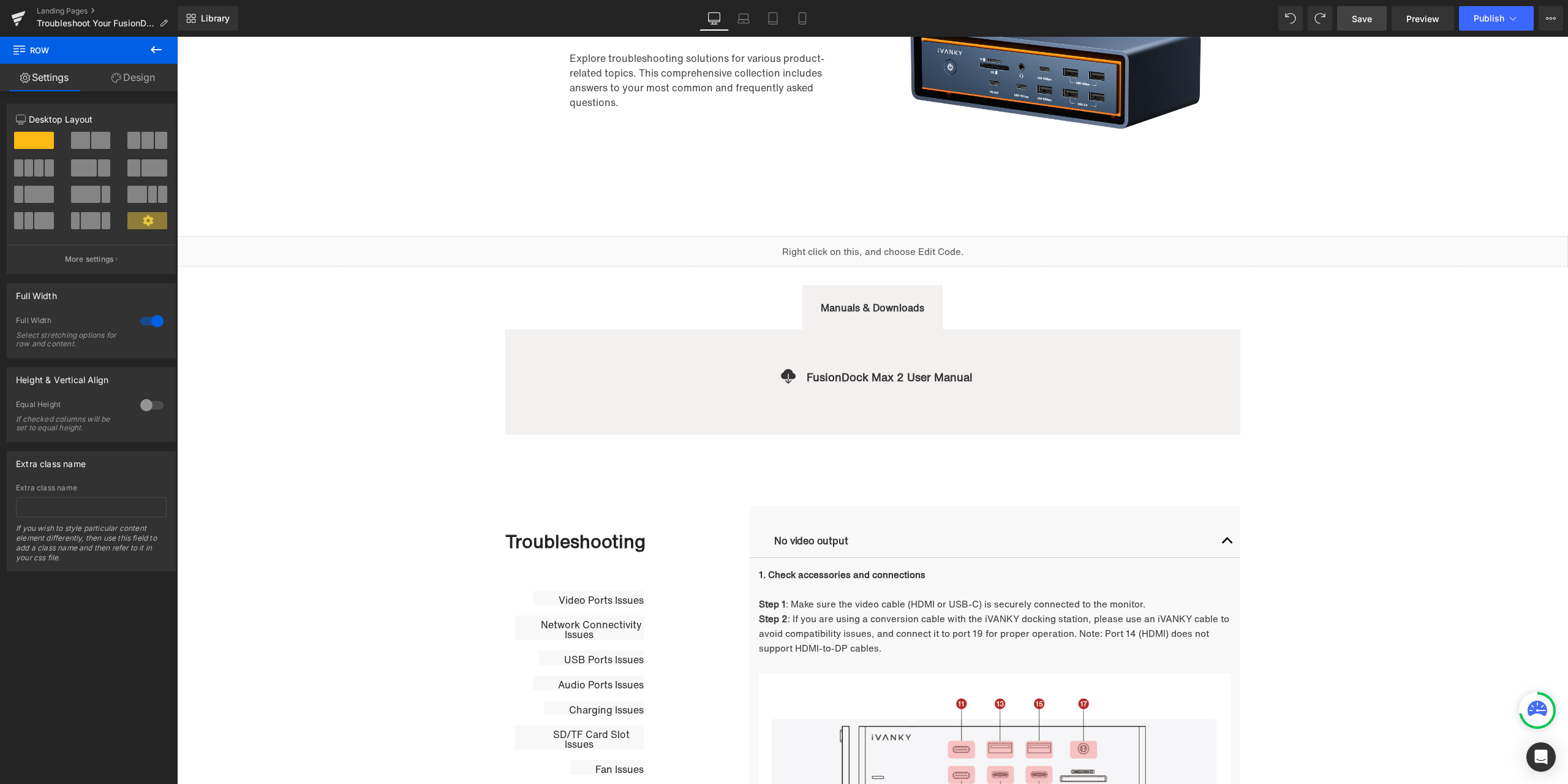
scroll to position [0, 0]
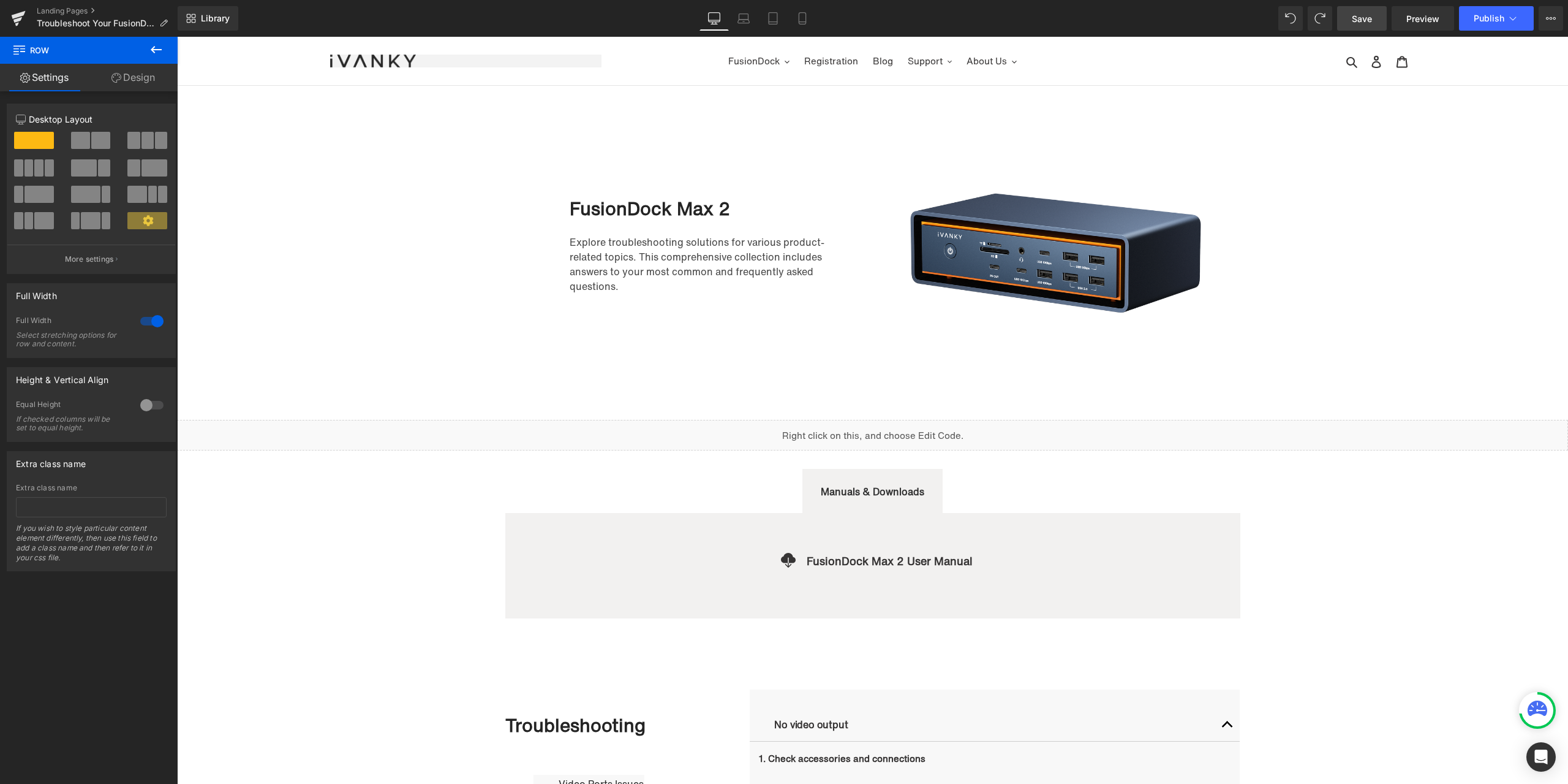
click at [1361, 14] on span "Save" at bounding box center [1362, 18] width 20 height 13
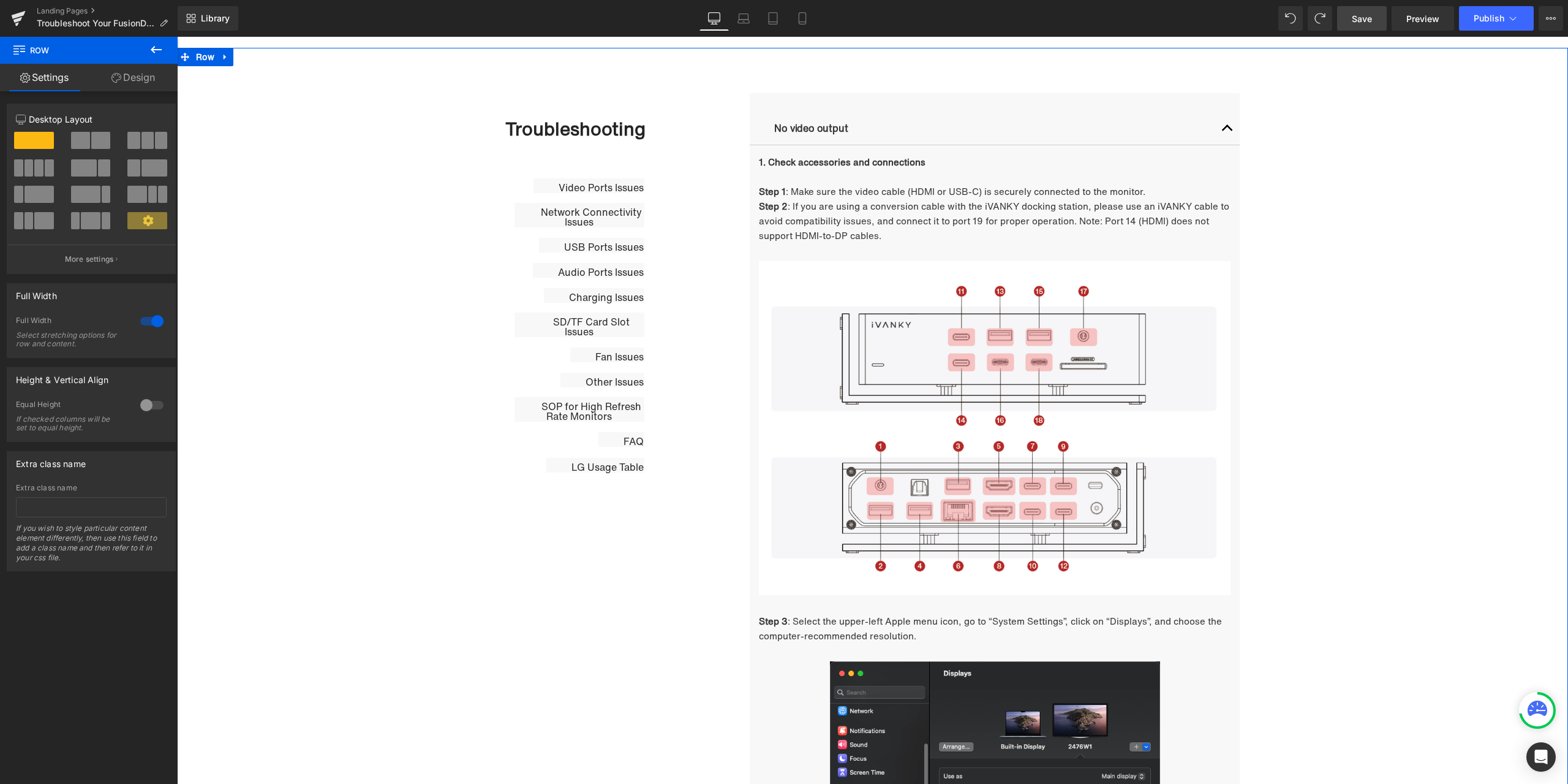
scroll to position [306, 0]
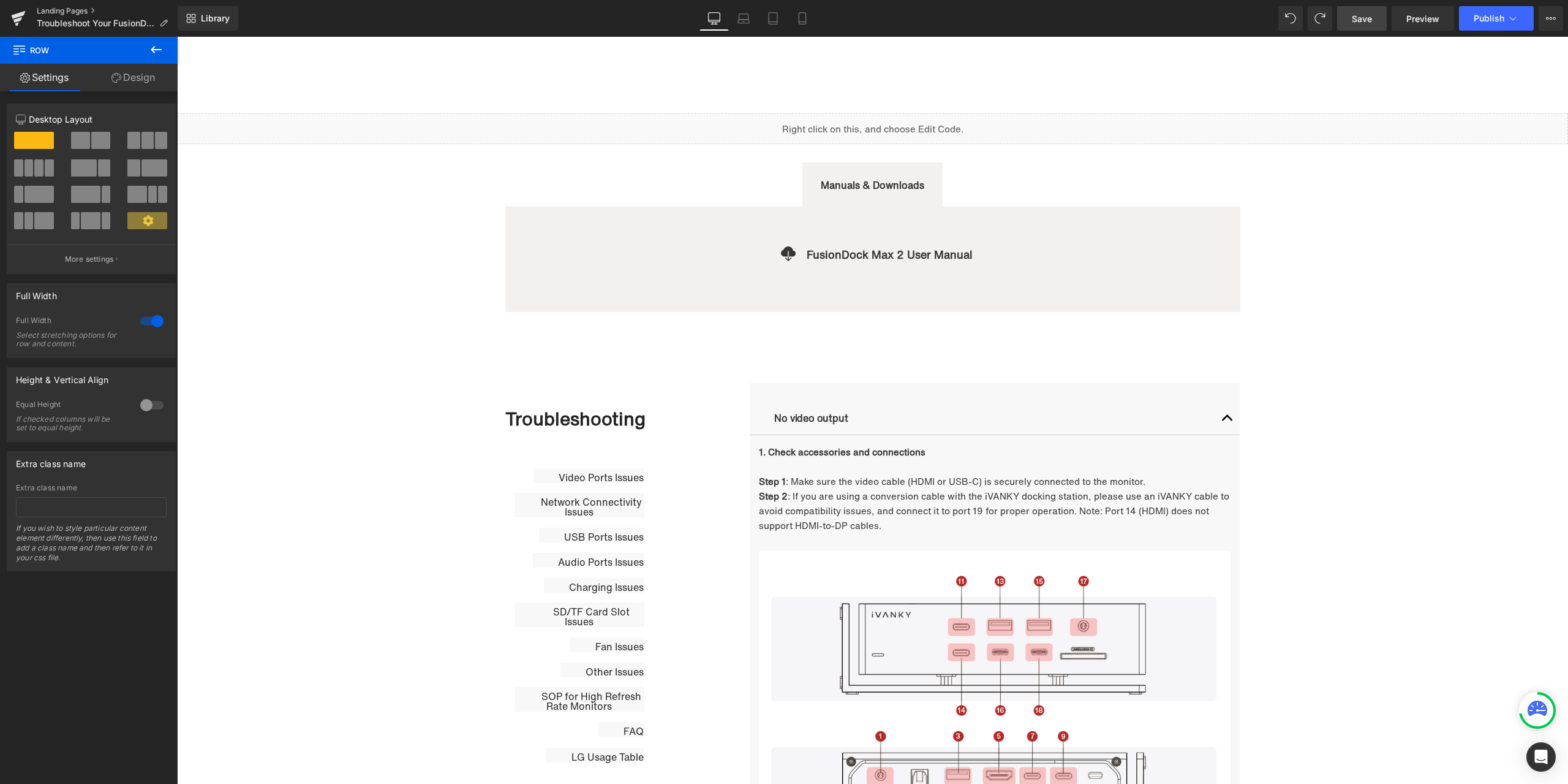
click at [69, 6] on link "Landing Pages" at bounding box center [107, 11] width 141 height 10
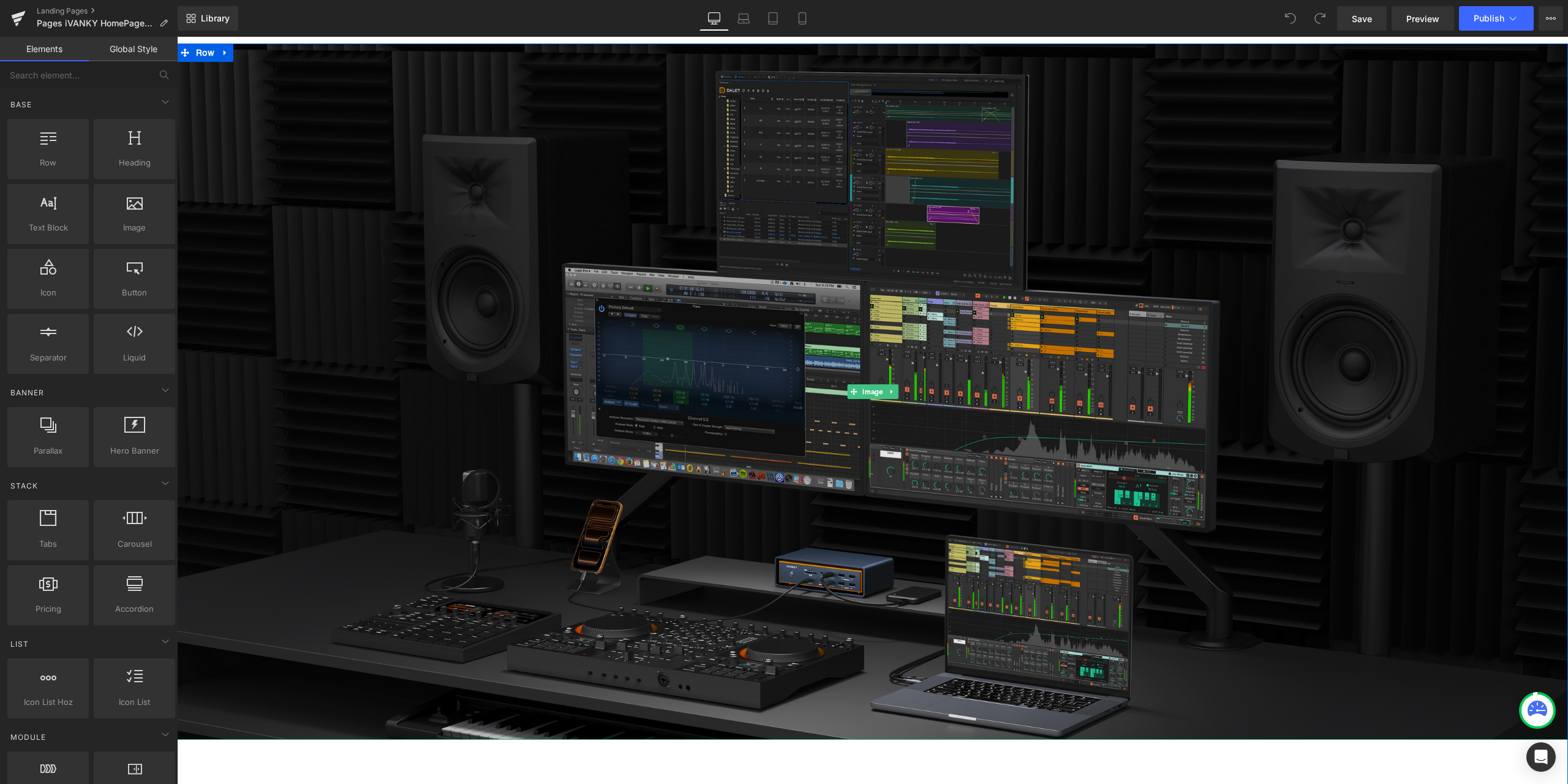
scroll to position [245, 0]
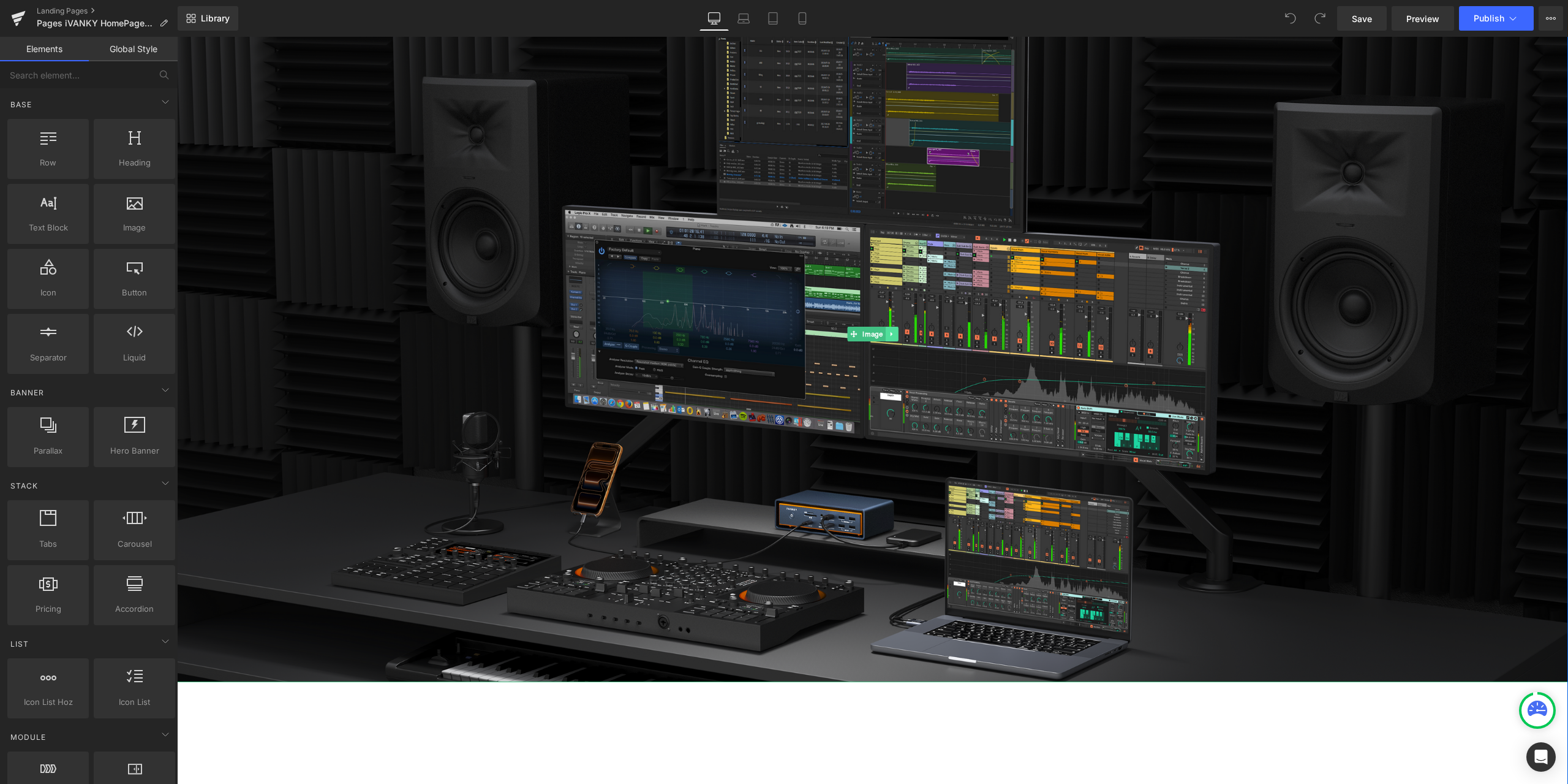
click at [892, 336] on link at bounding box center [892, 334] width 13 height 15
click at [884, 336] on icon at bounding box center [885, 333] width 7 height 7
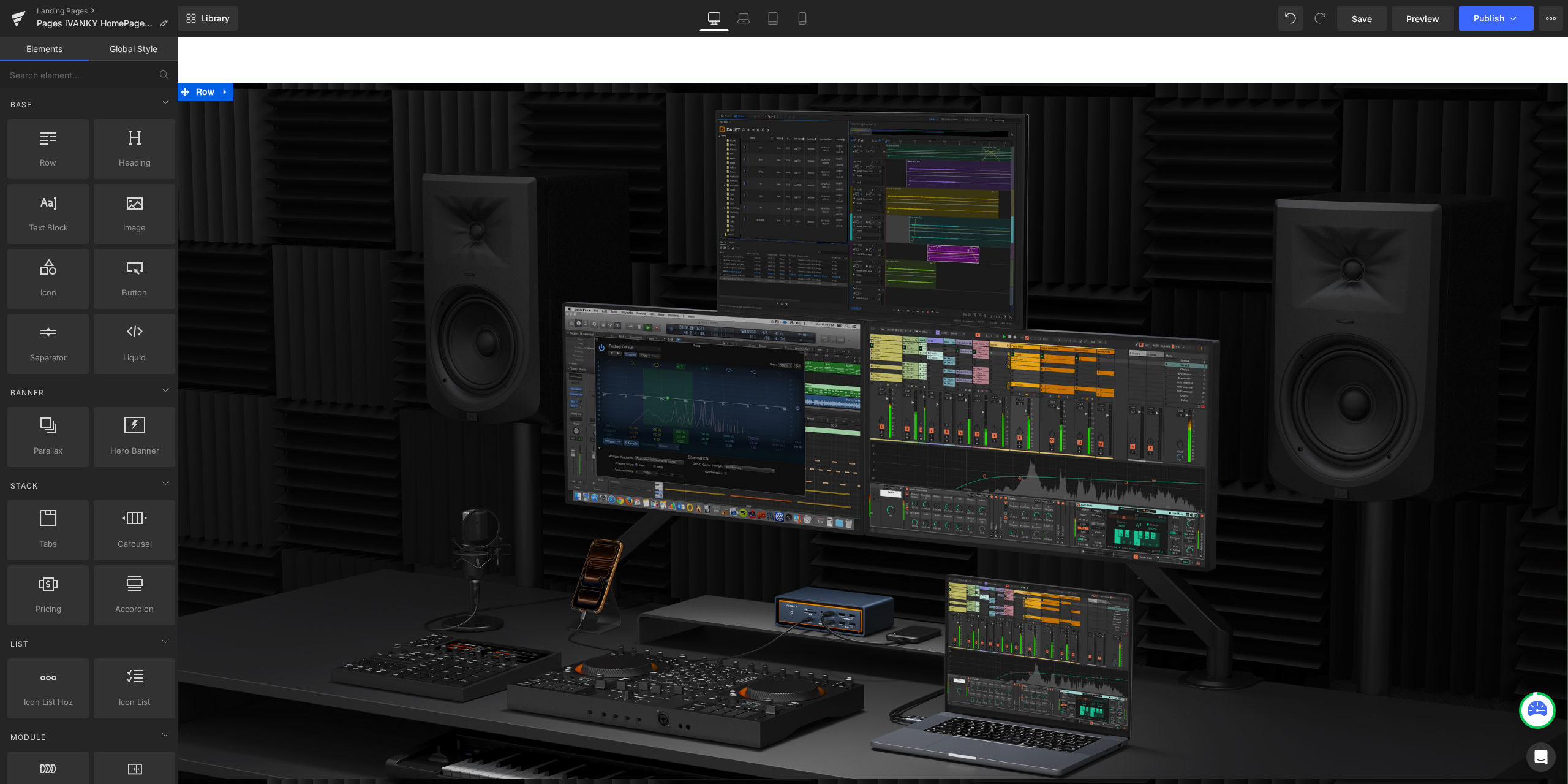
scroll to position [0, 0]
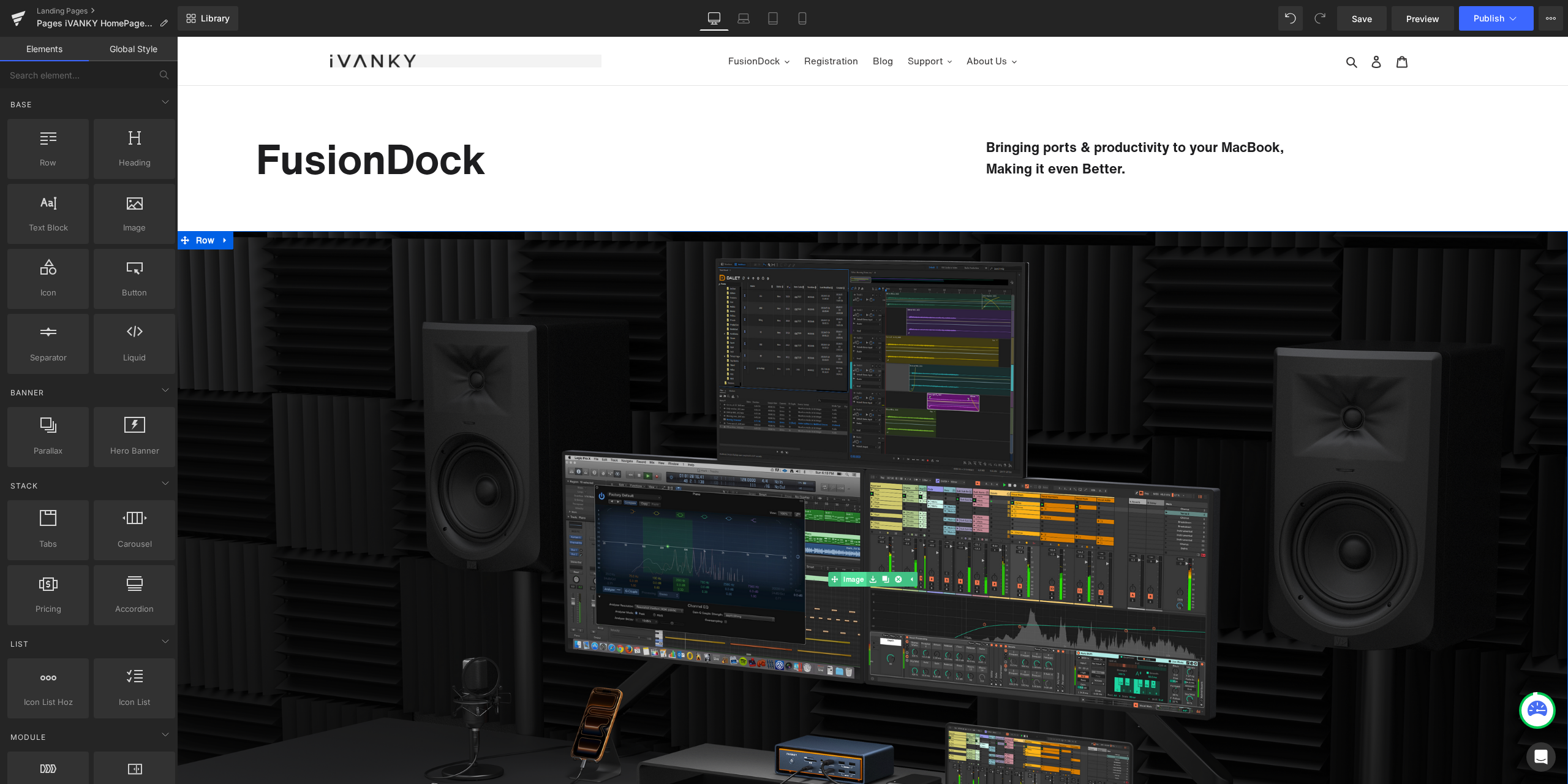
click at [849, 582] on span "Image" at bounding box center [853, 579] width 25 height 15
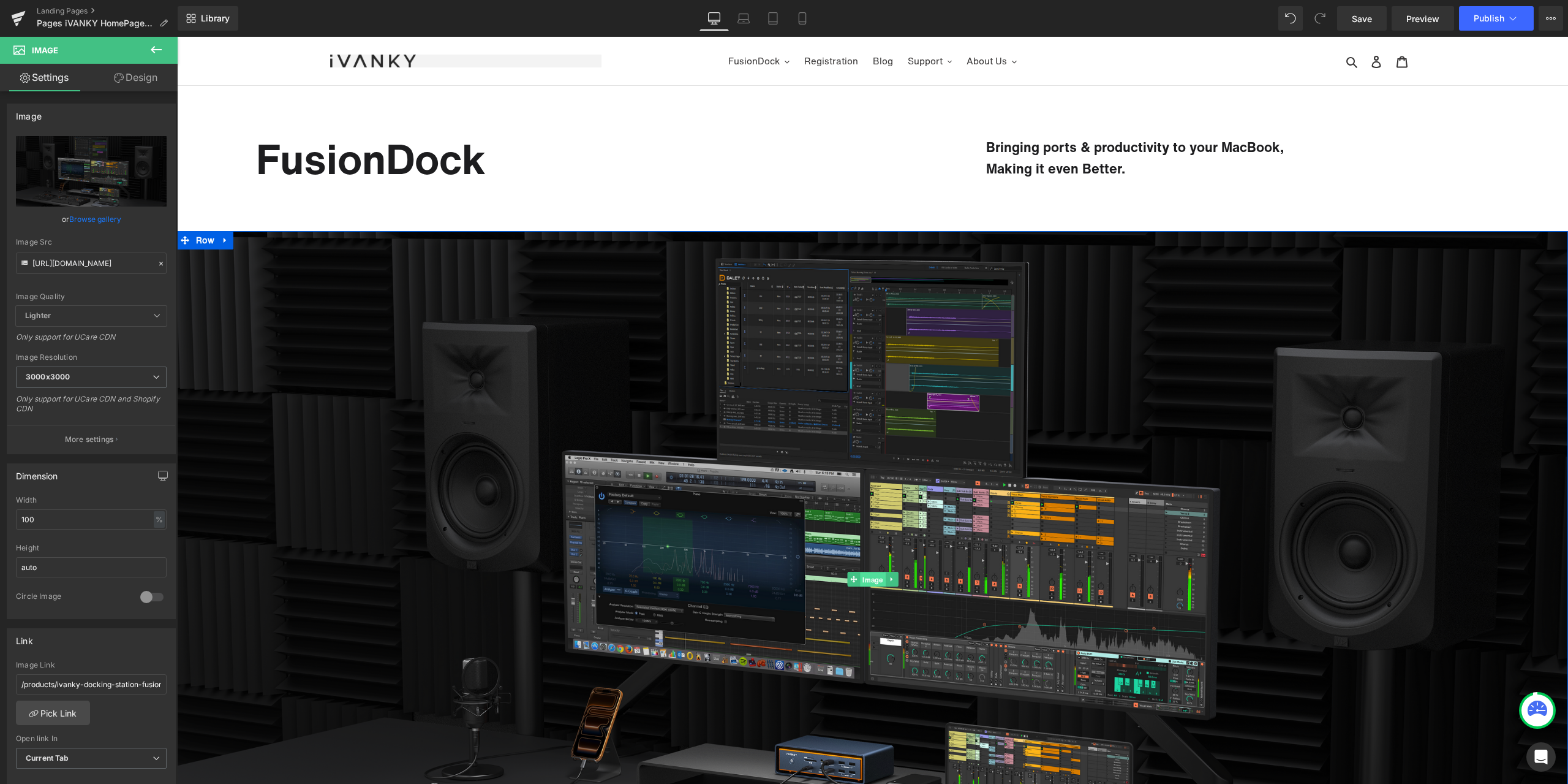
click at [865, 578] on span "Image" at bounding box center [872, 580] width 25 height 15
click at [157, 264] on icon at bounding box center [161, 263] width 8 height 8
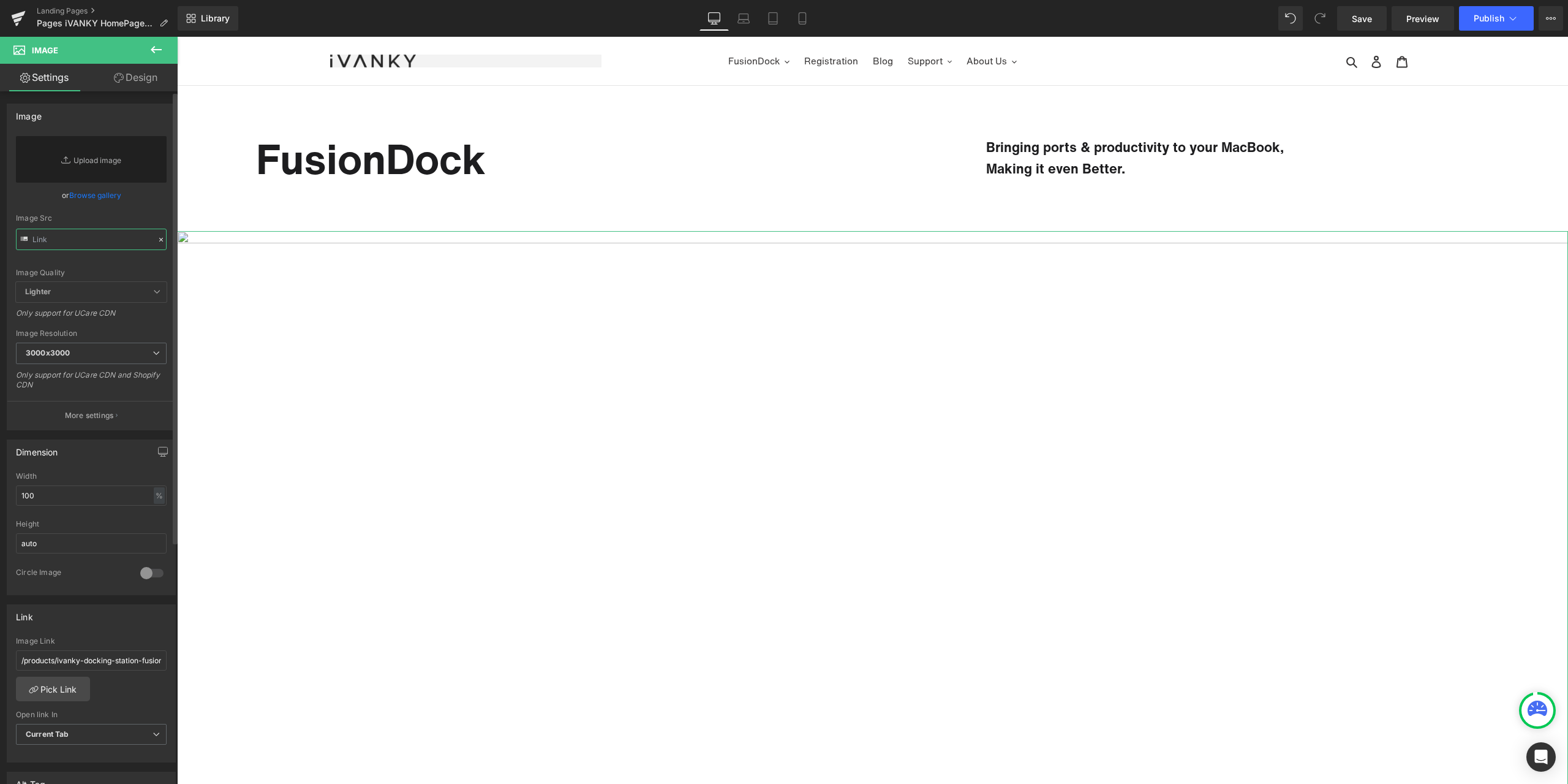
click at [115, 241] on input "text" at bounding box center [91, 240] width 151 height 21
paste input "[URL][DOMAIN_NAME]"
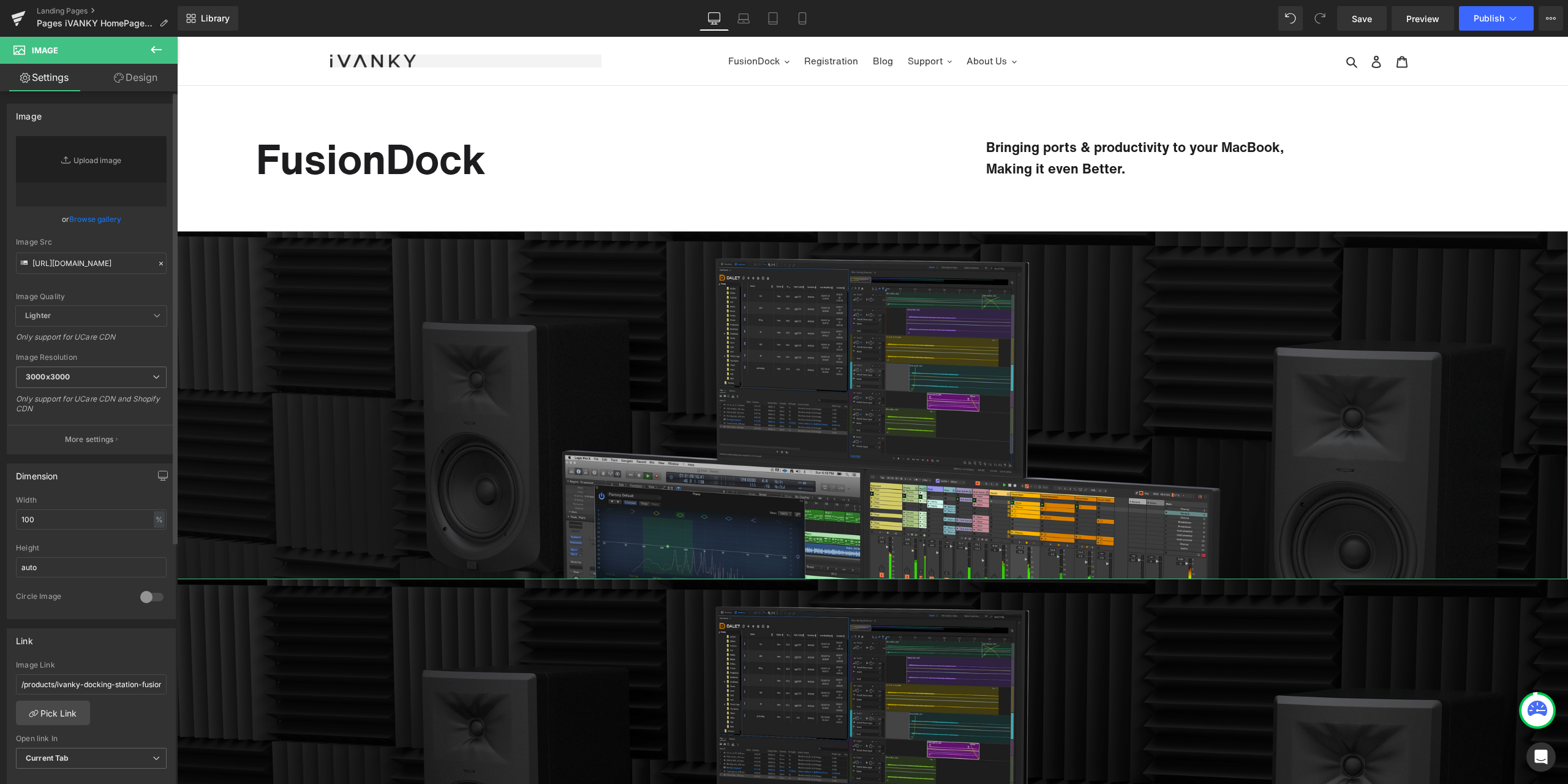
click at [141, 223] on div "or Browse gallery" at bounding box center [91, 219] width 151 height 13
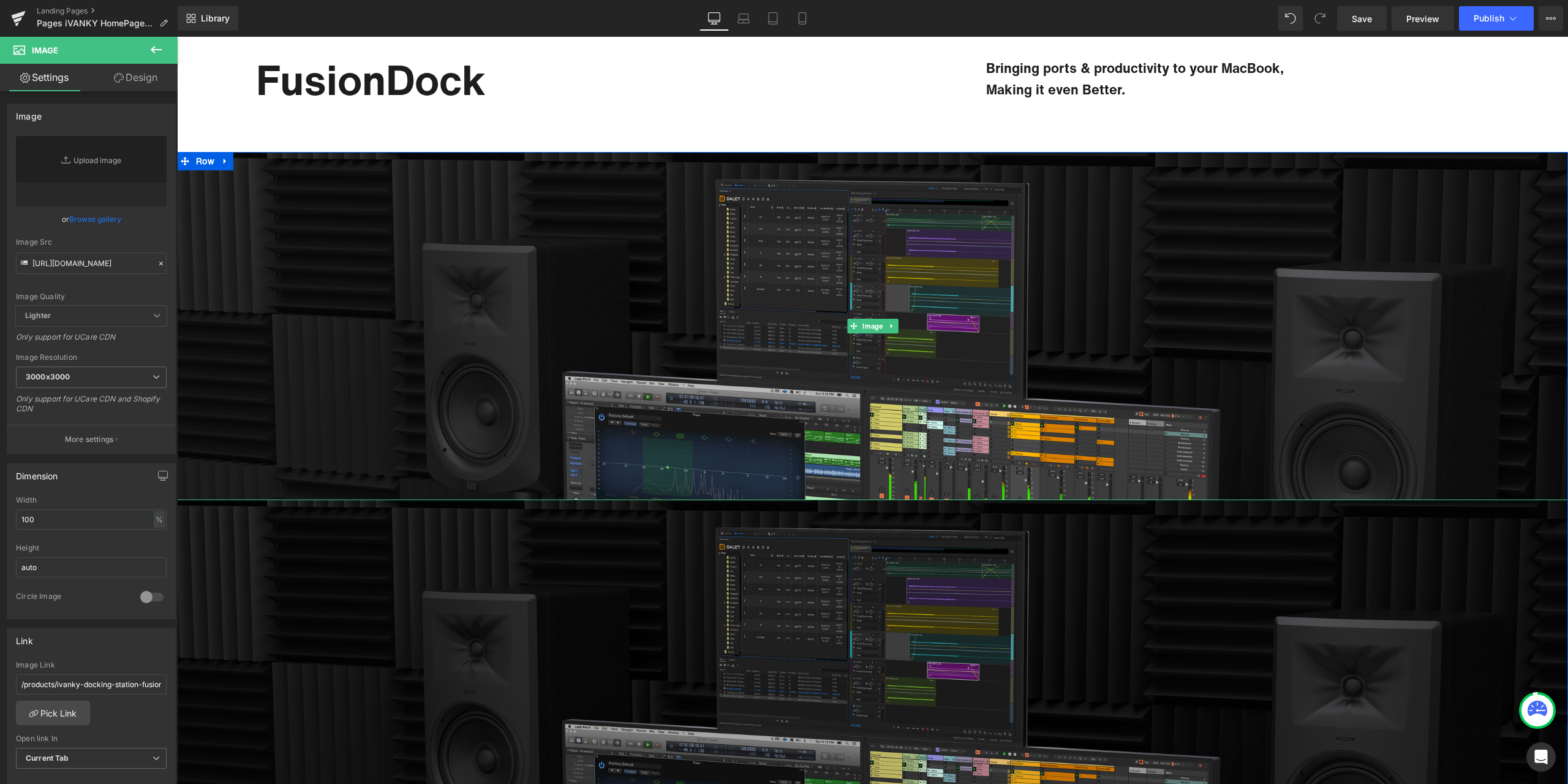
scroll to position [184, 0]
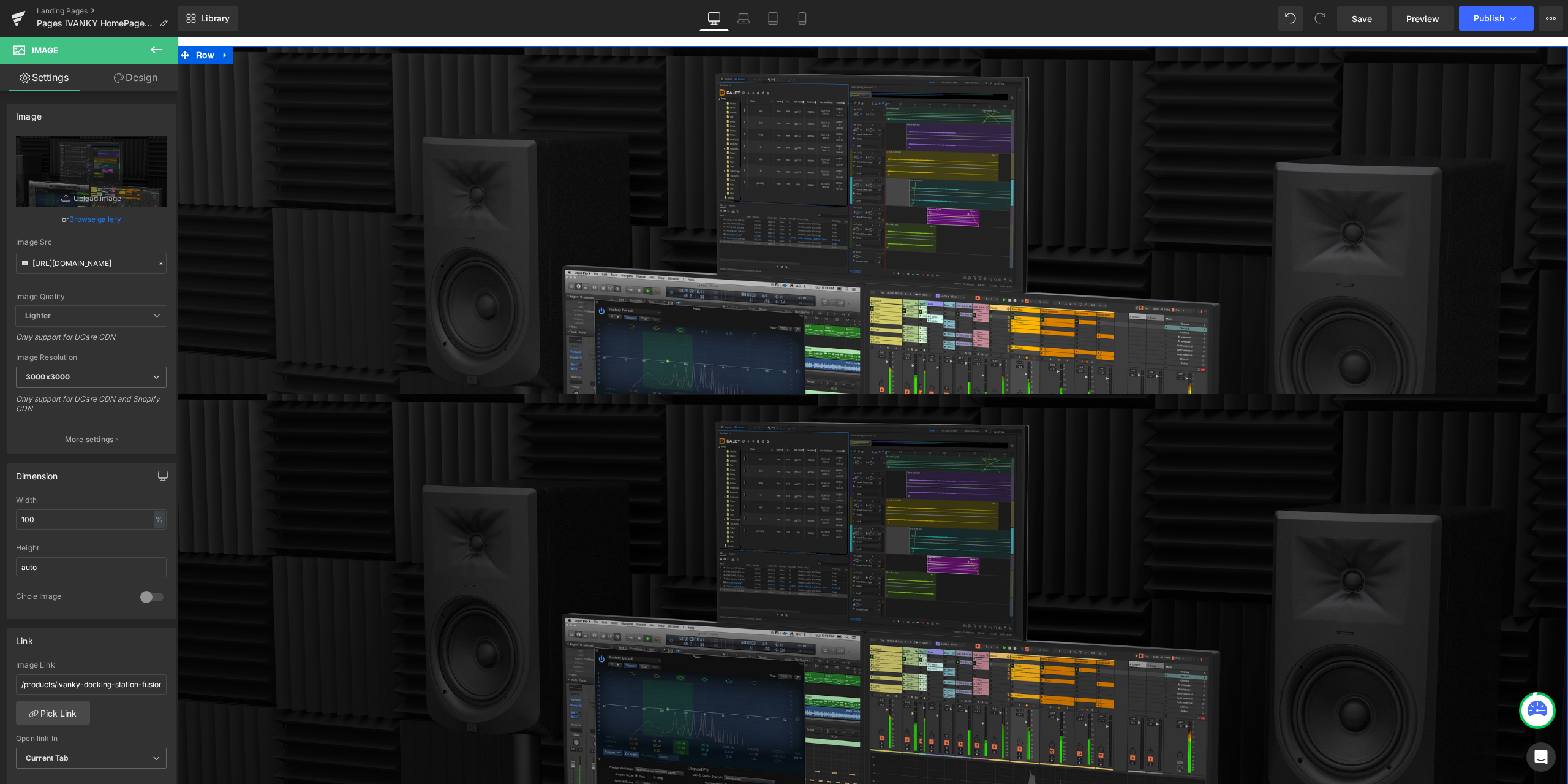
type input "[URL][DOMAIN_NAME]"
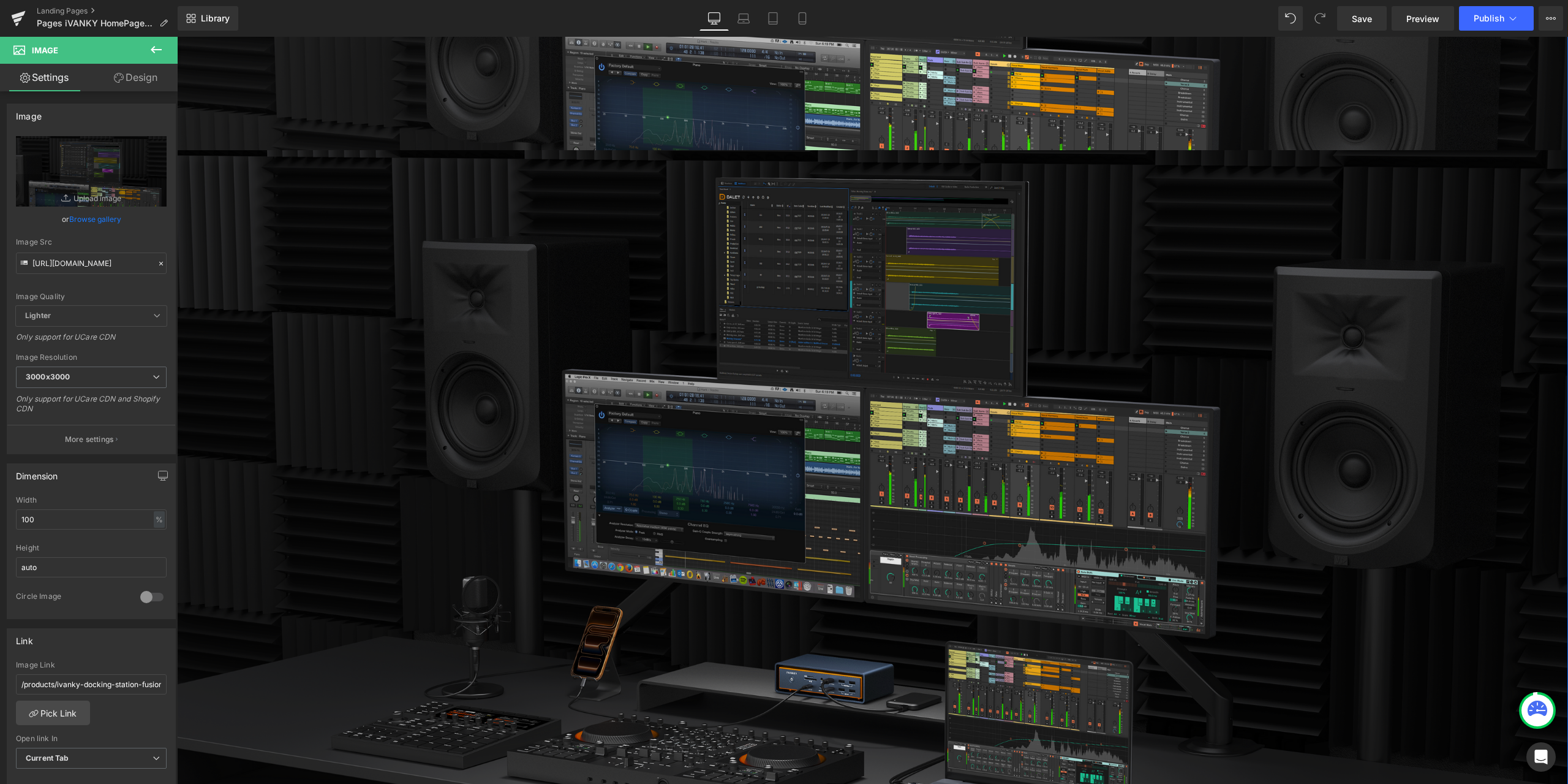
click at [924, 542] on img at bounding box center [872, 498] width 1391 height 696
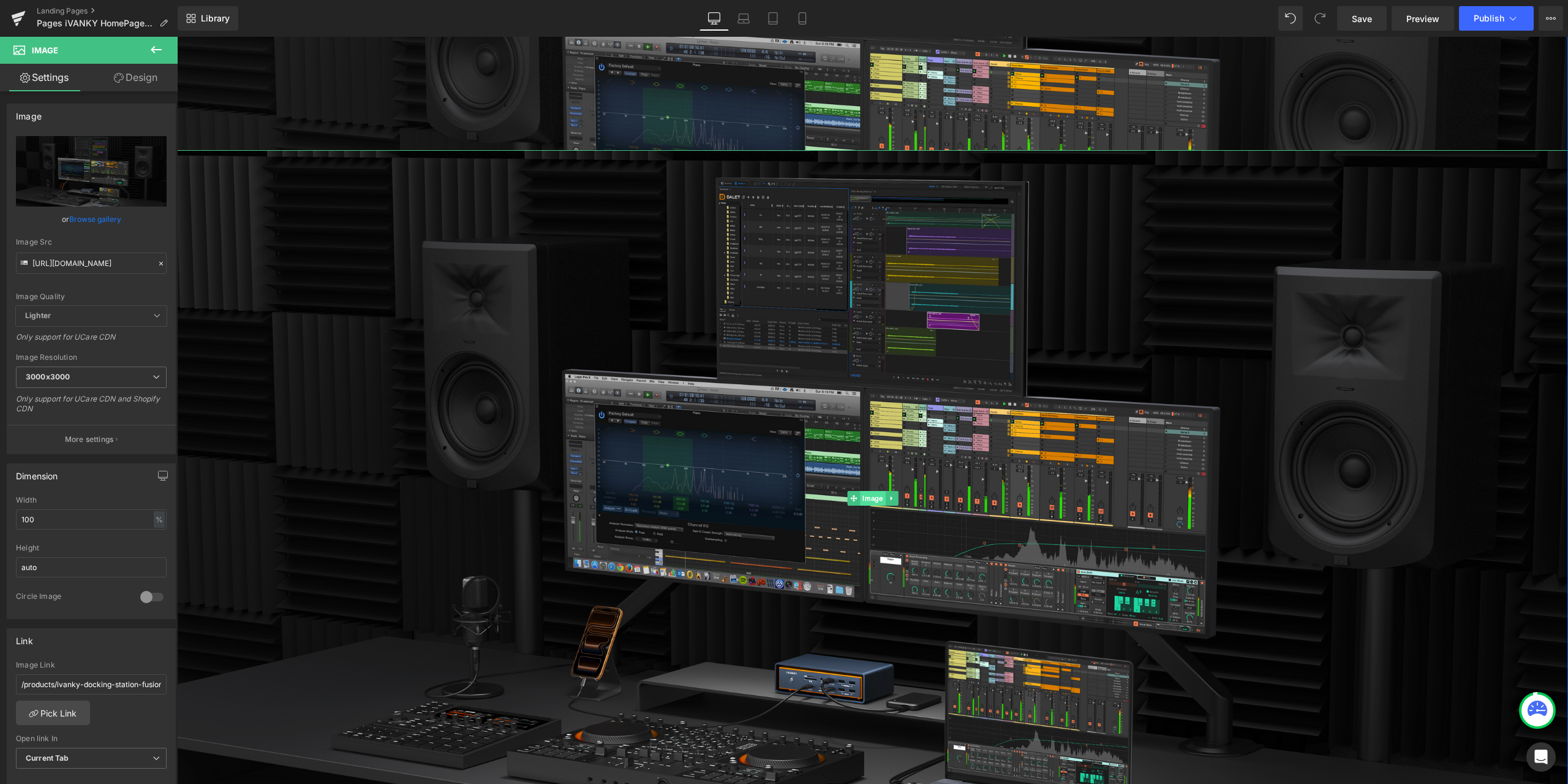
click at [868, 505] on span "Image" at bounding box center [872, 498] width 25 height 15
click at [875, 497] on span "Image" at bounding box center [872, 498] width 25 height 15
click at [158, 263] on icon at bounding box center [161, 263] width 8 height 8
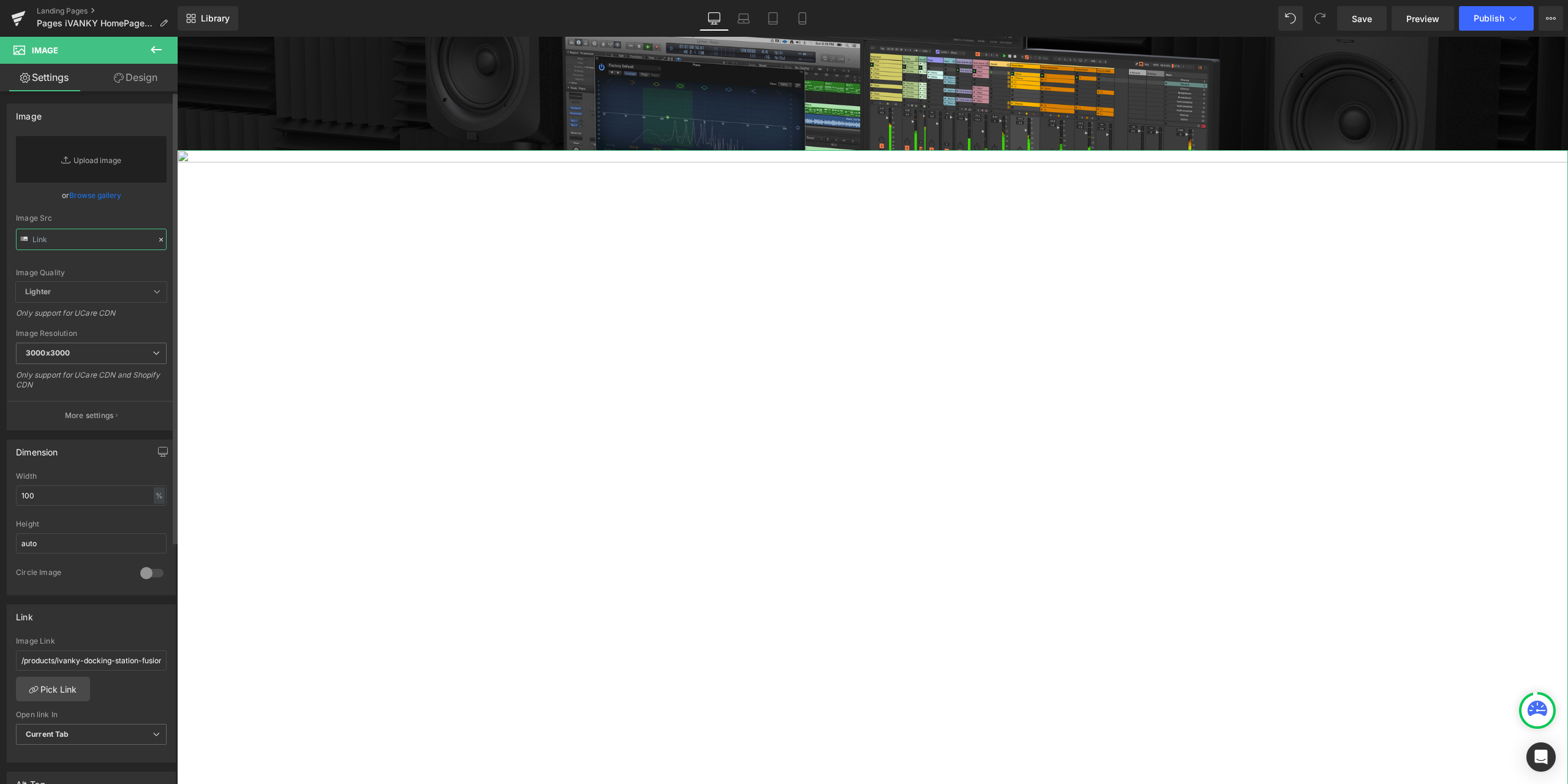
click at [118, 241] on input "text" at bounding box center [91, 240] width 151 height 21
paste input "[URL][DOMAIN_NAME]"
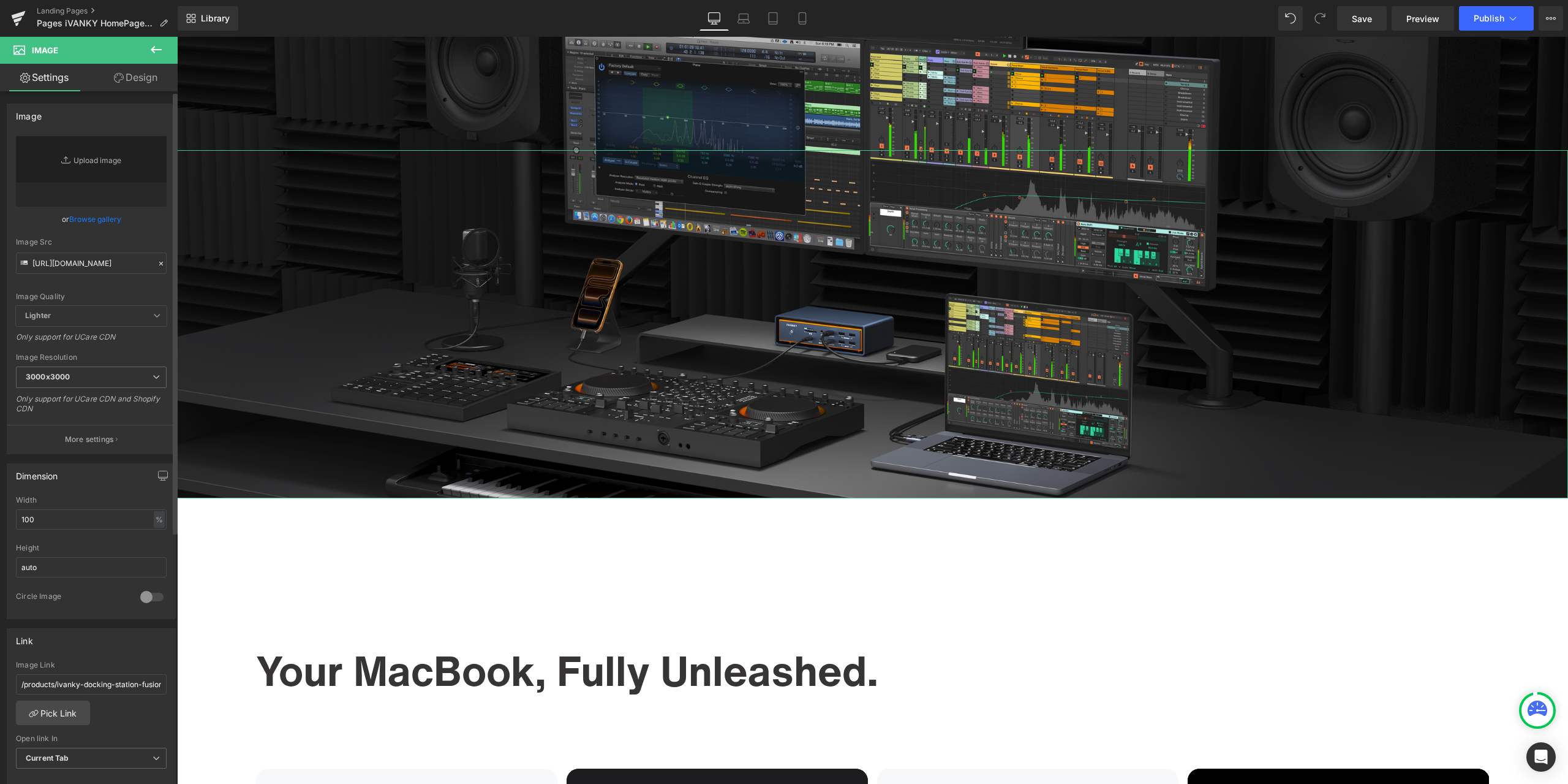
click at [148, 219] on div "or Browse gallery" at bounding box center [91, 219] width 151 height 13
type input "[URL][DOMAIN_NAME]"
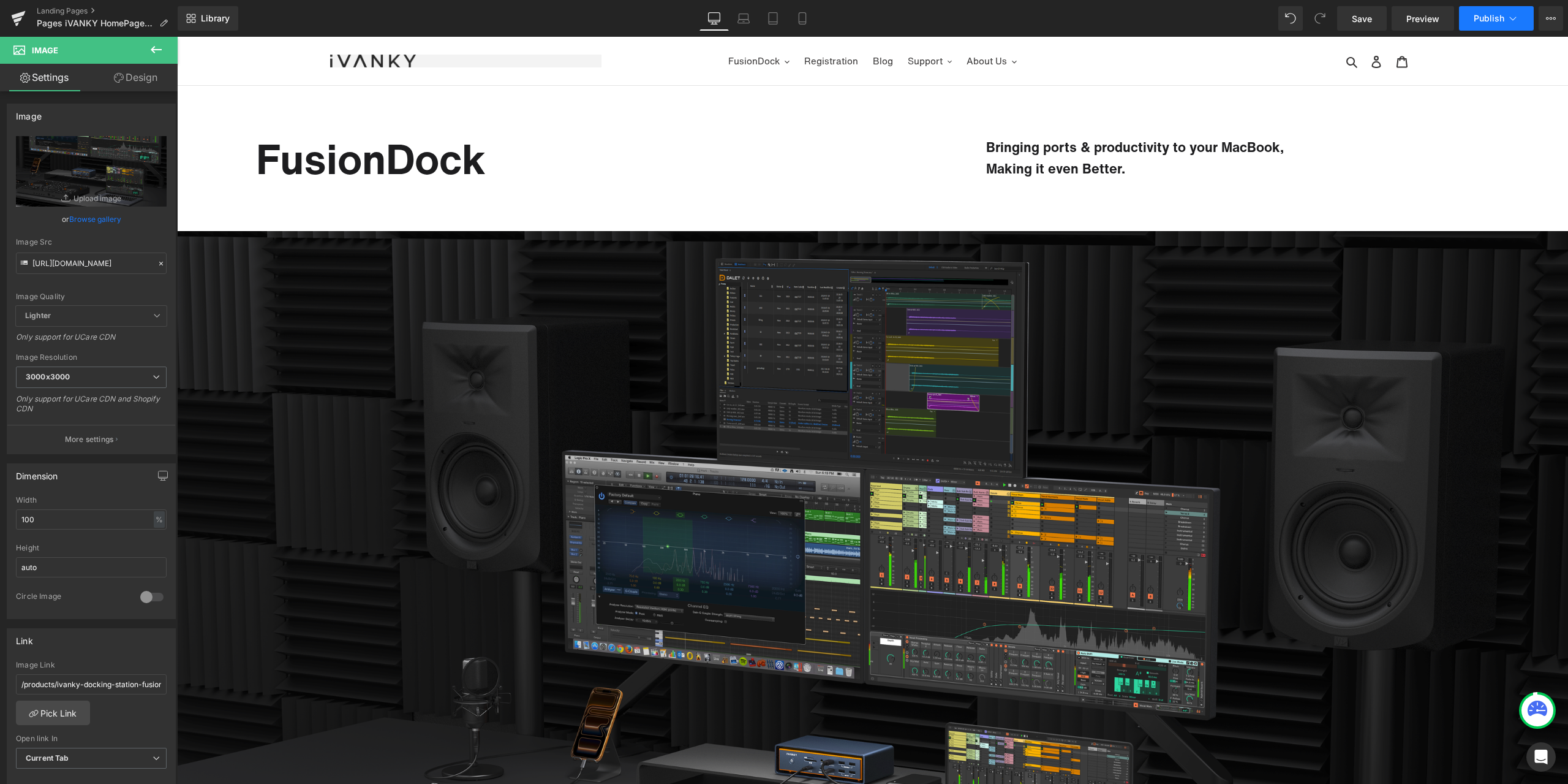
click at [1479, 18] on span "Publish" at bounding box center [1489, 18] width 31 height 10
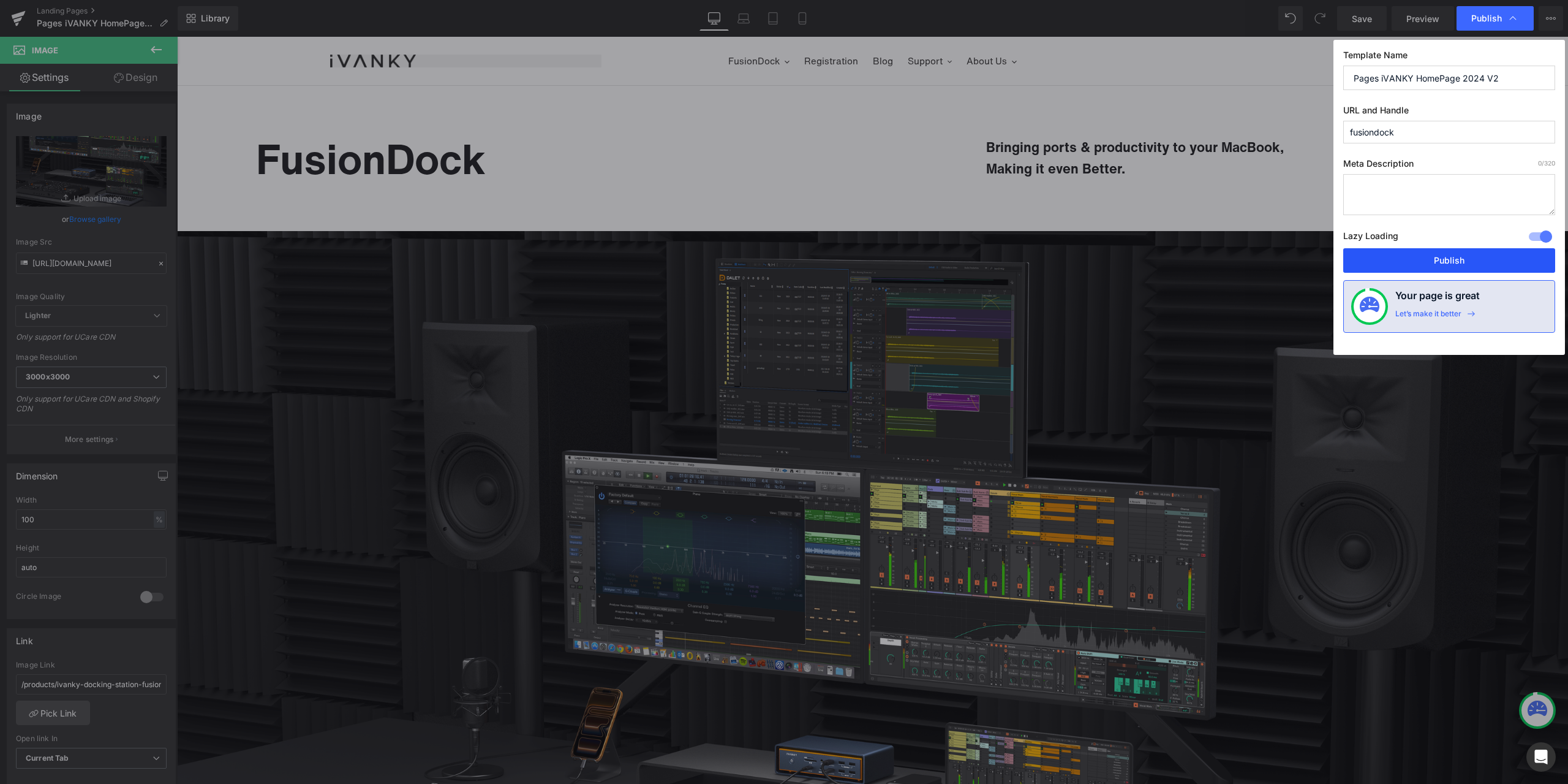
drag, startPoint x: 1451, startPoint y: 267, endPoint x: 1211, endPoint y: 275, distance: 240.1
click at [1451, 267] on button "Publish" at bounding box center [1449, 260] width 212 height 24
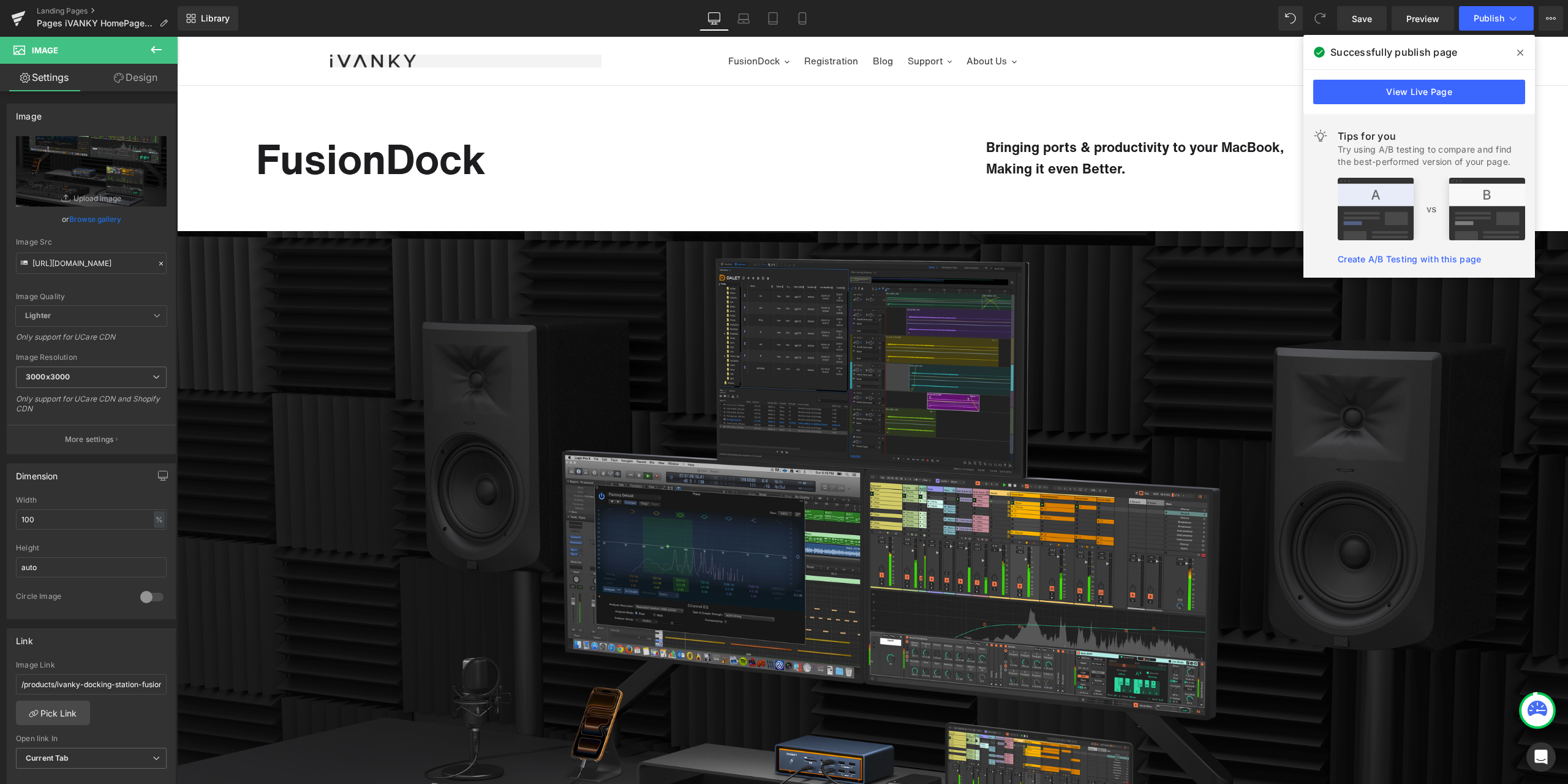
drag, startPoint x: 1523, startPoint y: 47, endPoint x: 1312, endPoint y: 23, distance: 212.4
click at [1523, 47] on span at bounding box center [1521, 53] width 20 height 20
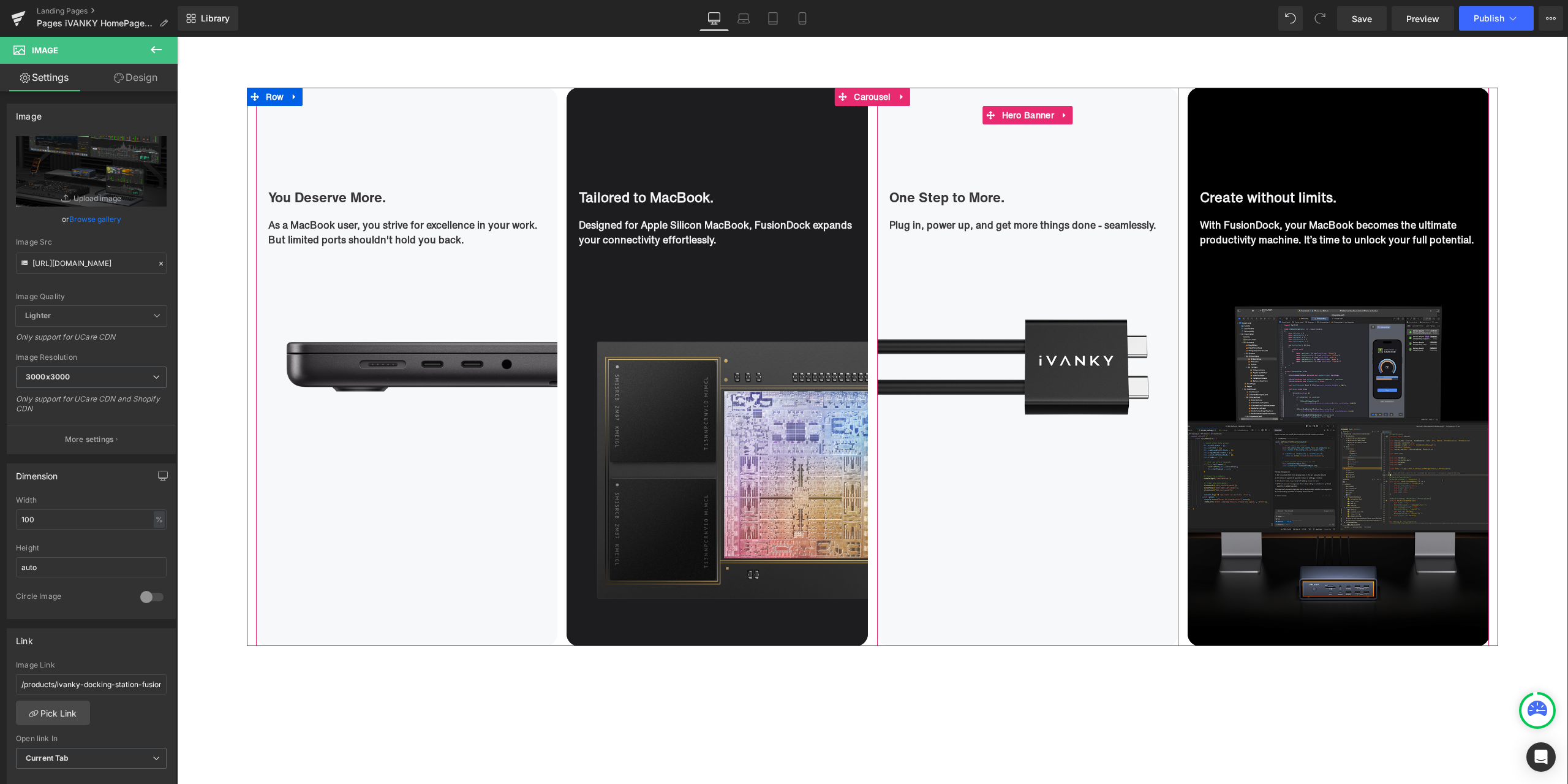
scroll to position [1103, 0]
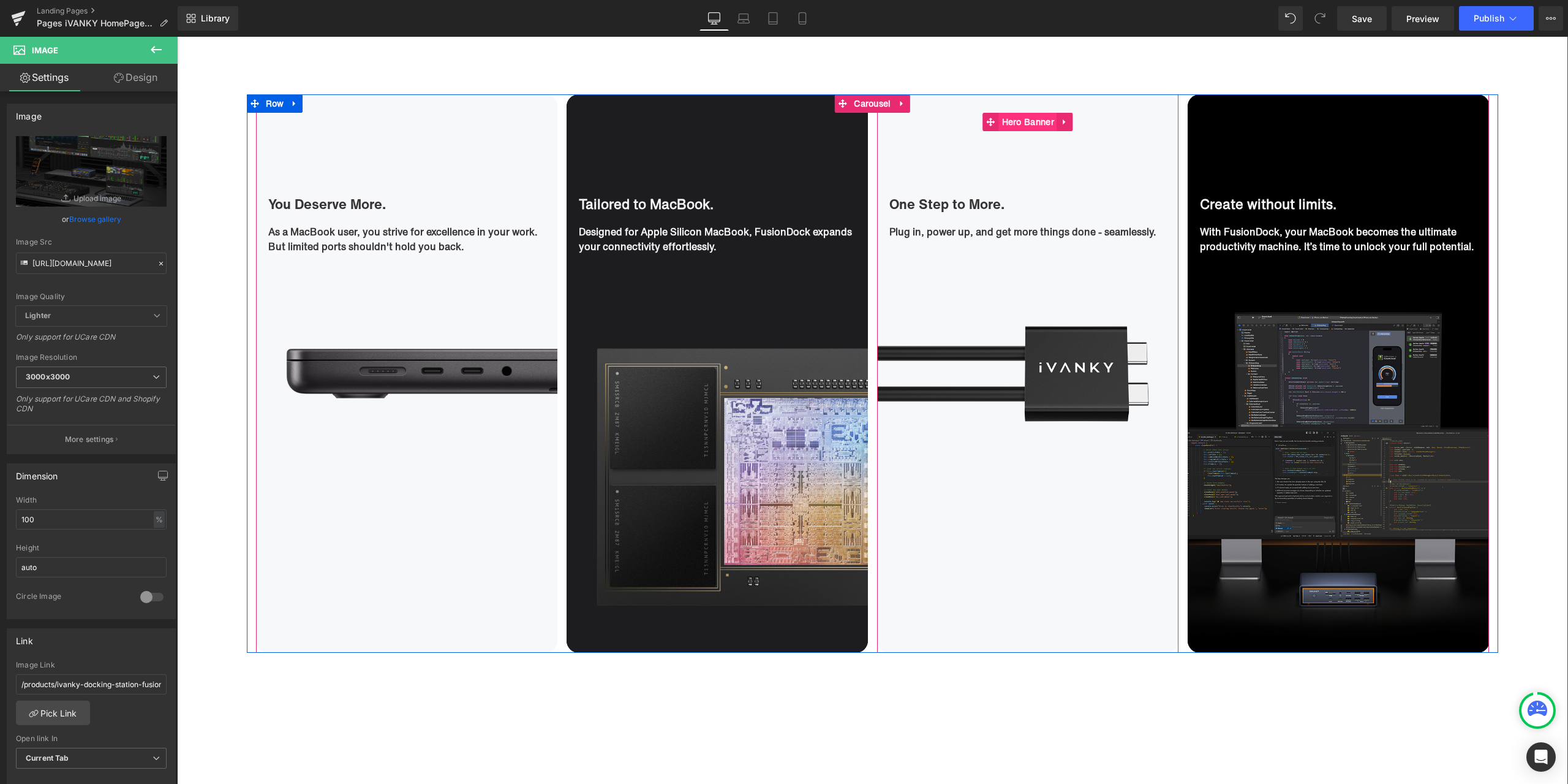
click at [1021, 127] on span "Hero Banner" at bounding box center [1028, 122] width 58 height 18
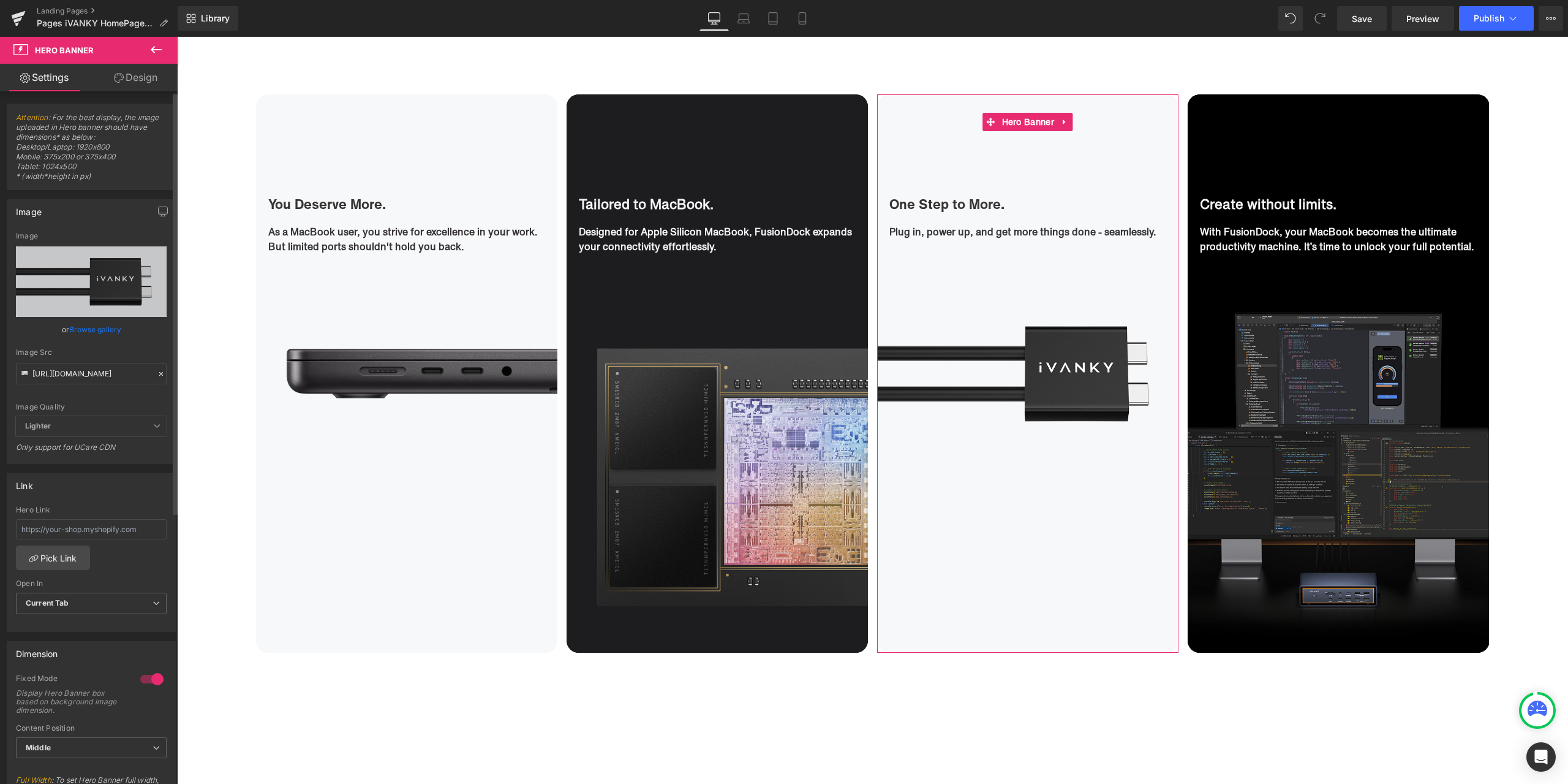
click at [157, 373] on icon at bounding box center [161, 374] width 8 height 8
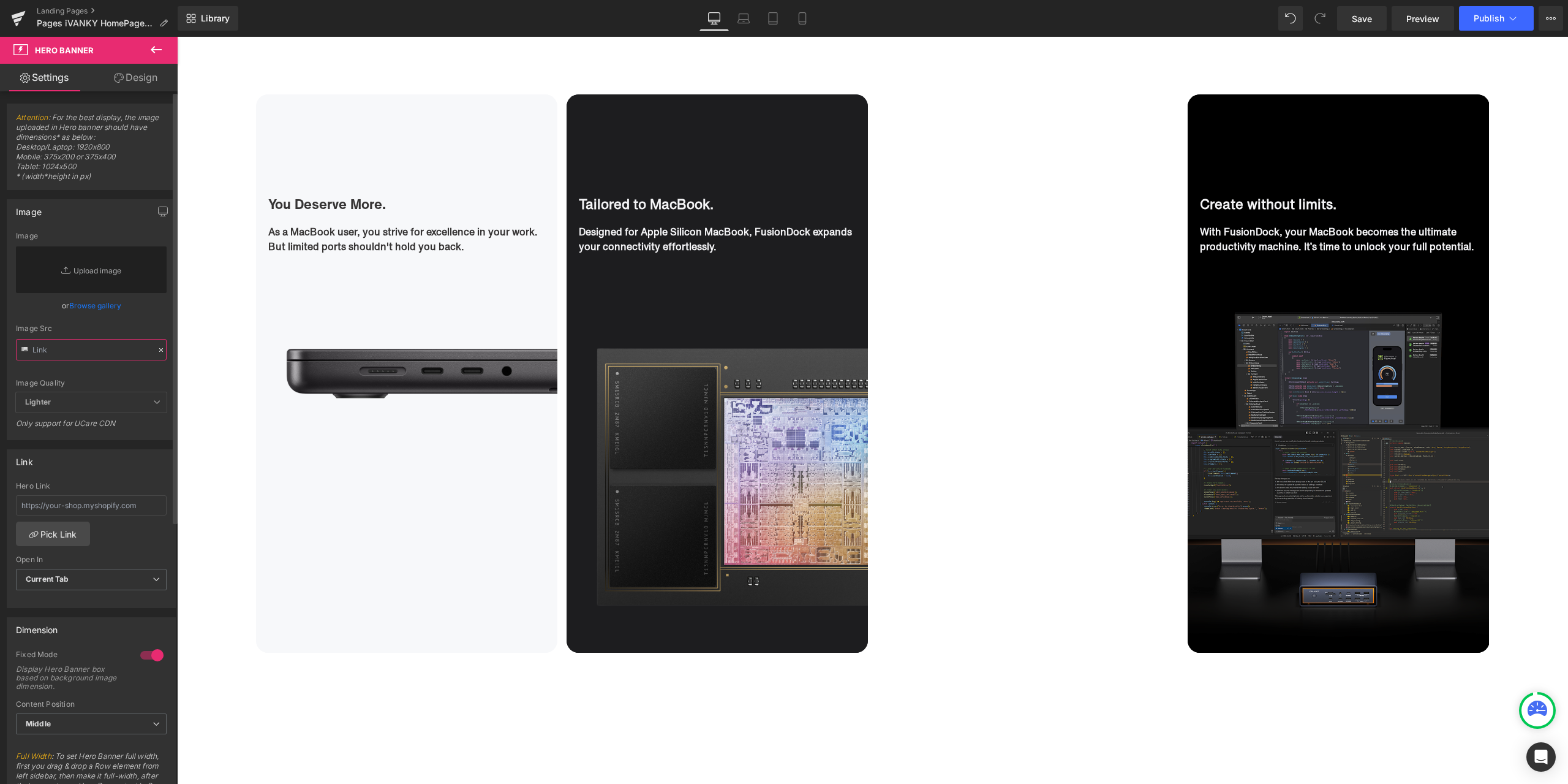
click at [106, 340] on input "text" at bounding box center [91, 350] width 151 height 21
paste input "[URL][DOMAIN_NAME]"
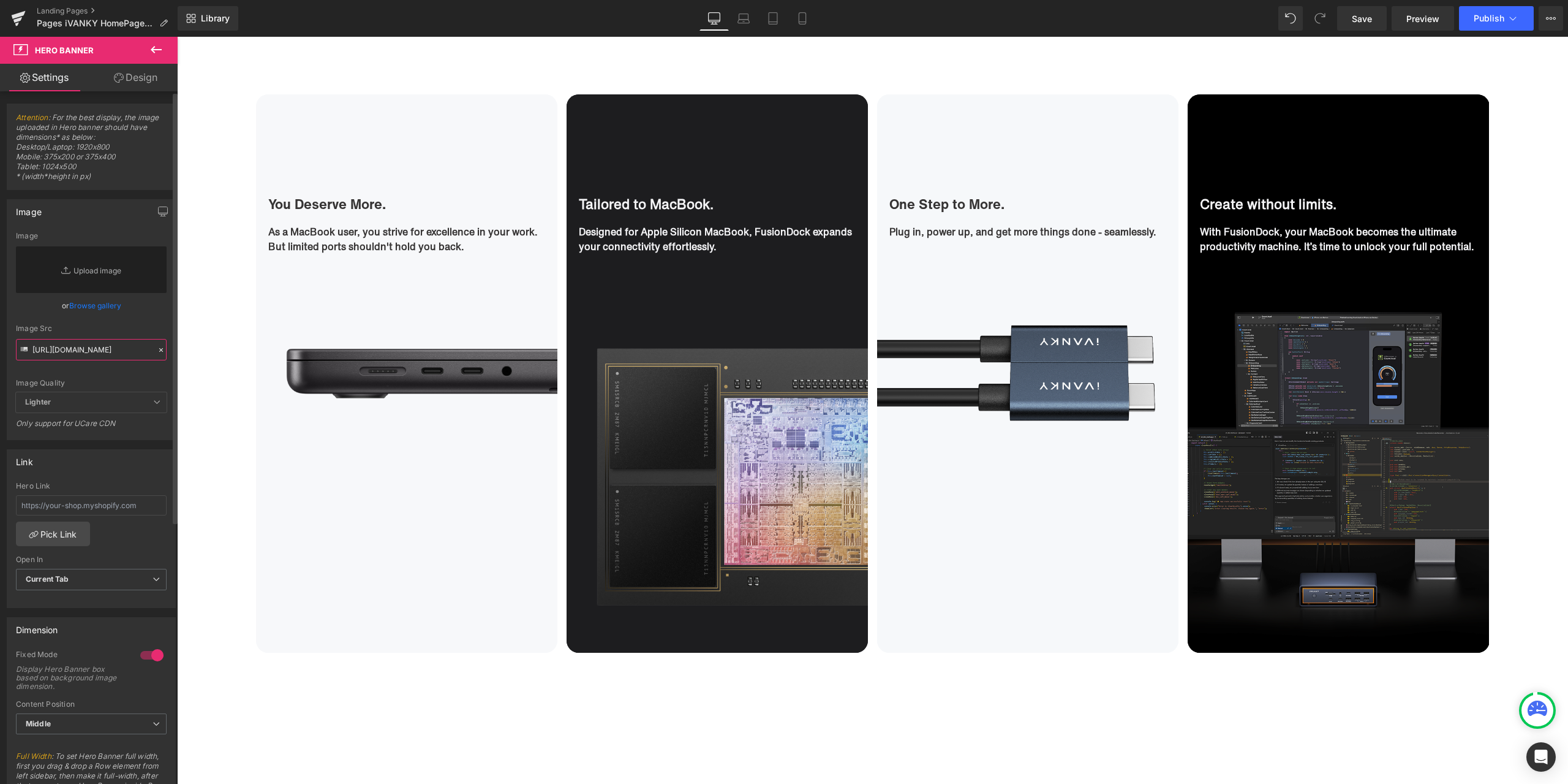
type input "[URL][DOMAIN_NAME]"
click at [140, 331] on div "Image Src" at bounding box center [91, 328] width 151 height 8
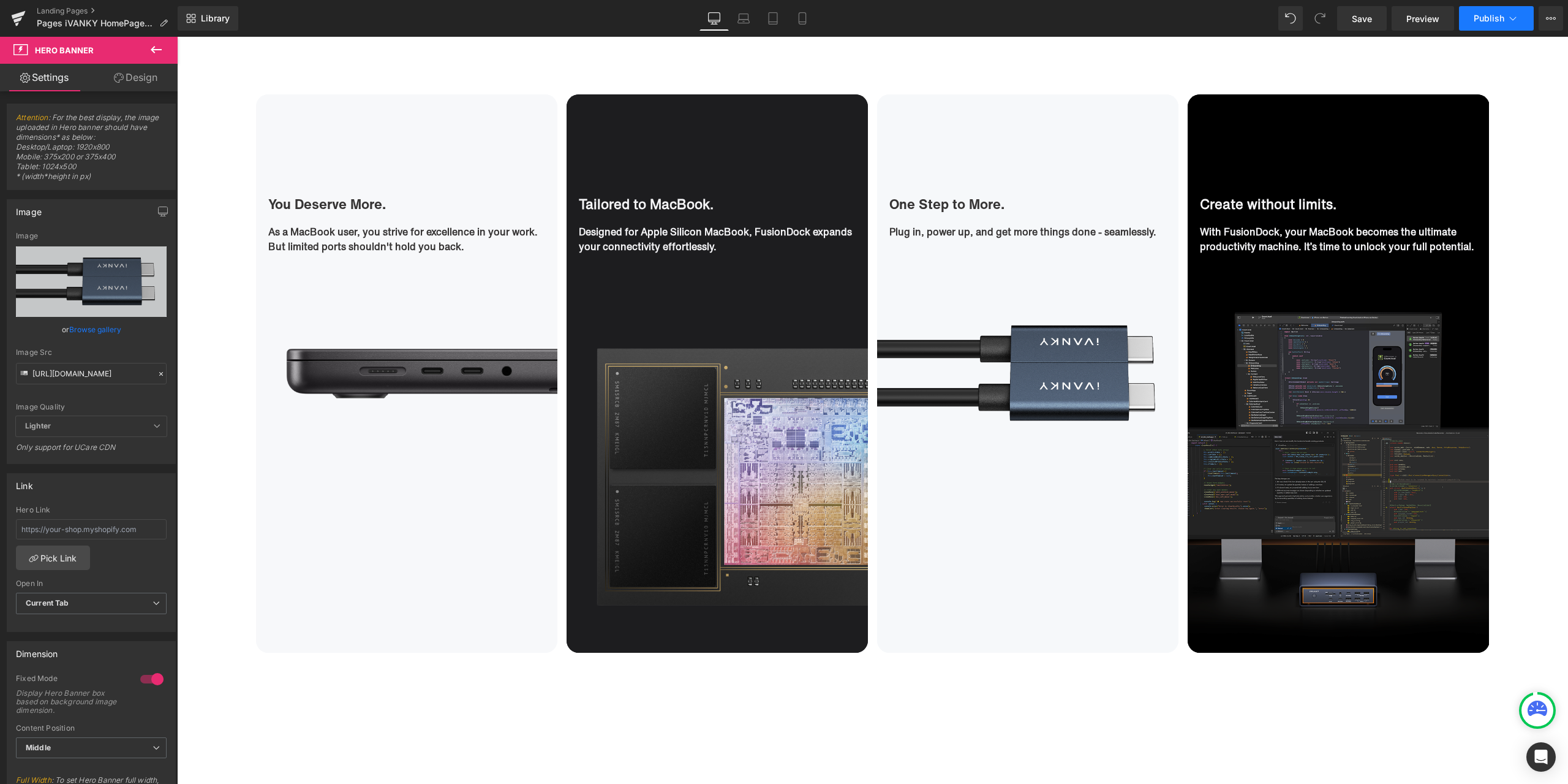
click at [1485, 20] on span "Publish" at bounding box center [1489, 18] width 31 height 10
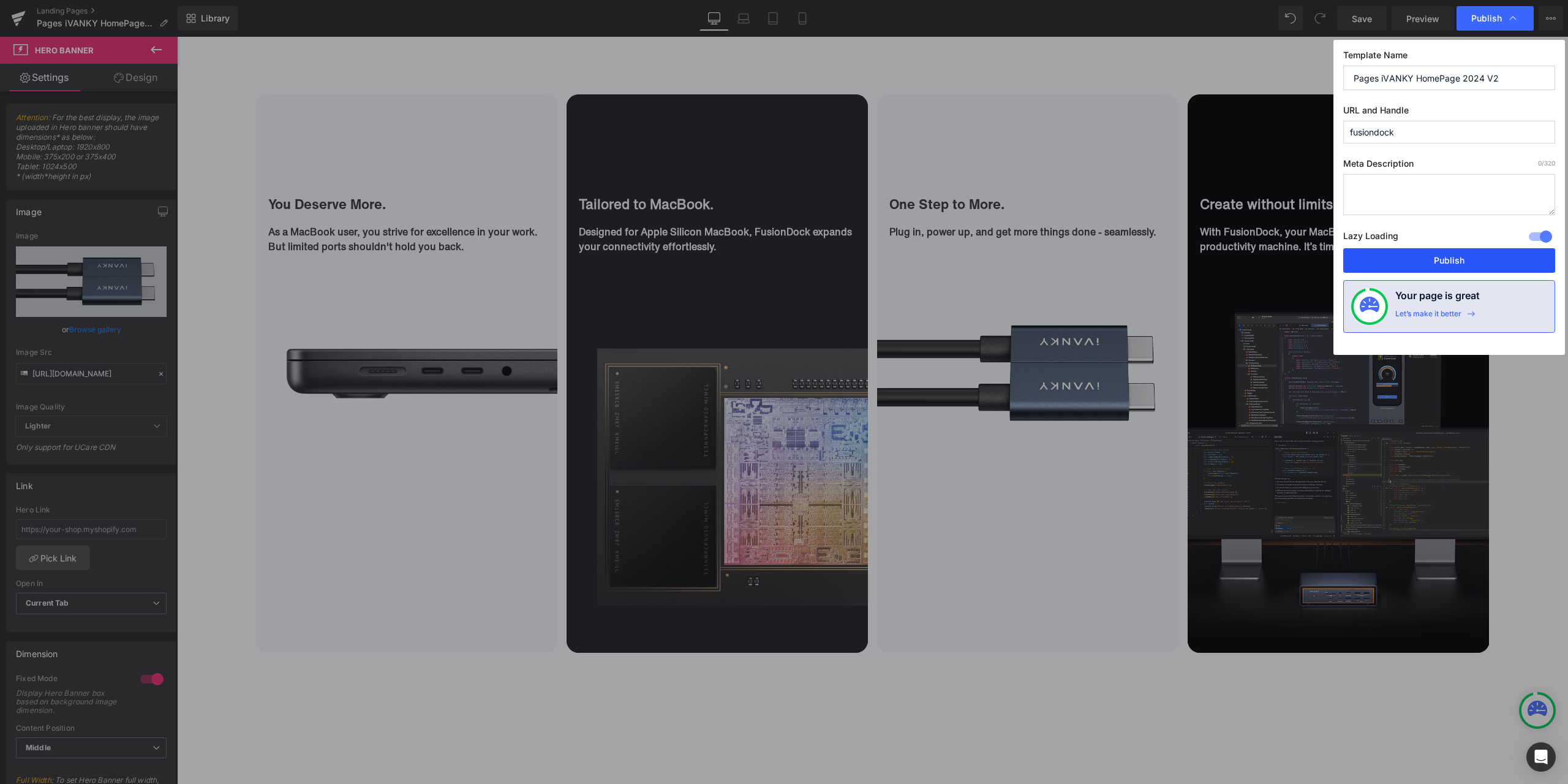
drag, startPoint x: 1452, startPoint y: 257, endPoint x: 1274, endPoint y: 227, distance: 180.5
click at [1452, 257] on button "Publish" at bounding box center [1449, 260] width 212 height 24
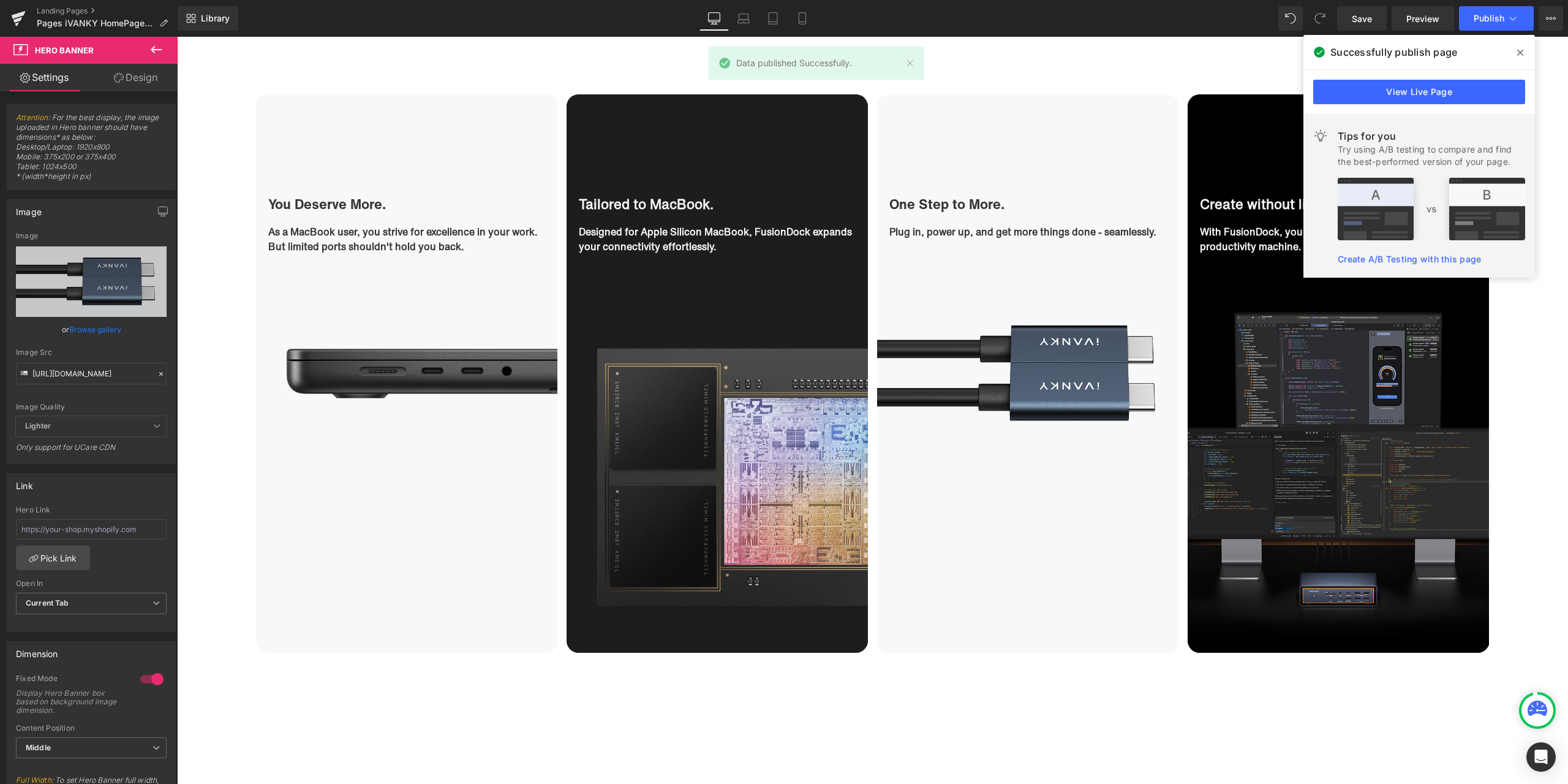
click at [1521, 56] on icon at bounding box center [1521, 52] width 6 height 10
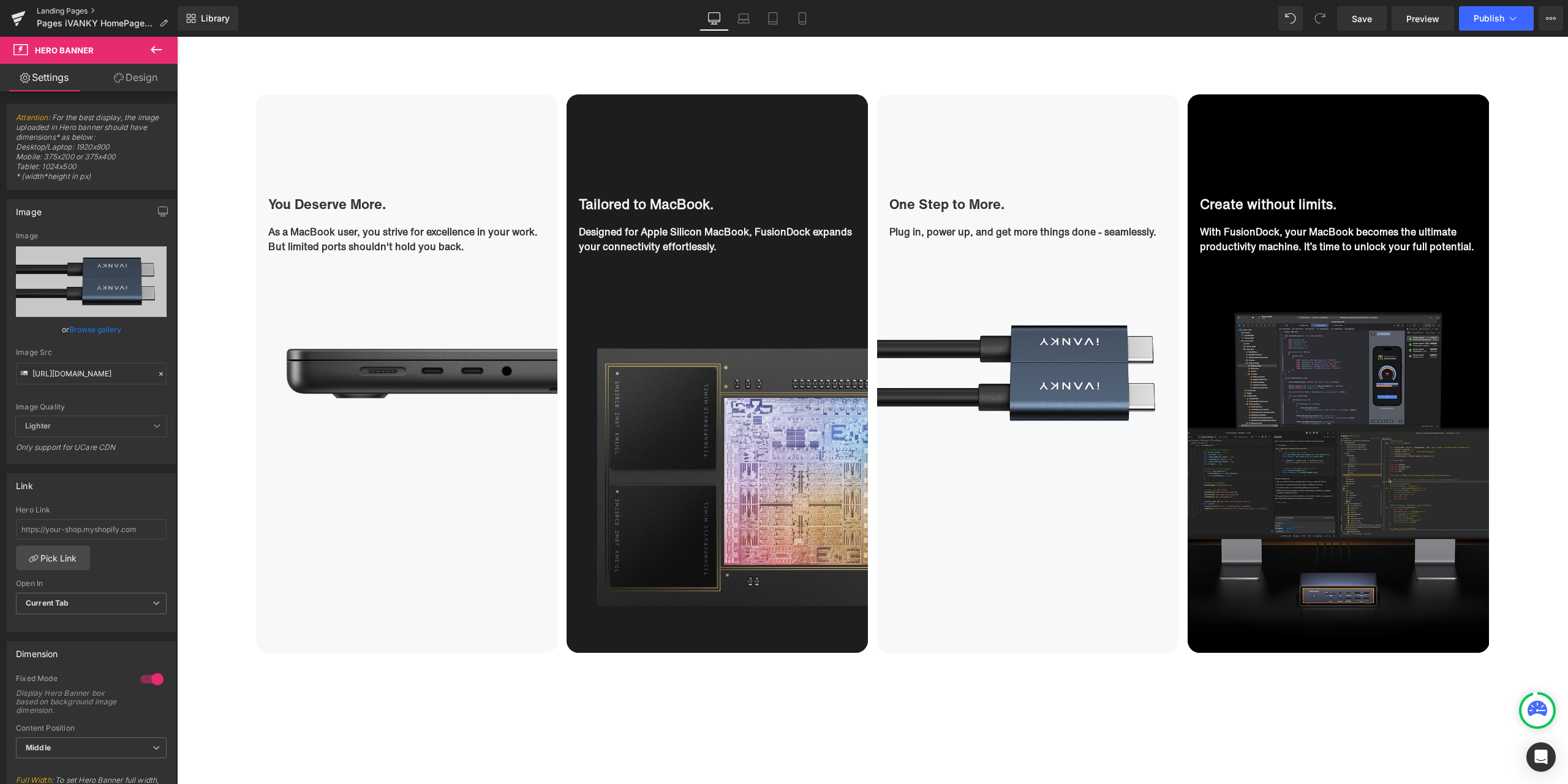
click at [64, 8] on link "Landing Pages" at bounding box center [107, 11] width 141 height 10
